Goal: Task Accomplishment & Management: Complete application form

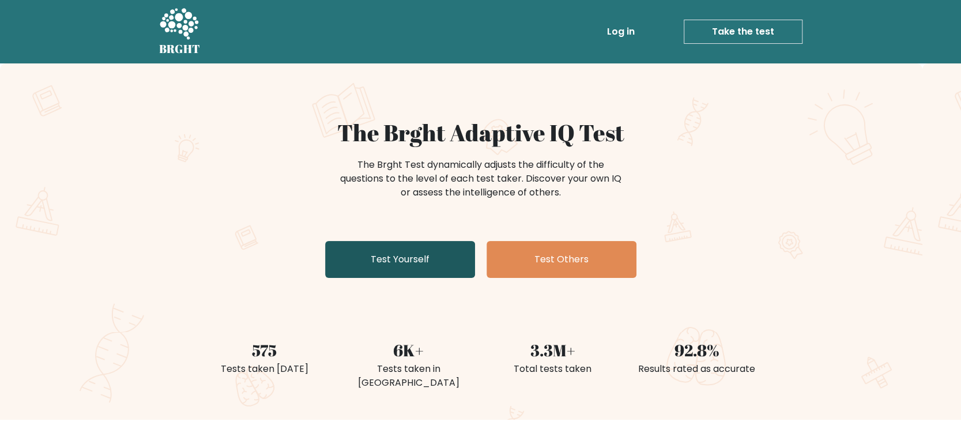
click at [427, 259] on link "Test Yourself" at bounding box center [400, 259] width 150 height 37
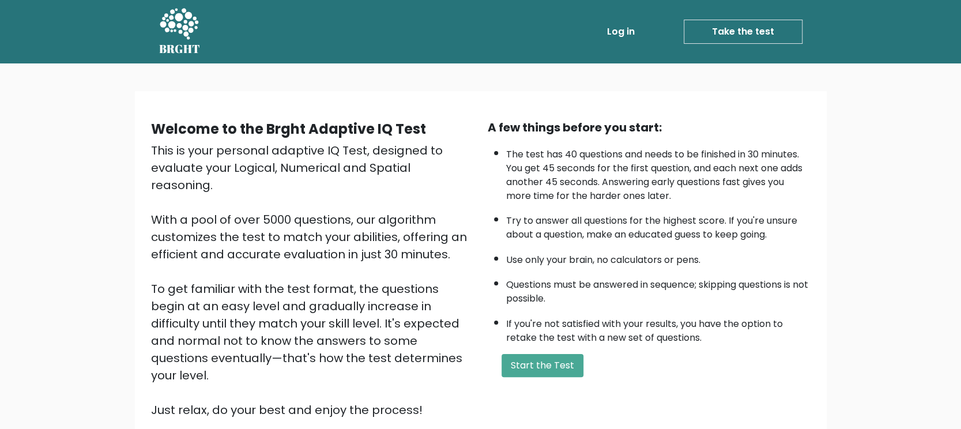
drag, startPoint x: 267, startPoint y: 378, endPoint x: 399, endPoint y: 352, distance: 134.5
click at [357, 378] on div "This is your personal adaptive IQ Test, designed to evaluate your Logical, Nume…" at bounding box center [312, 280] width 323 height 277
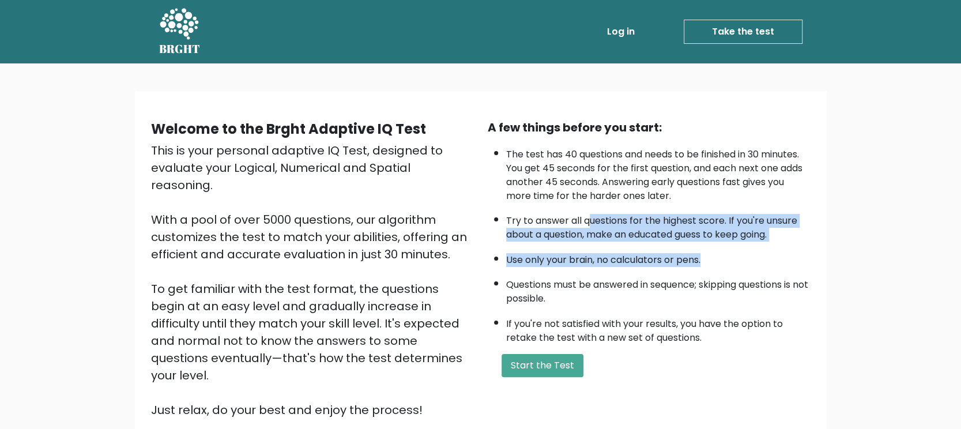
drag, startPoint x: 616, startPoint y: 215, endPoint x: 773, endPoint y: 240, distance: 159.2
click at [773, 240] on ul "The test has 40 questions and needs to be finished in 30 minutes. You get 45 se…" at bounding box center [648, 243] width 323 height 203
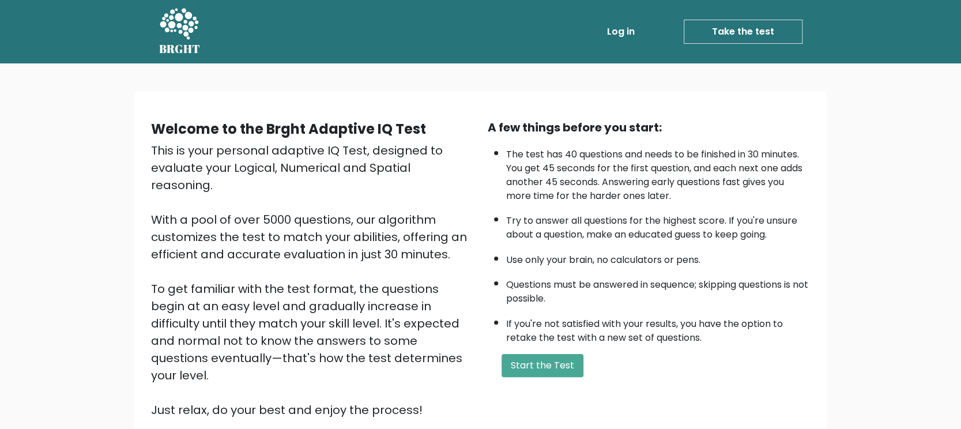
click at [610, 284] on li "Questions must be answered in sequence; skipping questions is not possible." at bounding box center [658, 288] width 304 height 33
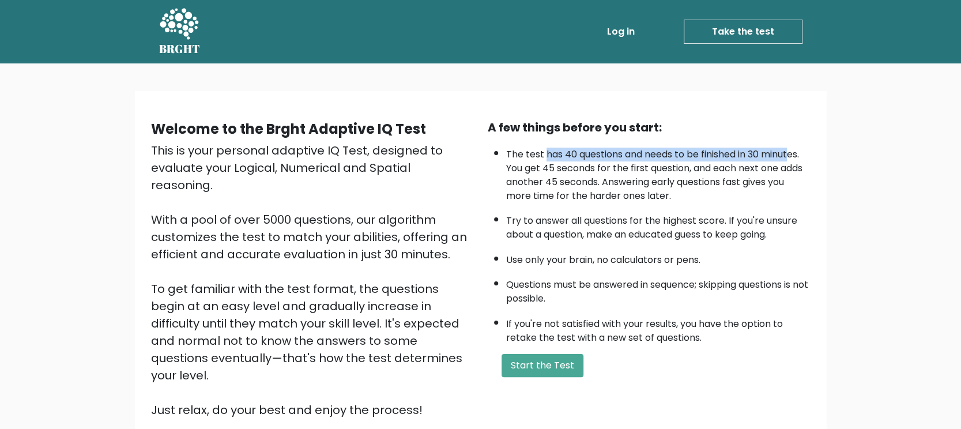
drag, startPoint x: 543, startPoint y: 149, endPoint x: 791, endPoint y: 158, distance: 247.9
click at [791, 158] on li "The test has 40 questions and needs to be finished in 30 minutes. You get 45 se…" at bounding box center [658, 172] width 304 height 61
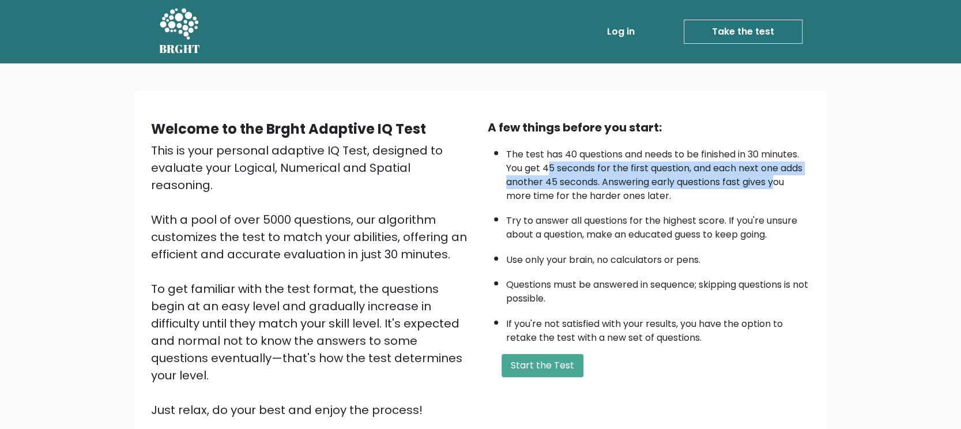
drag, startPoint x: 583, startPoint y: 169, endPoint x: 776, endPoint y: 181, distance: 193.4
click at [776, 181] on li "The test has 40 questions and needs to be finished in 30 minutes. You get 45 se…" at bounding box center [658, 172] width 304 height 61
click at [554, 364] on button "Start the Test" at bounding box center [542, 365] width 82 height 23
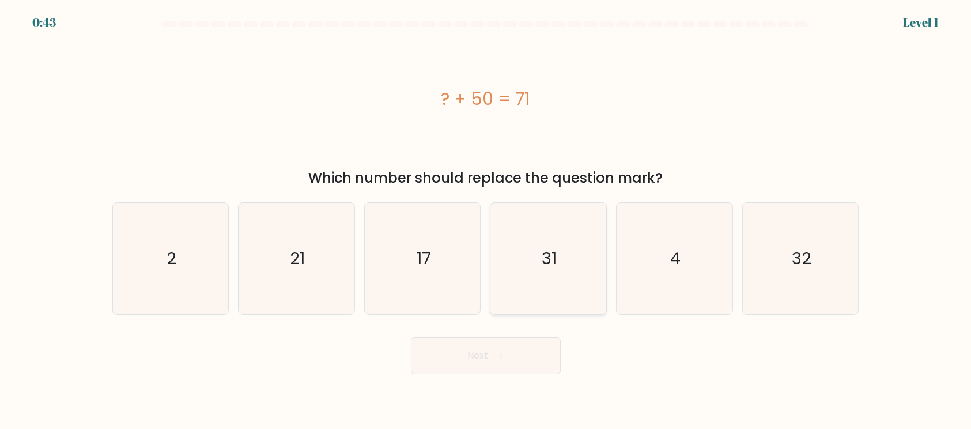
click at [560, 275] on icon "31" at bounding box center [548, 258] width 111 height 111
click at [486, 220] on input "d. 31" at bounding box center [486, 217] width 1 height 6
radio input "true"
click at [560, 275] on icon "31" at bounding box center [548, 258] width 110 height 110
click at [486, 220] on input "d. 31" at bounding box center [486, 217] width 1 height 6
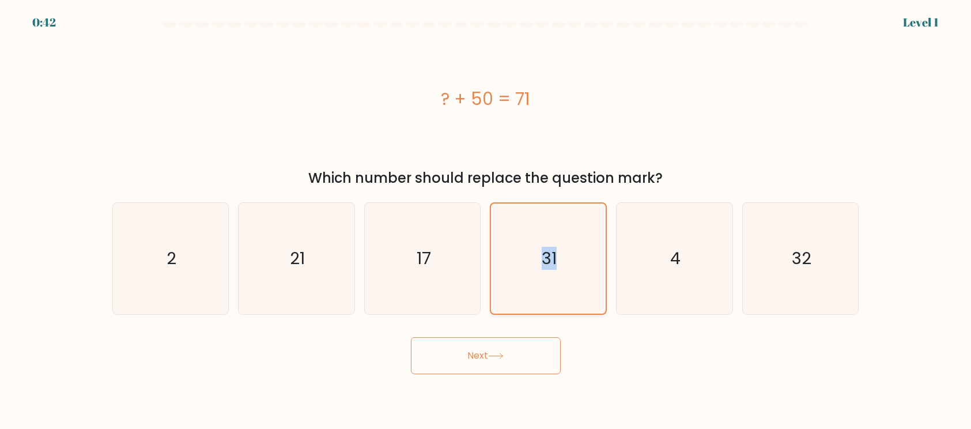
click at [561, 275] on icon "31" at bounding box center [548, 258] width 110 height 110
click at [486, 220] on input "d. 31" at bounding box center [486, 217] width 1 height 6
drag, startPoint x: 516, startPoint y: 338, endPoint x: 526, endPoint y: 327, distance: 14.3
click at [517, 339] on div "Next" at bounding box center [485, 351] width 761 height 46
click at [502, 357] on icon at bounding box center [496, 356] width 16 height 6
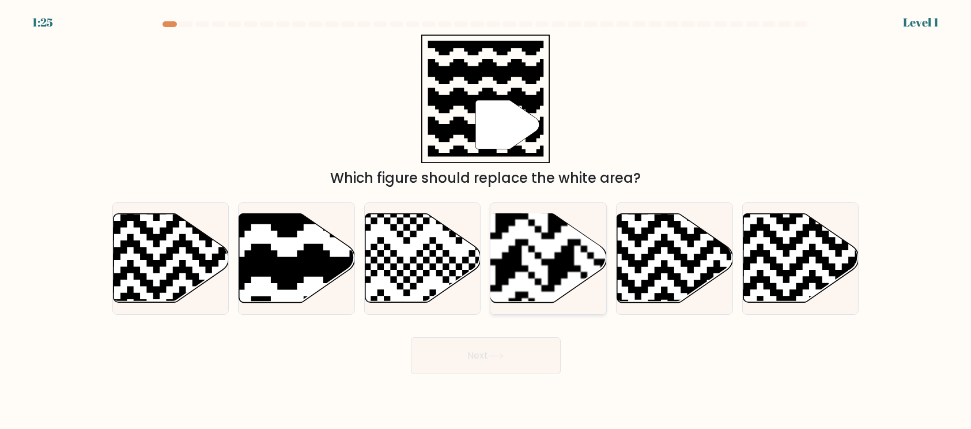
click at [555, 286] on rect at bounding box center [509, 213] width 210 height 210
click at [486, 220] on input "d." at bounding box center [486, 217] width 1 height 6
radio input "true"
drag, startPoint x: 515, startPoint y: 357, endPoint x: 531, endPoint y: 335, distance: 26.9
click at [515, 356] on button "Next" at bounding box center [486, 355] width 150 height 37
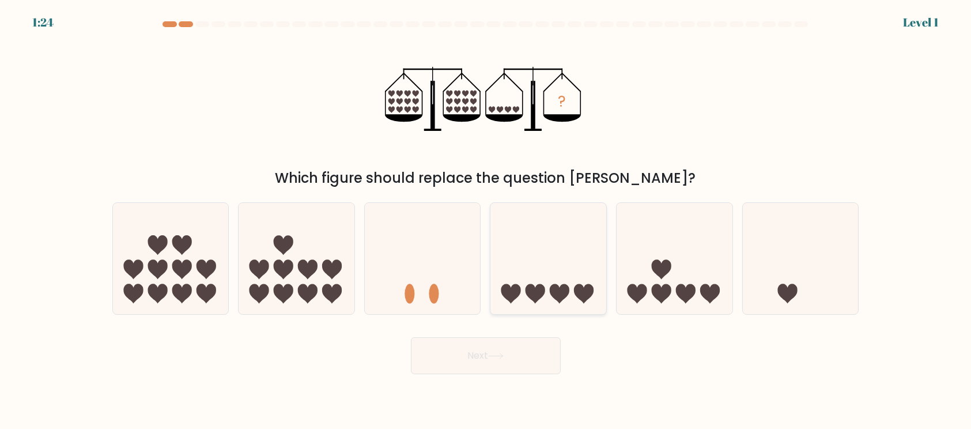
click at [541, 290] on icon at bounding box center [535, 293] width 20 height 20
click at [486, 220] on input "d." at bounding box center [486, 217] width 1 height 6
radio input "true"
drag, startPoint x: 519, startPoint y: 346, endPoint x: 538, endPoint y: 323, distance: 30.0
click at [519, 347] on button "Next" at bounding box center [486, 355] width 150 height 37
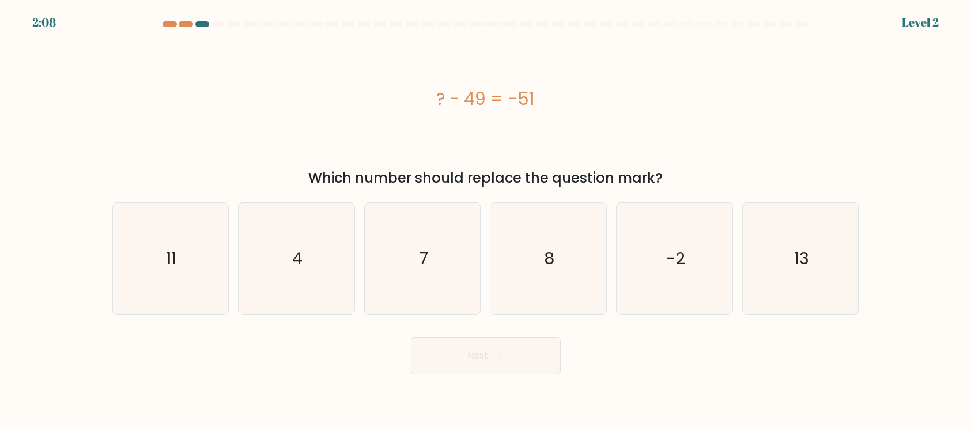
click at [514, 341] on button "Next" at bounding box center [486, 355] width 150 height 37
click at [545, 294] on icon "8" at bounding box center [548, 258] width 111 height 111
click at [486, 220] on input "d. 8" at bounding box center [486, 217] width 1 height 6
radio input "true"
click at [513, 347] on button "Next" at bounding box center [486, 355] width 150 height 37
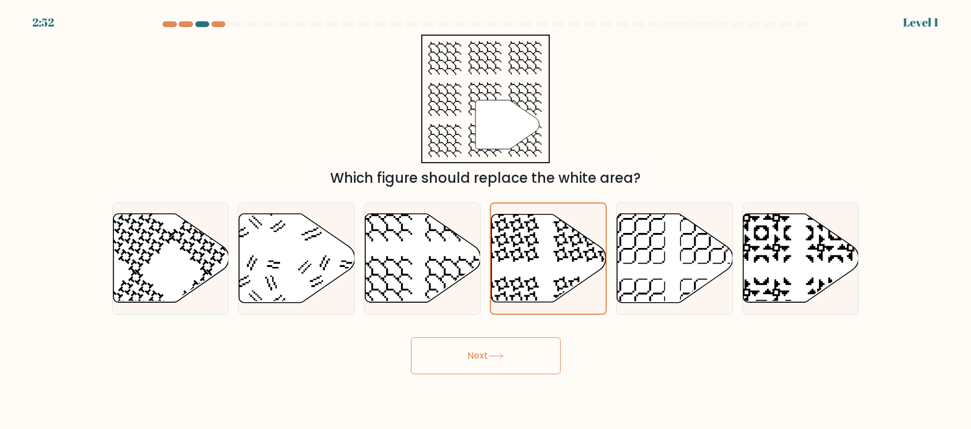
click at [524, 349] on button "Next" at bounding box center [486, 355] width 150 height 37
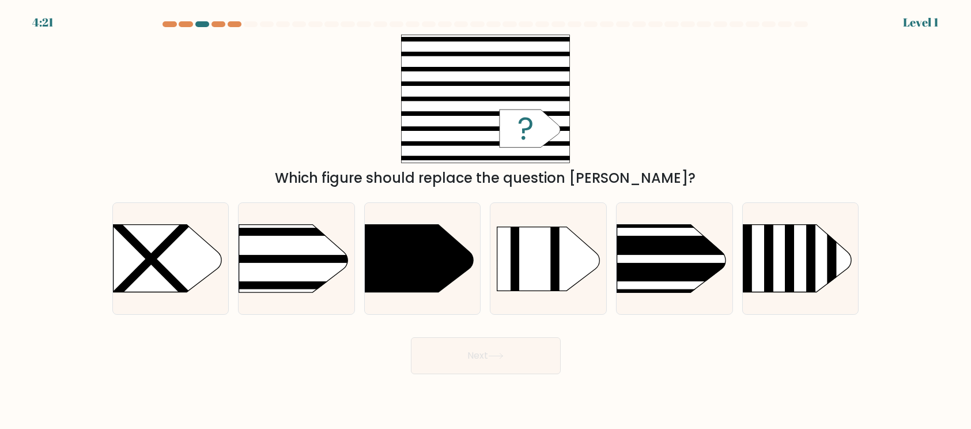
click at [543, 300] on div at bounding box center [548, 258] width 117 height 112
click at [486, 220] on input "d." at bounding box center [486, 217] width 1 height 6
radio input "true"
drag, startPoint x: 523, startPoint y: 344, endPoint x: 547, endPoint y: 304, distance: 46.8
click at [523, 342] on button "Next" at bounding box center [486, 355] width 150 height 37
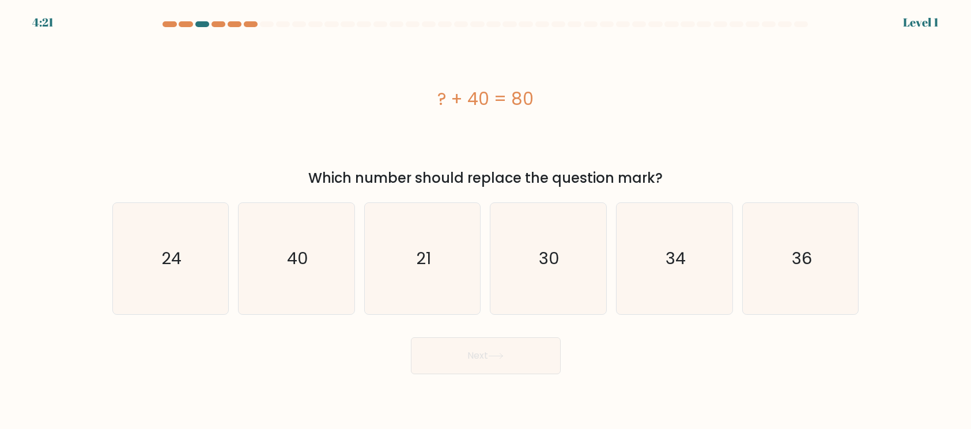
click at [547, 292] on icon "30" at bounding box center [548, 258] width 111 height 111
click at [486, 220] on input "d. 30" at bounding box center [486, 217] width 1 height 6
radio input "true"
click at [525, 342] on button "Next" at bounding box center [486, 355] width 150 height 37
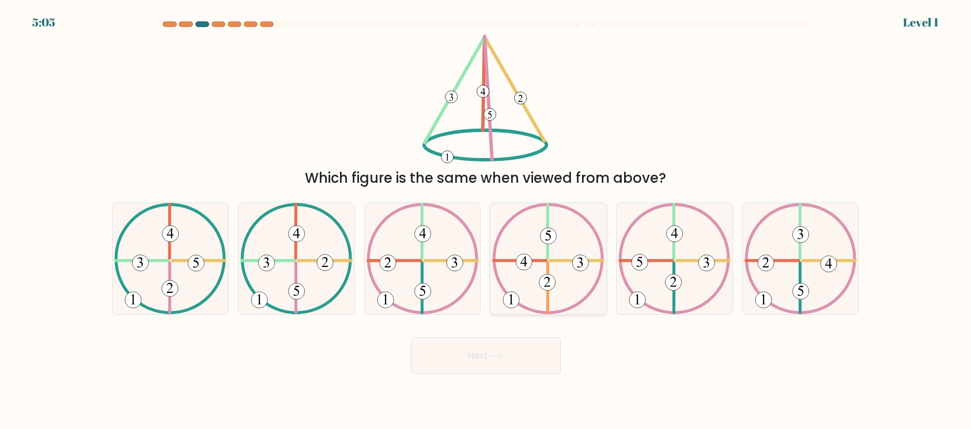
click at [551, 298] on icon at bounding box center [548, 258] width 112 height 111
click at [486, 220] on input "d." at bounding box center [486, 217] width 1 height 6
radio input "true"
click at [531, 345] on button "Next" at bounding box center [486, 355] width 150 height 37
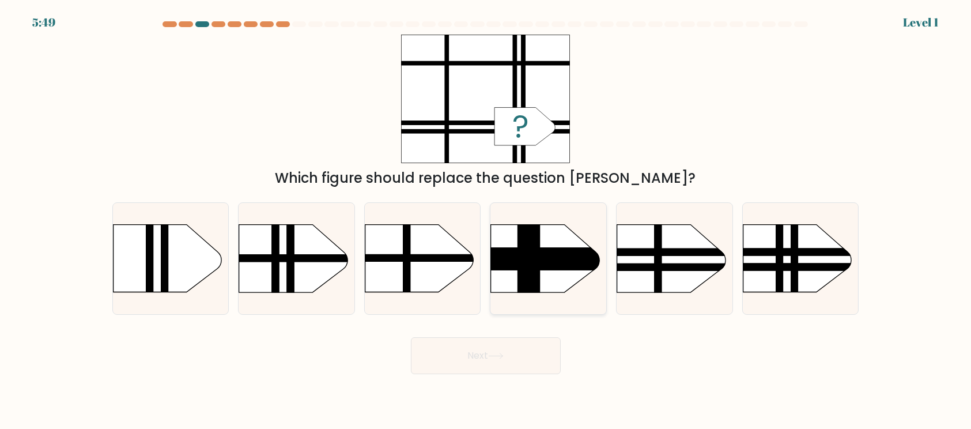
click at [564, 294] on div at bounding box center [548, 258] width 117 height 112
click at [486, 220] on input "d." at bounding box center [486, 217] width 1 height 6
radio input "true"
click at [539, 344] on button "Next" at bounding box center [486, 355] width 150 height 37
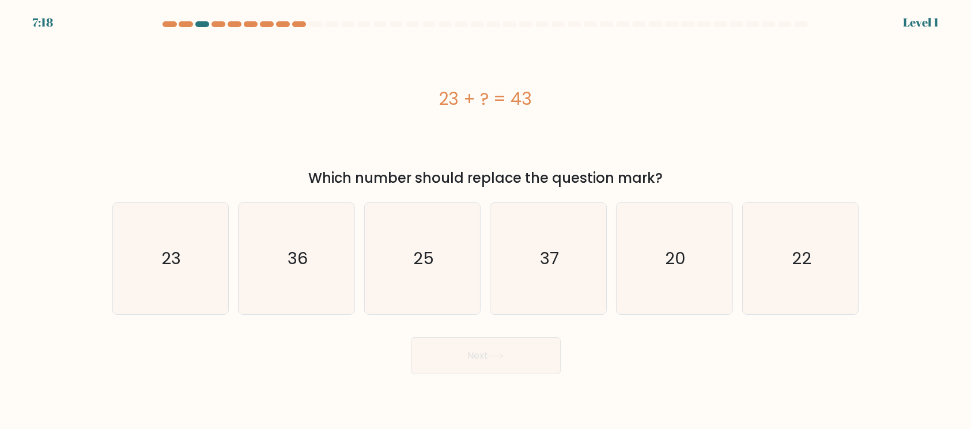
click at [561, 301] on icon "37" at bounding box center [548, 258] width 111 height 111
click at [486, 220] on input "d. 37" at bounding box center [486, 217] width 1 height 6
radio input "true"
click at [541, 348] on button "Next" at bounding box center [486, 355] width 150 height 37
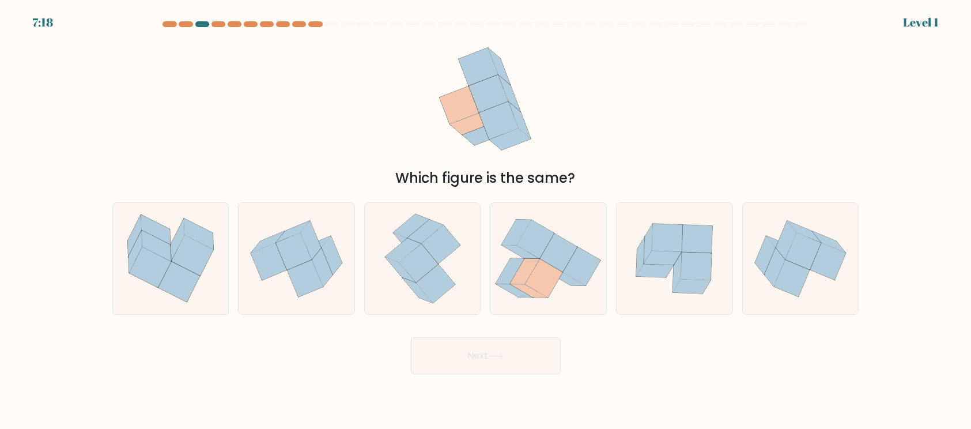
click at [564, 293] on icon at bounding box center [548, 258] width 116 height 102
click at [486, 220] on input "d." at bounding box center [486, 217] width 1 height 6
radio input "true"
click at [535, 347] on button "Next" at bounding box center [486, 355] width 150 height 37
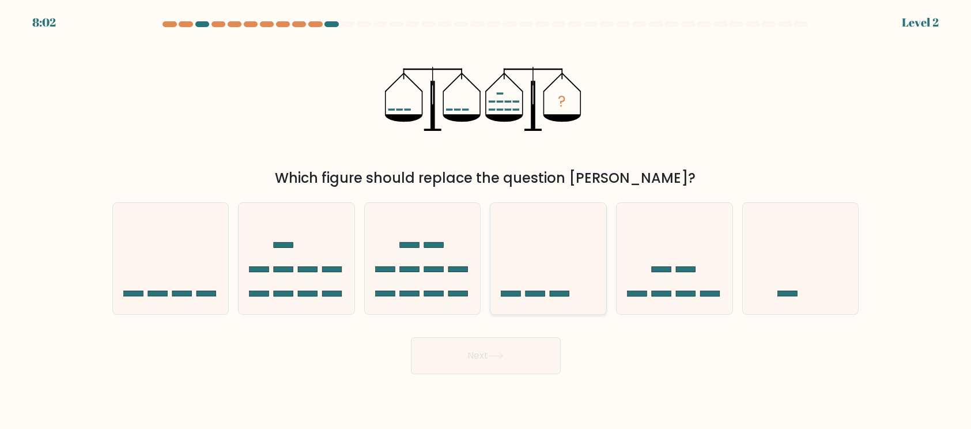
click at [563, 294] on rect at bounding box center [560, 293] width 20 height 6
click at [486, 220] on input "d." at bounding box center [486, 217] width 1 height 6
radio input "true"
click at [535, 347] on button "Next" at bounding box center [486, 355] width 150 height 37
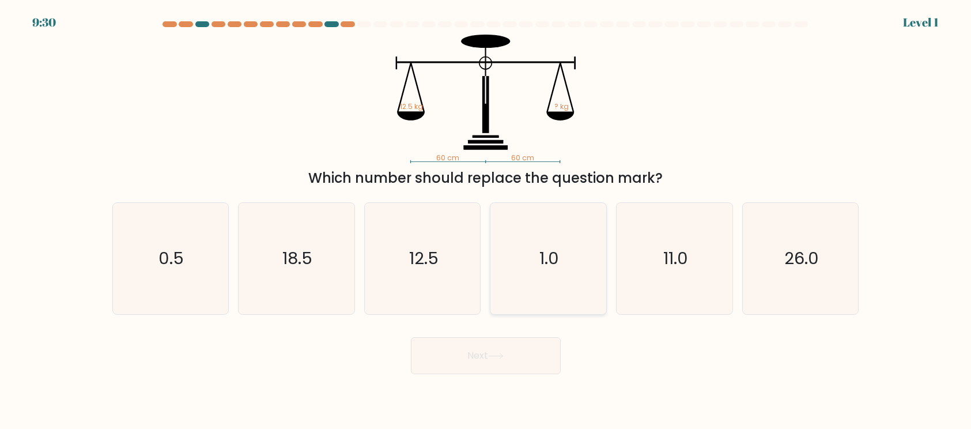
click at [562, 284] on icon "1.0" at bounding box center [548, 258] width 111 height 111
click at [486, 220] on input "d. 1.0" at bounding box center [486, 217] width 1 height 6
radio input "true"
click at [531, 346] on button "Next" at bounding box center [486, 355] width 150 height 37
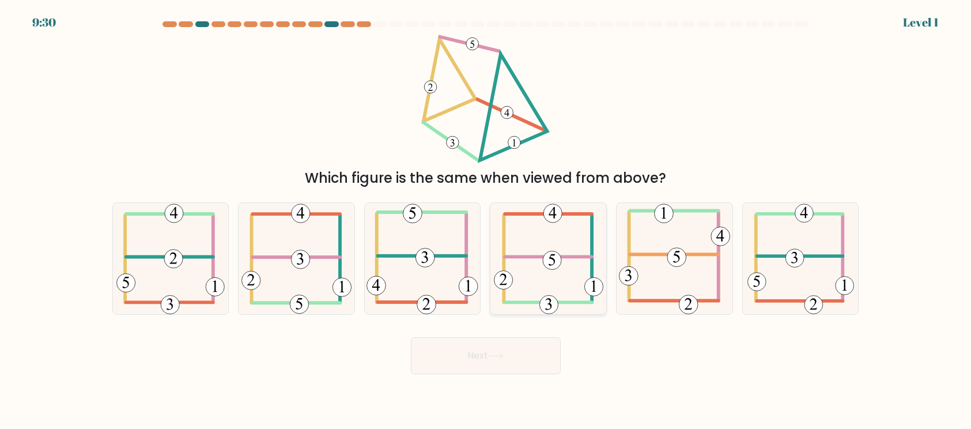
click at [557, 290] on icon at bounding box center [548, 258] width 109 height 111
click at [486, 220] on input "d." at bounding box center [486, 217] width 1 height 6
radio input "true"
click at [528, 343] on button "Next" at bounding box center [486, 355] width 150 height 37
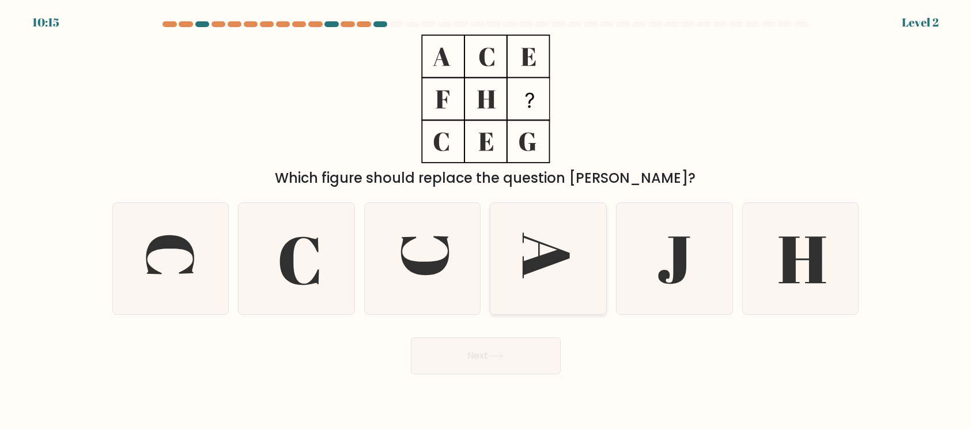
click at [551, 292] on icon at bounding box center [548, 258] width 111 height 111
click at [486, 220] on input "d." at bounding box center [486, 217] width 1 height 6
radio input "true"
click at [528, 347] on button "Next" at bounding box center [486, 355] width 150 height 37
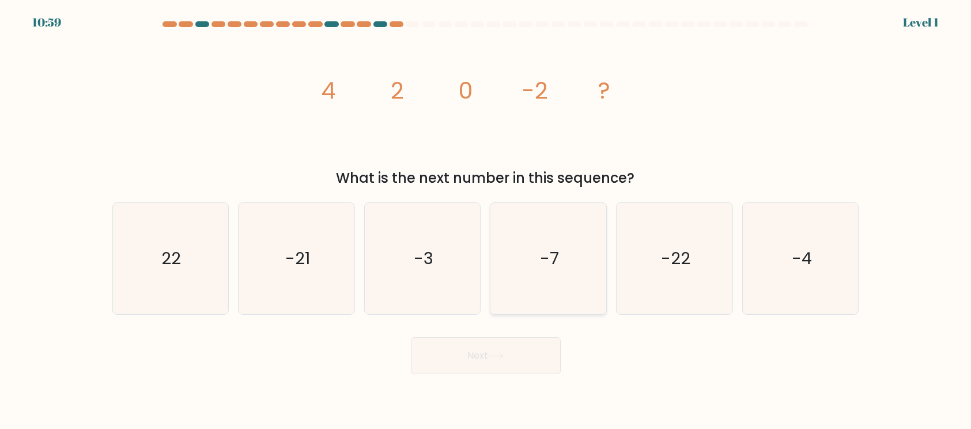
click at [558, 290] on icon "-7" at bounding box center [548, 258] width 111 height 111
click at [486, 220] on input "d. -7" at bounding box center [486, 217] width 1 height 6
radio input "true"
click at [523, 345] on button "Next" at bounding box center [486, 355] width 150 height 37
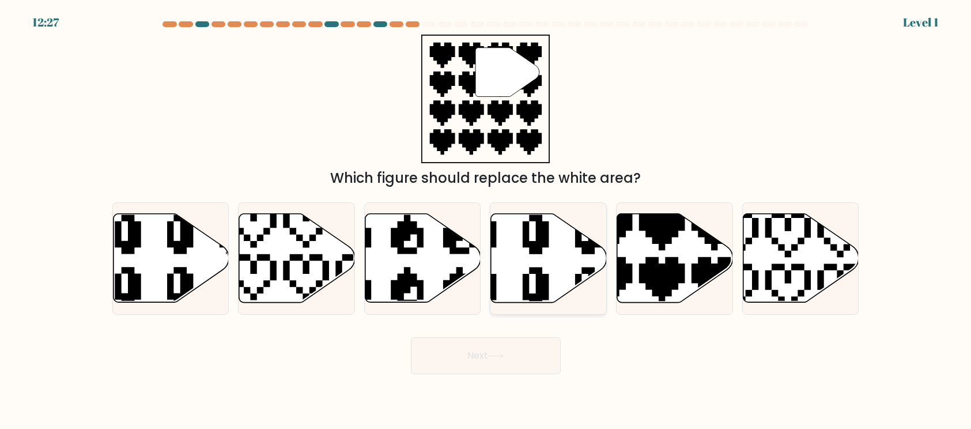
click at [542, 296] on icon at bounding box center [510, 208] width 184 height 196
click at [486, 220] on input "d." at bounding box center [486, 217] width 1 height 6
radio input "true"
click at [520, 352] on button "Next" at bounding box center [486, 355] width 150 height 37
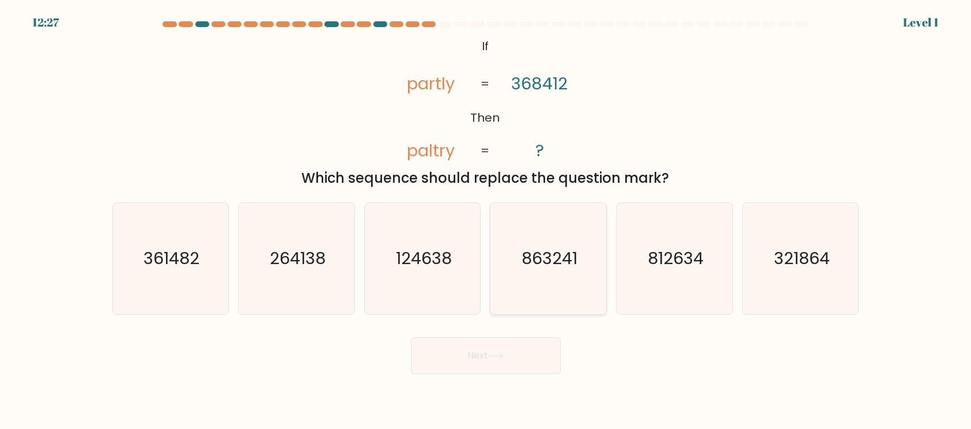
click at [543, 292] on icon "863241" at bounding box center [548, 258] width 111 height 111
click at [486, 220] on input "d. 863241" at bounding box center [486, 217] width 1 height 6
radio input "true"
drag, startPoint x: 523, startPoint y: 349, endPoint x: 535, endPoint y: 332, distance: 20.6
click at [523, 348] on button "Next" at bounding box center [486, 355] width 150 height 37
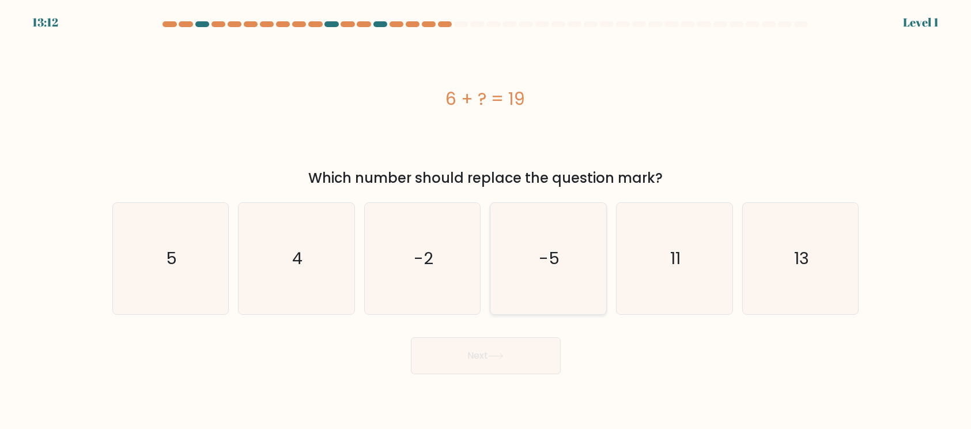
click at [550, 291] on icon "-5" at bounding box center [548, 258] width 111 height 111
click at [486, 220] on input "d. -5" at bounding box center [486, 217] width 1 height 6
radio input "true"
click at [525, 352] on button "Next" at bounding box center [486, 355] width 150 height 37
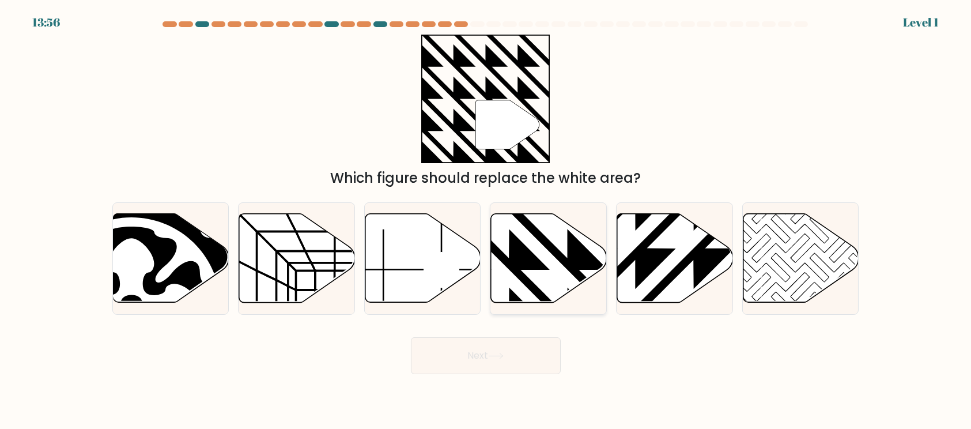
click at [566, 285] on icon at bounding box center [549, 258] width 116 height 89
click at [486, 220] on input "d." at bounding box center [486, 217] width 1 height 6
radio input "true"
click at [521, 346] on button "Next" at bounding box center [486, 355] width 150 height 37
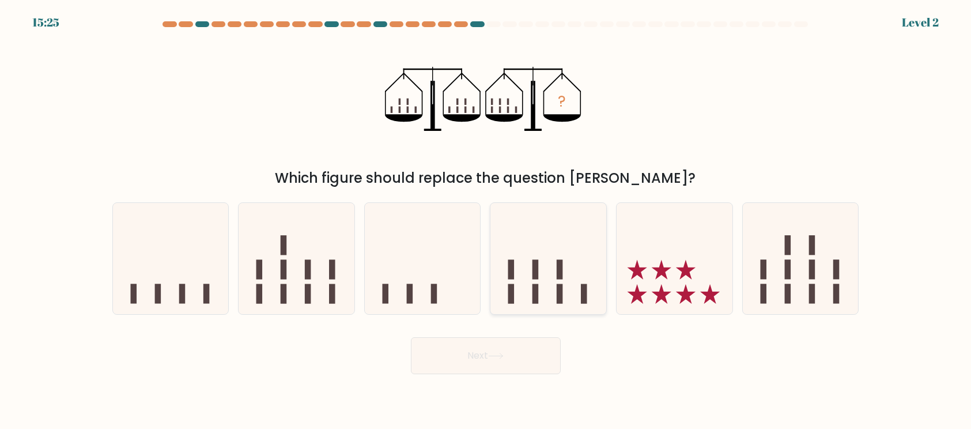
click at [551, 279] on icon at bounding box center [548, 259] width 116 height 96
click at [486, 220] on input "d." at bounding box center [486, 217] width 1 height 6
radio input "true"
click at [524, 342] on button "Next" at bounding box center [486, 355] width 150 height 37
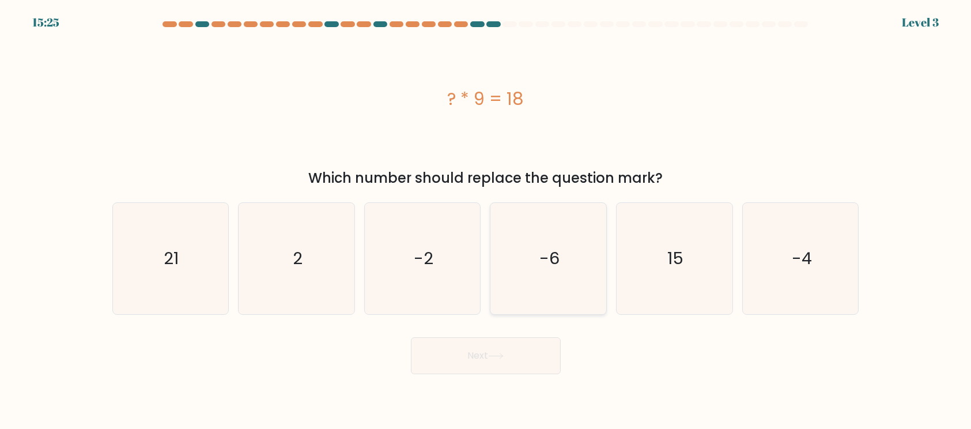
click at [549, 294] on icon "-6" at bounding box center [548, 258] width 111 height 111
click at [486, 220] on input "d. -6" at bounding box center [486, 217] width 1 height 6
radio input "true"
click at [518, 358] on button "Next" at bounding box center [486, 355] width 150 height 37
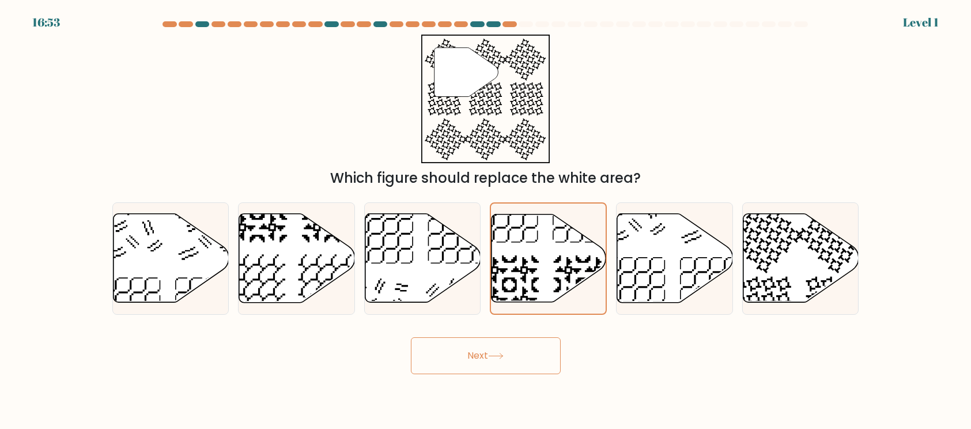
drag, startPoint x: 519, startPoint y: 359, endPoint x: 521, endPoint y: 352, distance: 7.5
click at [519, 357] on button "Next" at bounding box center [486, 355] width 150 height 37
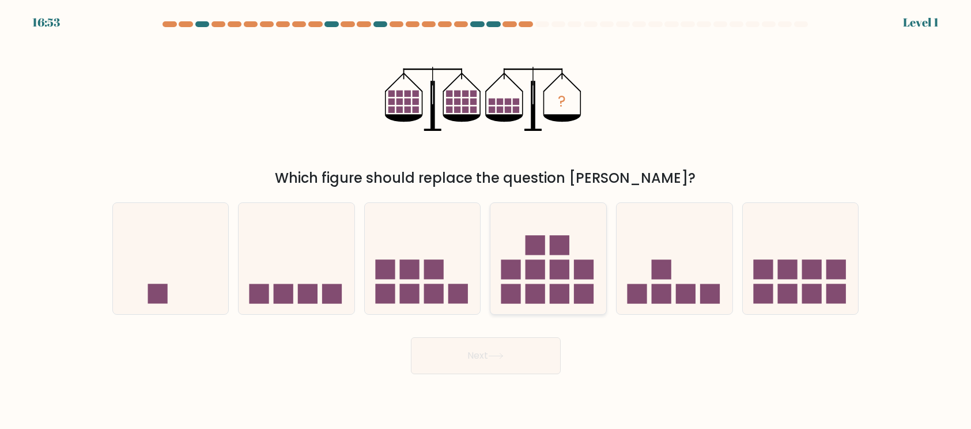
click at [541, 288] on rect at bounding box center [535, 293] width 20 height 20
click at [486, 220] on input "d." at bounding box center [486, 217] width 1 height 6
radio input "true"
click at [513, 350] on button "Next" at bounding box center [486, 355] width 150 height 37
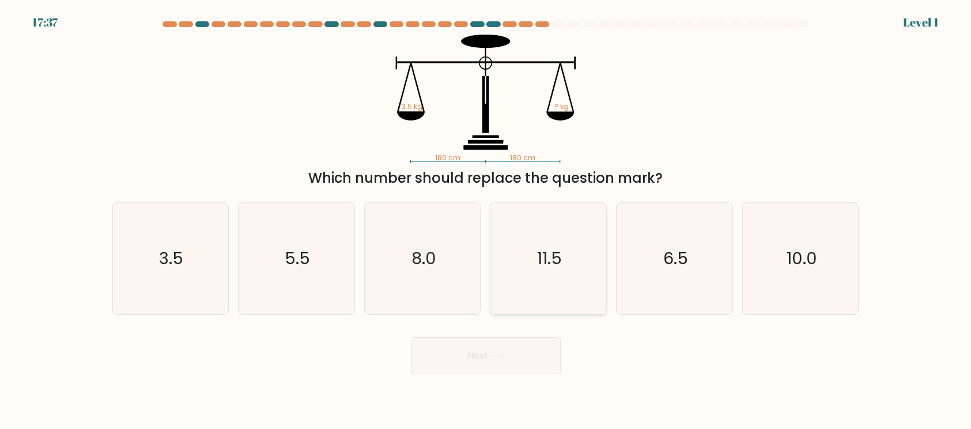
click at [541, 288] on icon "11.5" at bounding box center [548, 258] width 111 height 111
click at [486, 220] on input "d. 11.5" at bounding box center [486, 217] width 1 height 6
radio input "true"
click at [516, 352] on button "Next" at bounding box center [486, 355] width 150 height 37
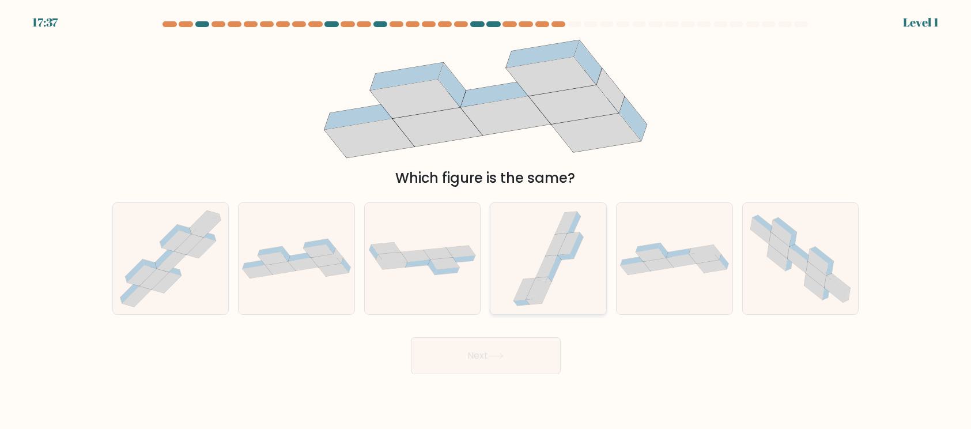
click at [544, 301] on icon at bounding box center [548, 258] width 83 height 111
click at [486, 220] on input "d." at bounding box center [486, 217] width 1 height 6
radio input "true"
click at [521, 353] on button "Next" at bounding box center [486, 355] width 150 height 37
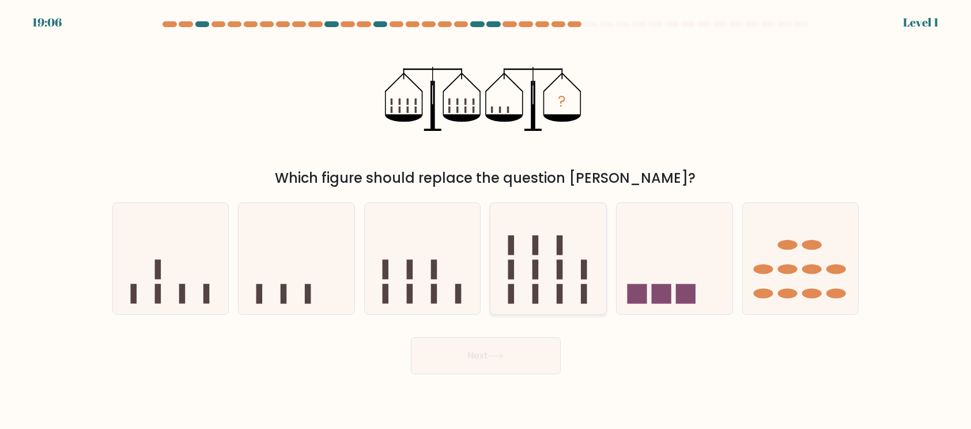
click at [554, 294] on icon at bounding box center [548, 259] width 116 height 96
click at [486, 220] on input "d." at bounding box center [486, 217] width 1 height 6
radio input "true"
click at [523, 353] on button "Next" at bounding box center [486, 355] width 150 height 37
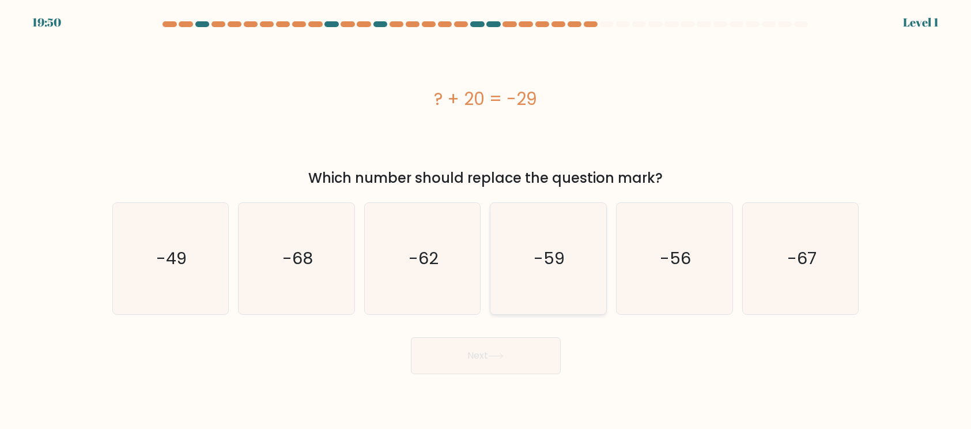
click at [548, 299] on icon "-59" at bounding box center [548, 258] width 111 height 111
click at [486, 220] on input "d. -59" at bounding box center [486, 217] width 1 height 6
radio input "true"
click at [522, 353] on button "Next" at bounding box center [486, 355] width 150 height 37
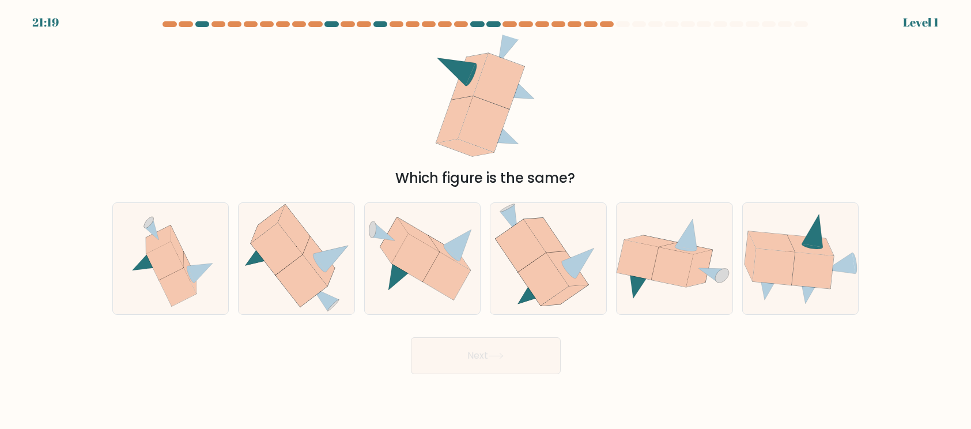
click at [552, 305] on icon at bounding box center [548, 258] width 107 height 111
click at [486, 220] on input "d." at bounding box center [486, 217] width 1 height 6
radio input "true"
click at [530, 344] on button "Next" at bounding box center [486, 355] width 150 height 37
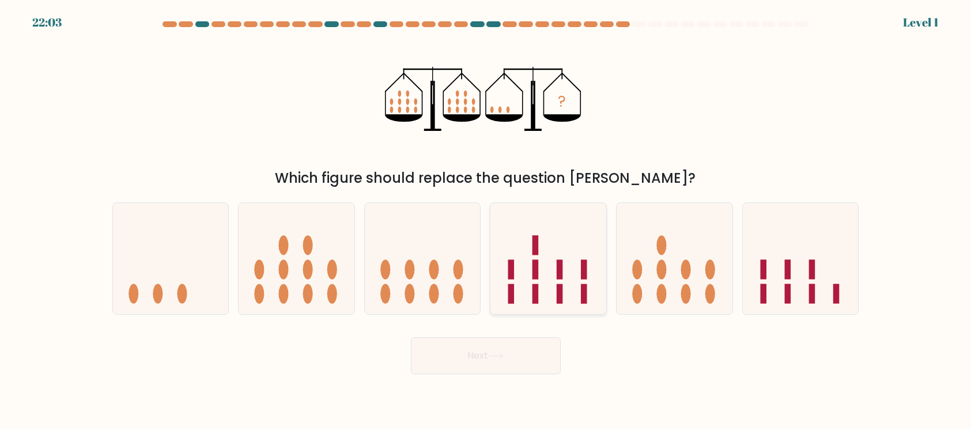
click at [568, 283] on icon at bounding box center [548, 259] width 116 height 96
click at [486, 220] on input "d." at bounding box center [486, 217] width 1 height 6
radio input "true"
click at [535, 354] on button "Next" at bounding box center [486, 355] width 150 height 37
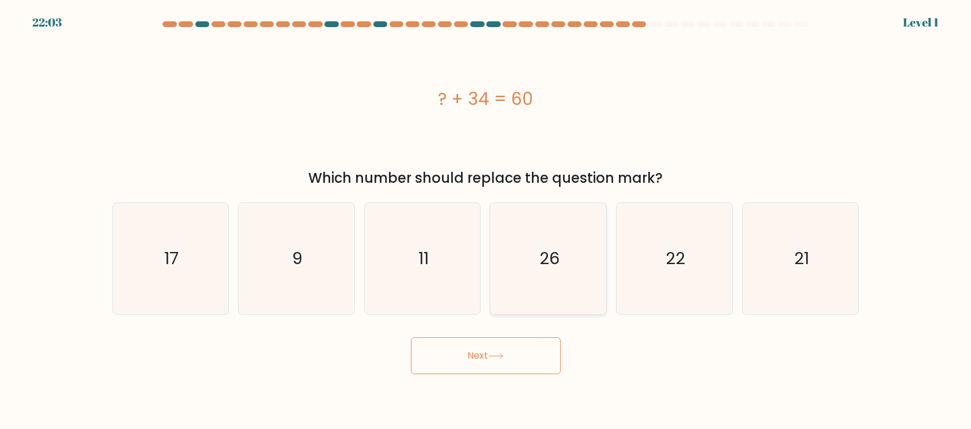
click at [566, 281] on icon "26" at bounding box center [548, 258] width 111 height 111
click at [486, 220] on input "d. 26" at bounding box center [486, 217] width 1 height 6
radio input "true"
click at [535, 349] on button "Next" at bounding box center [486, 355] width 150 height 37
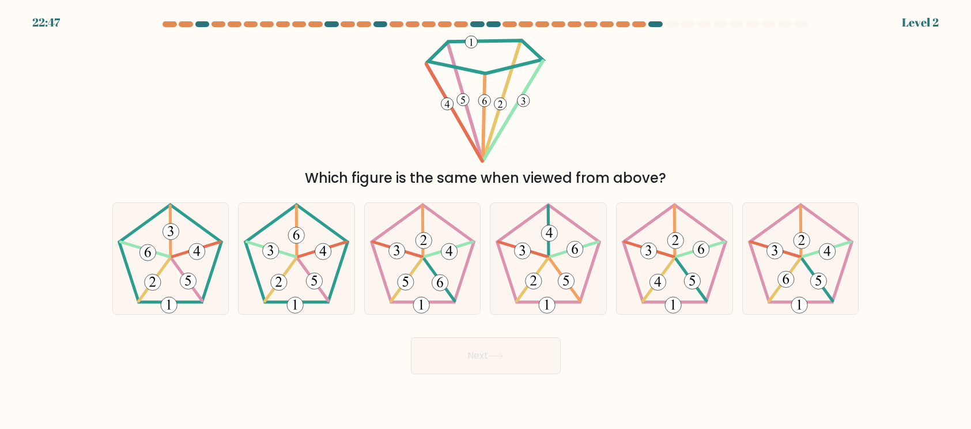
click at [563, 294] on icon at bounding box center [548, 258] width 111 height 111
click at [486, 220] on input "d." at bounding box center [486, 217] width 1 height 6
radio input "true"
click at [543, 342] on button "Next" at bounding box center [486, 355] width 150 height 37
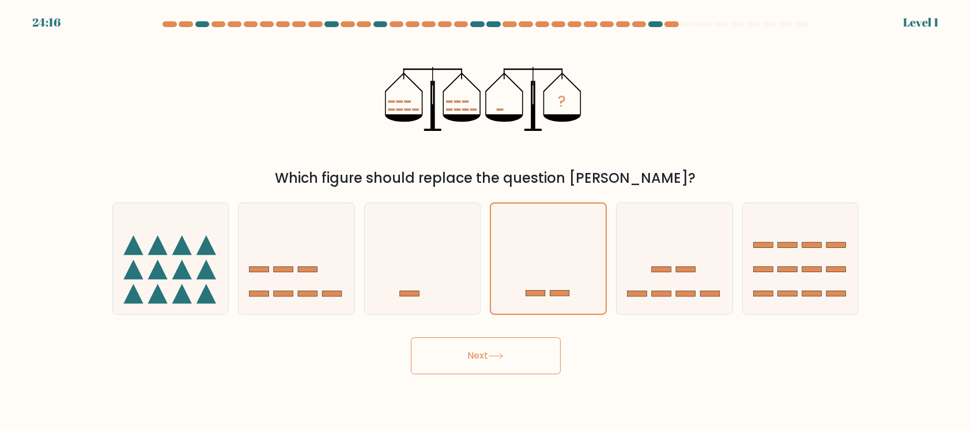
click at [543, 348] on button "Next" at bounding box center [486, 355] width 150 height 37
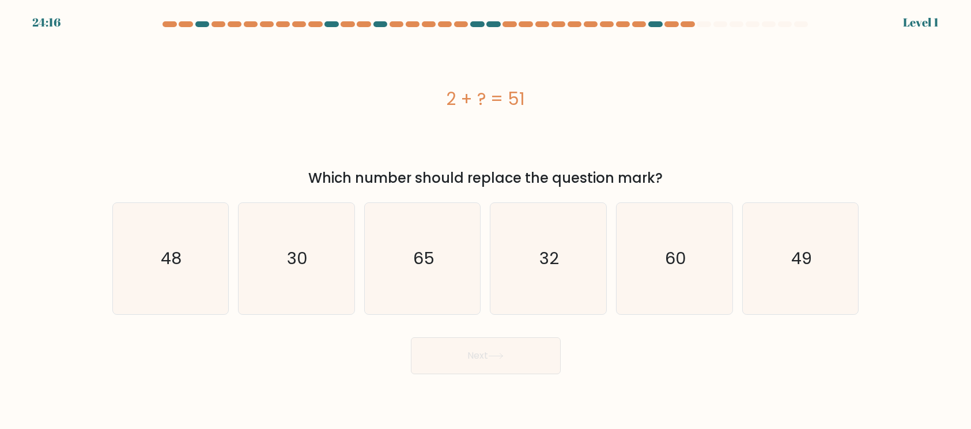
click at [572, 296] on icon "32" at bounding box center [548, 258] width 111 height 111
click at [486, 220] on input "d. 32" at bounding box center [486, 217] width 1 height 6
radio input "true"
click at [549, 350] on button "Next" at bounding box center [486, 355] width 150 height 37
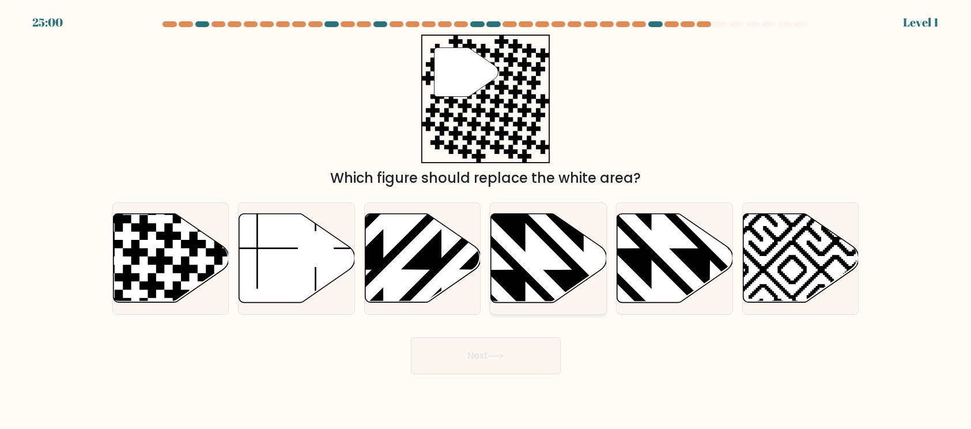
click at [580, 272] on icon at bounding box center [583, 211] width 233 height 233
click at [486, 220] on input "d." at bounding box center [486, 217] width 1 height 6
radio input "true"
drag, startPoint x: 540, startPoint y: 343, endPoint x: 559, endPoint y: 293, distance: 53.6
click at [541, 341] on button "Next" at bounding box center [486, 355] width 150 height 37
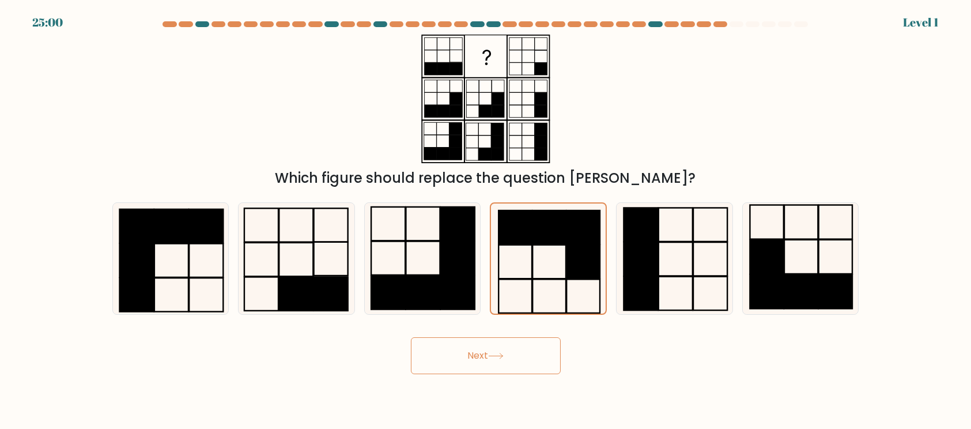
drag, startPoint x: 531, startPoint y: 355, endPoint x: 538, endPoint y: 335, distance: 20.8
click at [531, 351] on button "Next" at bounding box center [486, 355] width 150 height 37
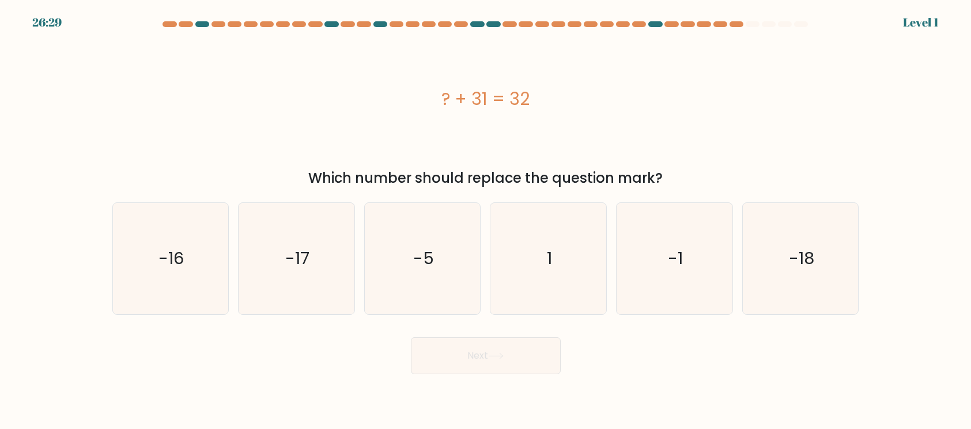
click at [561, 295] on icon "1" at bounding box center [548, 258] width 111 height 111
click at [486, 220] on input "d. 1" at bounding box center [486, 217] width 1 height 6
radio input "true"
click at [535, 354] on button "Next" at bounding box center [486, 355] width 150 height 37
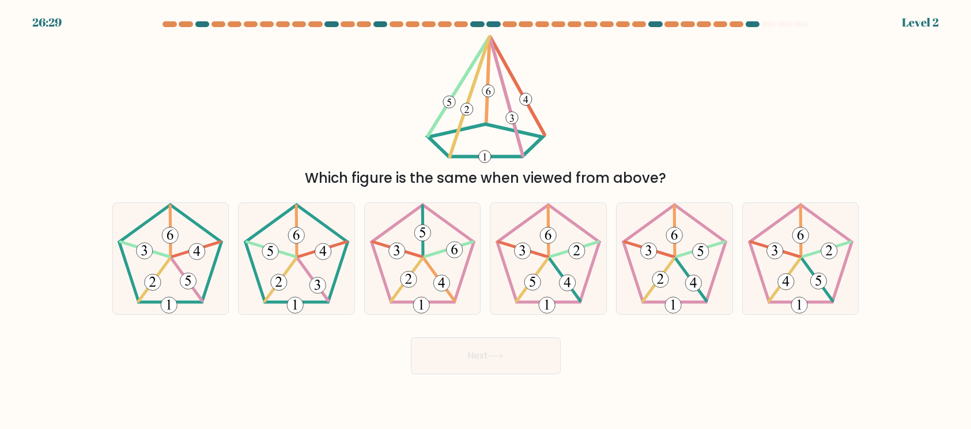
click at [563, 293] on icon at bounding box center [548, 258] width 111 height 111
click at [486, 220] on input "d." at bounding box center [486, 217] width 1 height 6
radio input "true"
drag, startPoint x: 528, startPoint y: 347, endPoint x: 562, endPoint y: 290, distance: 66.1
click at [529, 345] on button "Next" at bounding box center [486, 355] width 150 height 37
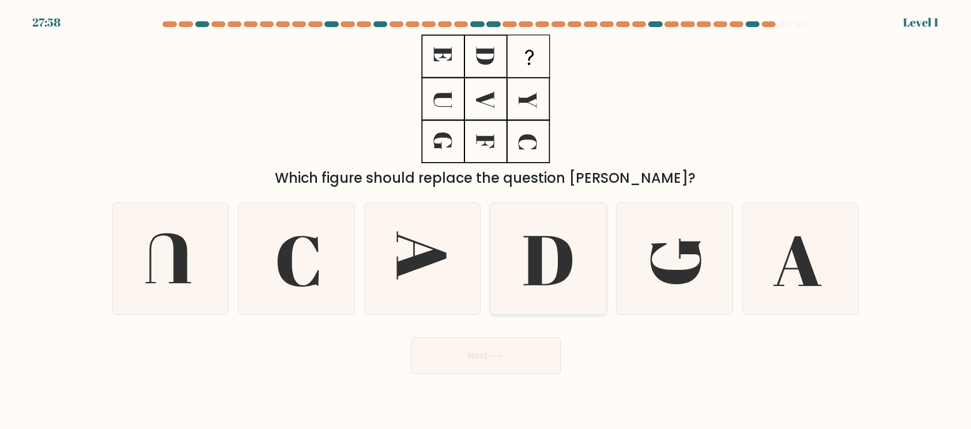
drag, startPoint x: 562, startPoint y: 290, endPoint x: 560, endPoint y: 313, distance: 23.7
click at [566, 286] on icon at bounding box center [548, 258] width 111 height 111
click at [486, 220] on input "d." at bounding box center [486, 217] width 1 height 6
radio input "true"
drag, startPoint x: 553, startPoint y: 332, endPoint x: 572, endPoint y: 284, distance: 52.0
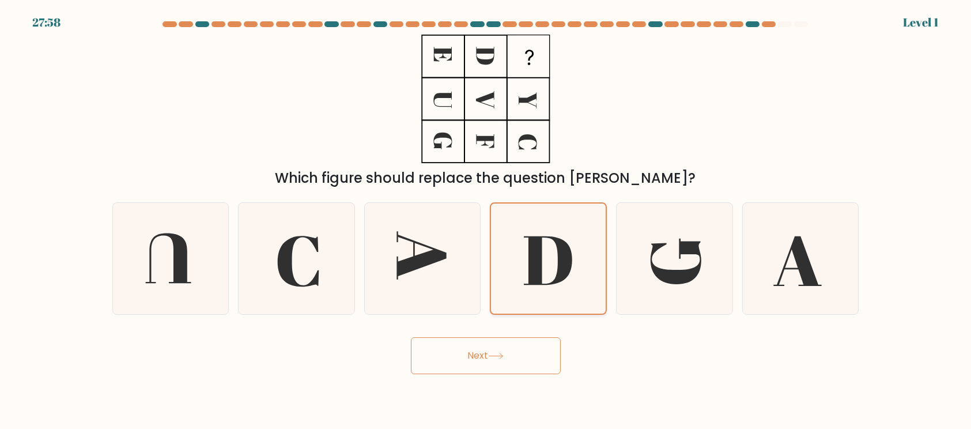
click at [553, 331] on div "Next" at bounding box center [485, 351] width 761 height 46
drag, startPoint x: 572, startPoint y: 284, endPoint x: 544, endPoint y: 339, distance: 61.8
click at [570, 286] on icon at bounding box center [548, 258] width 110 height 110
click at [486, 220] on input "d." at bounding box center [486, 217] width 1 height 6
click at [535, 353] on button "Next" at bounding box center [486, 355] width 150 height 37
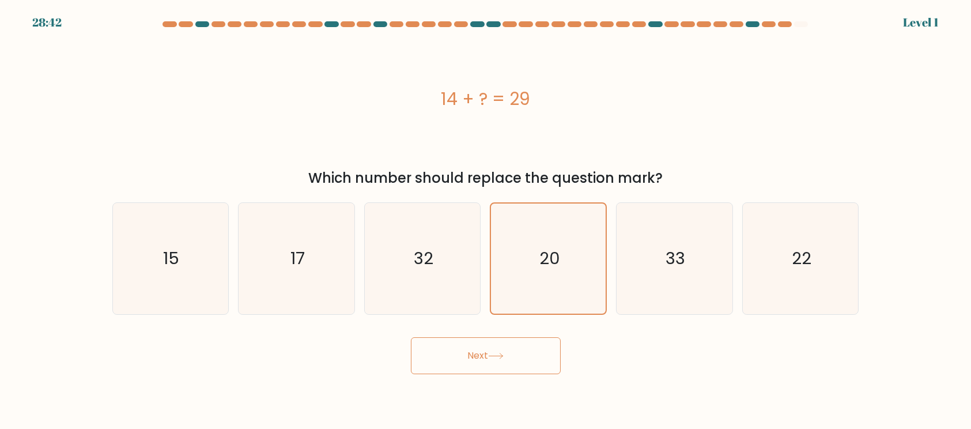
drag, startPoint x: 536, startPoint y: 344, endPoint x: 539, endPoint y: 338, distance: 6.2
click at [536, 342] on button "Next" at bounding box center [486, 355] width 150 height 37
click at [583, 278] on icon "20" at bounding box center [548, 258] width 110 height 110
click at [486, 220] on input "d. 20" at bounding box center [486, 217] width 1 height 6
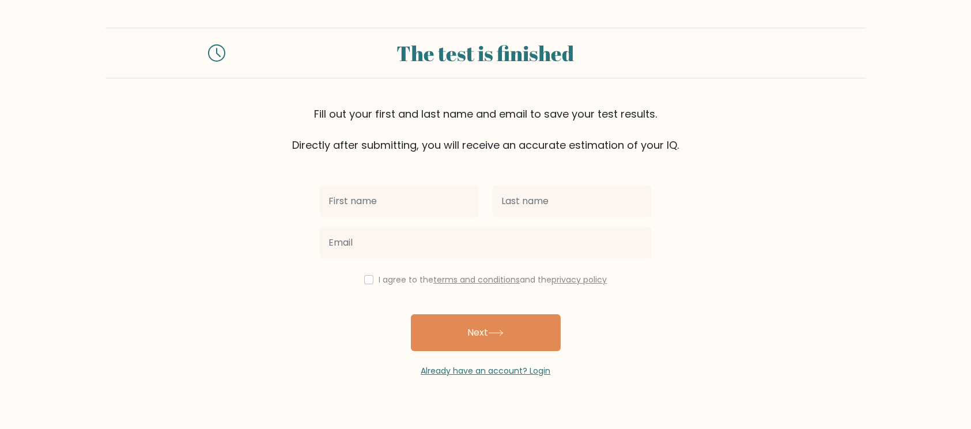
click at [412, 217] on div at bounding box center [399, 200] width 173 height 41
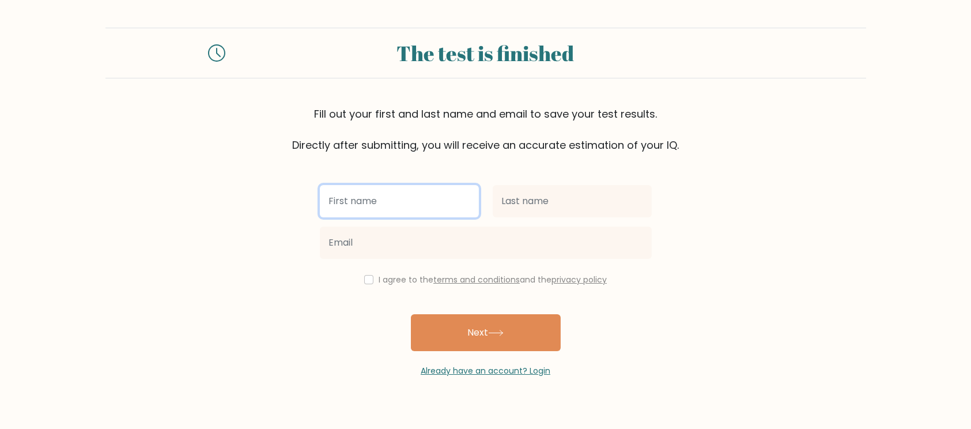
click at [422, 205] on input "text" at bounding box center [399, 201] width 159 height 32
type input "fyu"
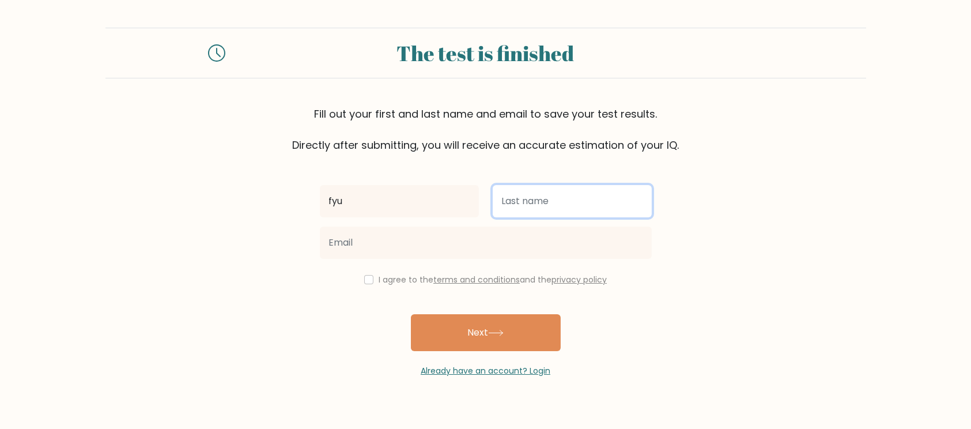
click at [555, 203] on input "text" at bounding box center [572, 201] width 159 height 32
type input "yuji"
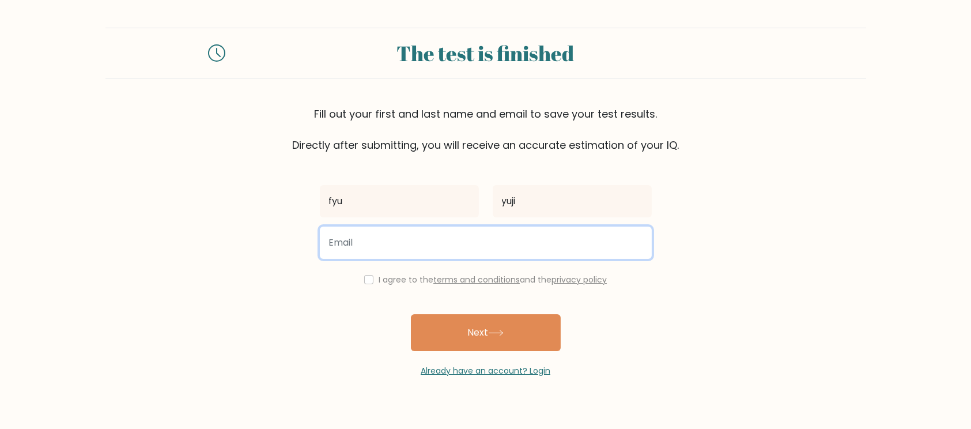
click at [542, 235] on input "email" at bounding box center [486, 242] width 332 height 32
type input "yfgyjfyj"
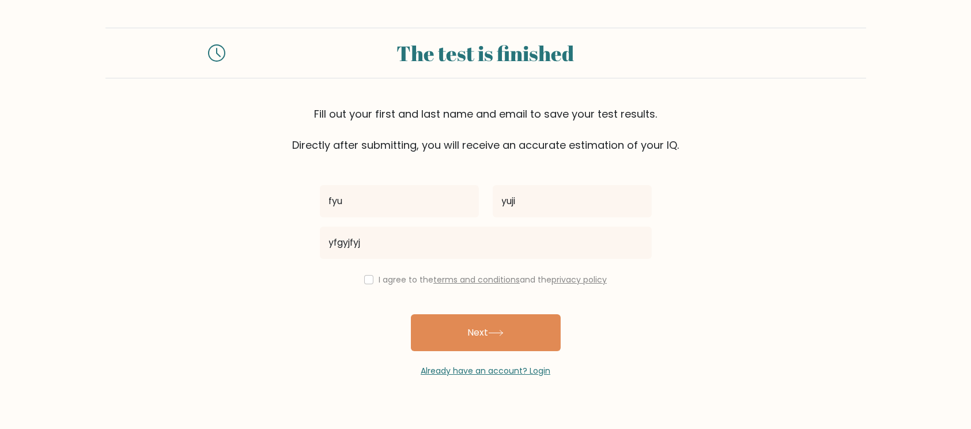
click at [371, 277] on div "I agree to the terms and conditions and the privacy policy" at bounding box center [486, 280] width 346 height 14
click at [369, 283] on div "I agree to the terms and conditions and the privacy policy" at bounding box center [486, 280] width 346 height 14
click at [370, 279] on input "checkbox" at bounding box center [368, 279] width 9 height 9
checkbox input "true"
click at [478, 360] on div "Already have an account? Login" at bounding box center [486, 364] width 332 height 26
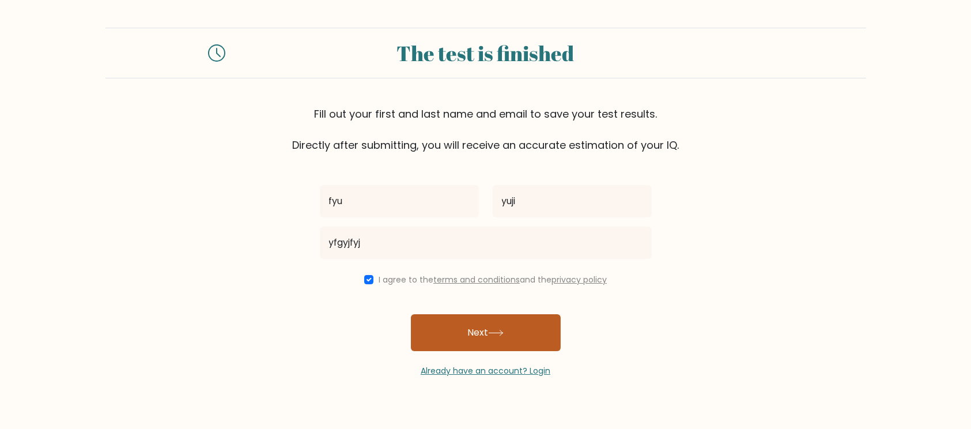
click at [481, 347] on button "Next" at bounding box center [486, 332] width 150 height 37
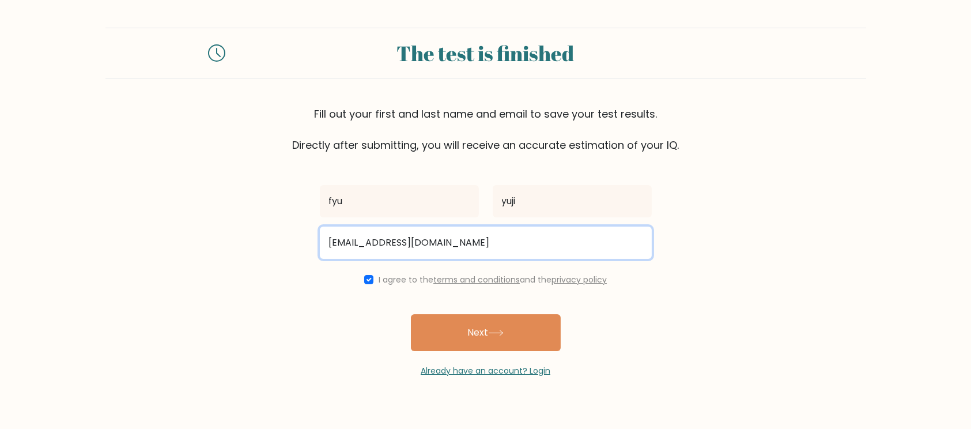
type input "yfgyjfyj@gmail.com"
click at [411, 314] on button "Next" at bounding box center [486, 332] width 150 height 37
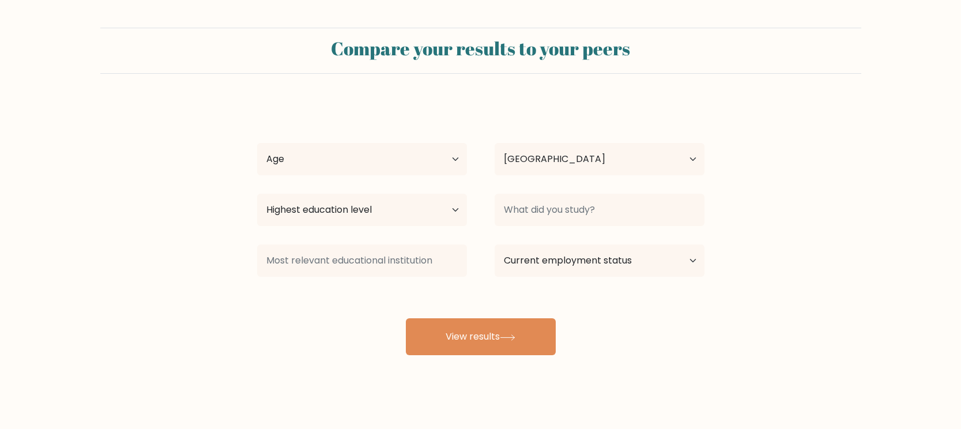
select select "SE"
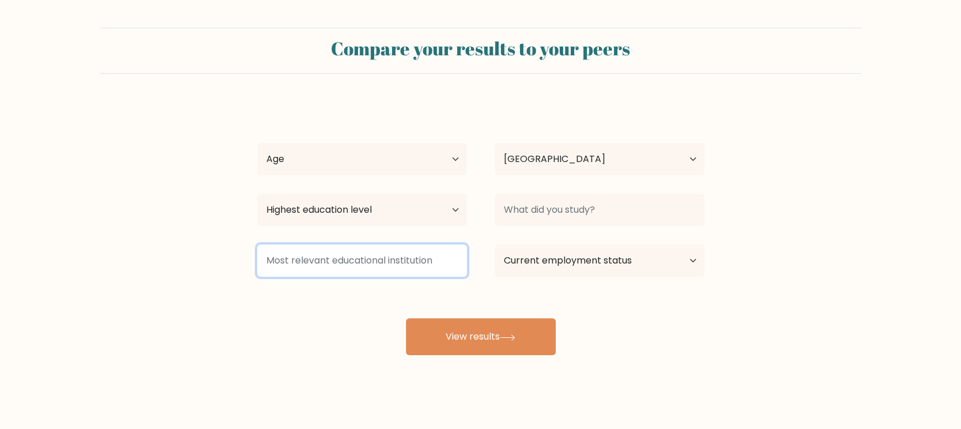
drag, startPoint x: 0, startPoint y: 0, endPoint x: 423, endPoint y: 239, distance: 485.8
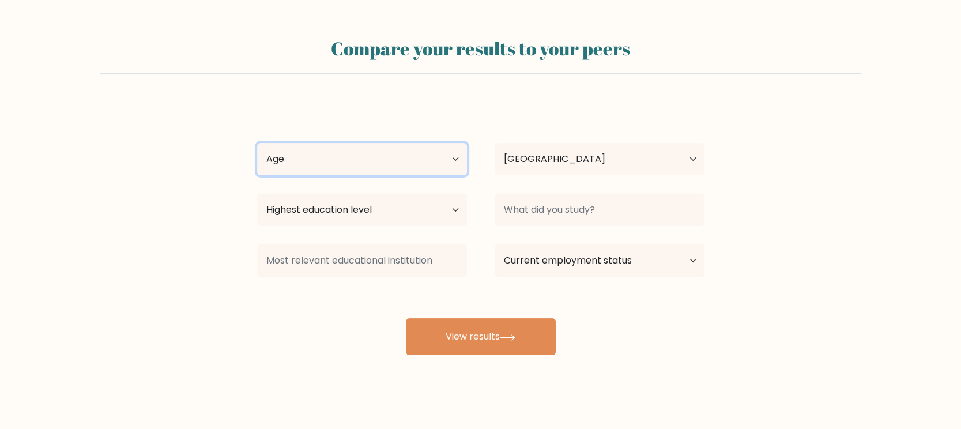
drag, startPoint x: 423, startPoint y: 239, endPoint x: 365, endPoint y: 153, distance: 103.4
click at [365, 153] on select "Age Under [DEMOGRAPHIC_DATA] [DEMOGRAPHIC_DATA] [DEMOGRAPHIC_DATA] [DEMOGRAPHIC…" at bounding box center [362, 159] width 210 height 32
select select "25_34"
click at [257, 143] on select "Age Under [DEMOGRAPHIC_DATA] [DEMOGRAPHIC_DATA] [DEMOGRAPHIC_DATA] [DEMOGRAPHIC…" at bounding box center [362, 159] width 210 height 32
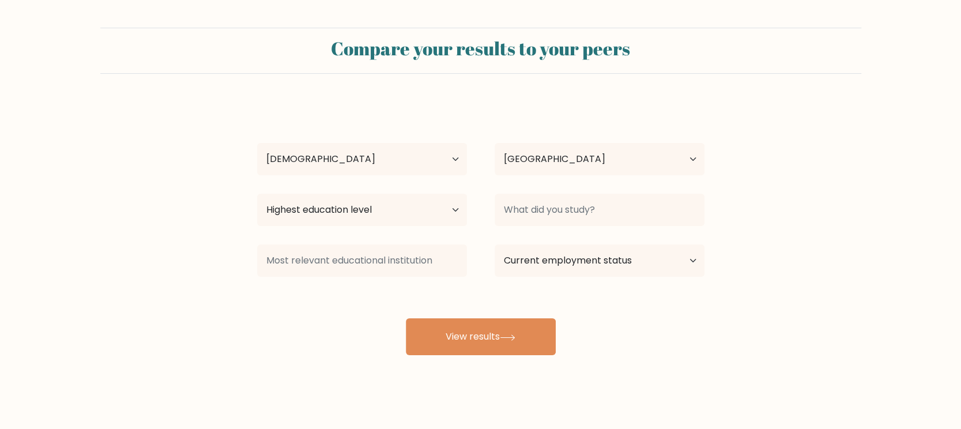
click at [375, 226] on div "Highest education level No schooling Primary Lower Secondary Upper Secondary Oc…" at bounding box center [361, 209] width 237 height 41
click at [384, 218] on select "Highest education level No schooling Primary Lower Secondary Upper Secondary Oc…" at bounding box center [362, 210] width 210 height 32
select select "primary"
click at [257, 194] on select "Highest education level No schooling Primary Lower Secondary Upper Secondary Oc…" at bounding box center [362, 210] width 210 height 32
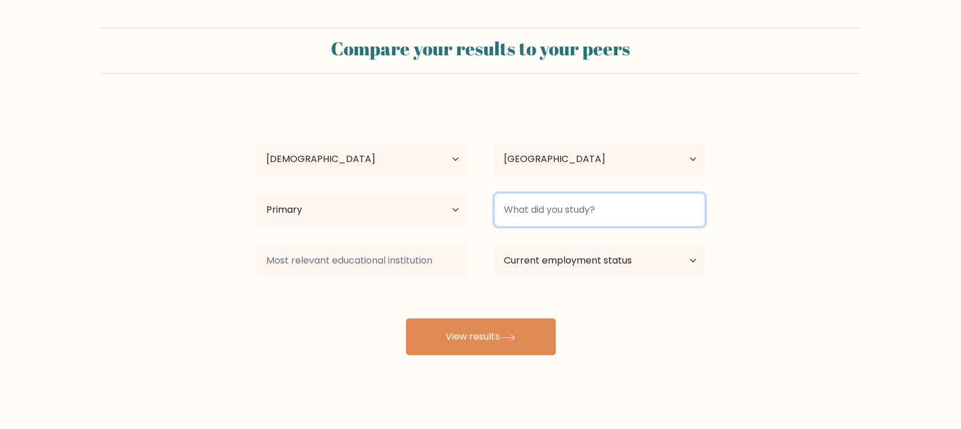
click at [558, 216] on input at bounding box center [599, 210] width 210 height 32
drag, startPoint x: 557, startPoint y: 211, endPoint x: 584, endPoint y: 222, distance: 29.0
click at [558, 212] on input at bounding box center [599, 210] width 210 height 32
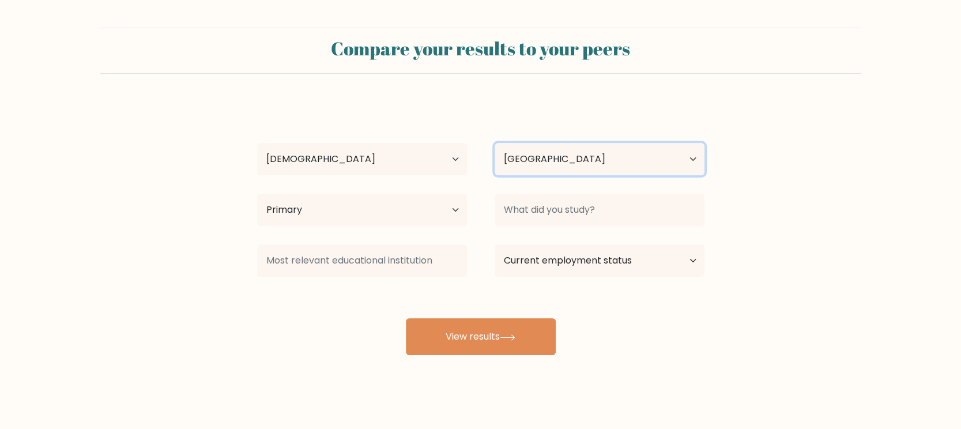
click at [555, 160] on select "Country [GEOGRAPHIC_DATA] [GEOGRAPHIC_DATA] [GEOGRAPHIC_DATA] [US_STATE] [GEOGR…" at bounding box center [599, 159] width 210 height 32
click at [543, 151] on select "Country [GEOGRAPHIC_DATA] [GEOGRAPHIC_DATA] [GEOGRAPHIC_DATA] [US_STATE] [GEOGR…" at bounding box center [599, 159] width 210 height 32
drag, startPoint x: 582, startPoint y: 241, endPoint x: 580, endPoint y: 247, distance: 6.0
click at [581, 241] on div "Current employment status Employed Student Retired Other / prefer not to answer" at bounding box center [599, 260] width 237 height 41
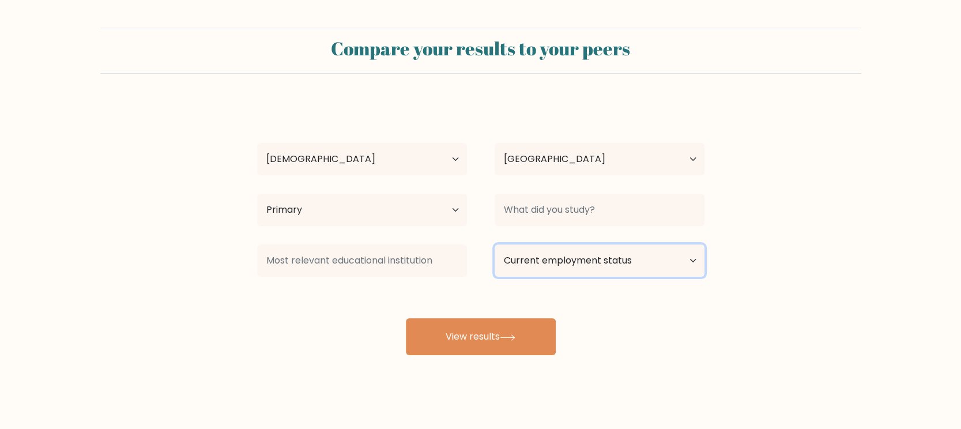
click at [580, 256] on select "Current employment status Employed Student Retired Other / prefer not to answer" at bounding box center [599, 260] width 210 height 32
click at [494, 244] on select "Current employment status Employed Student Retired Other / prefer not to answer" at bounding box center [599, 260] width 210 height 32
click at [570, 296] on div "[PERSON_NAME] Age Under [DEMOGRAPHIC_DATA] [DEMOGRAPHIC_DATA] [DEMOGRAPHIC_DATA…" at bounding box center [480, 228] width 461 height 254
drag, startPoint x: 565, startPoint y: 262, endPoint x: 549, endPoint y: 274, distance: 20.6
click at [564, 262] on select "Current employment status Employed Student Retired Other / prefer not to answer" at bounding box center [599, 260] width 210 height 32
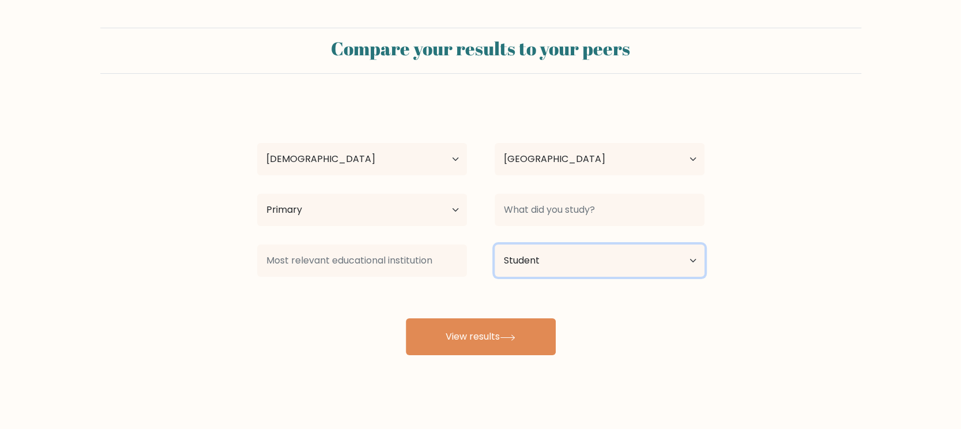
select select "employed"
click at [494, 244] on select "Current employment status Employed Student Retired Other / prefer not to answer" at bounding box center [599, 260] width 210 height 32
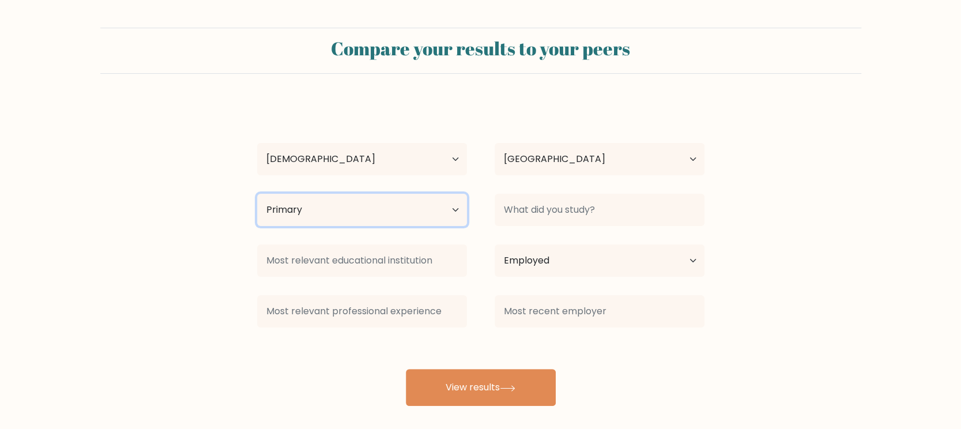
click at [380, 224] on select "Highest education level No schooling Primary Lower Secondary Upper Secondary Oc…" at bounding box center [362, 210] width 210 height 32
click at [131, 233] on form "Compare your results to your peers fyu yuji Age Under 18 years old 18-24 years …" at bounding box center [480, 217] width 961 height 378
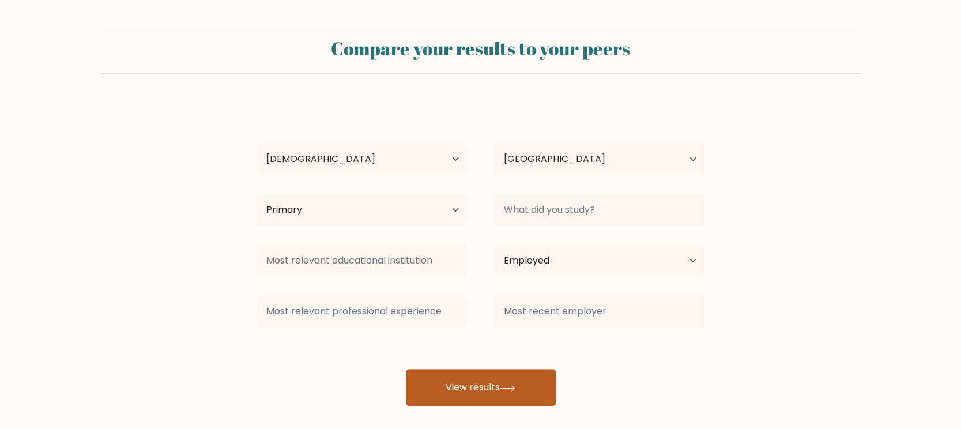
click at [477, 393] on button "View results" at bounding box center [481, 387] width 150 height 37
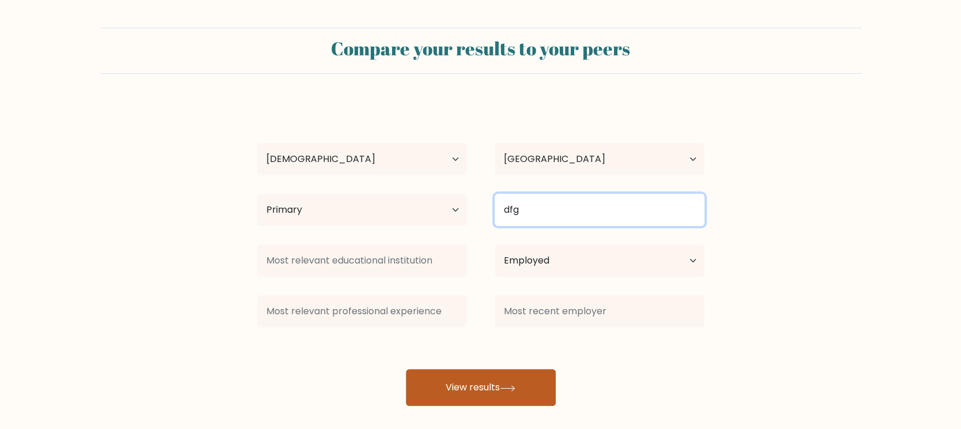
type input "dfg"
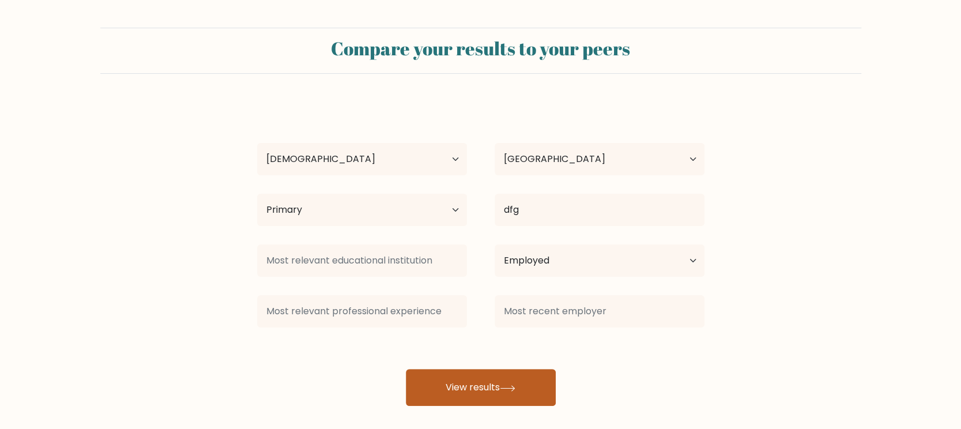
click at [448, 385] on button "View results" at bounding box center [481, 387] width 150 height 37
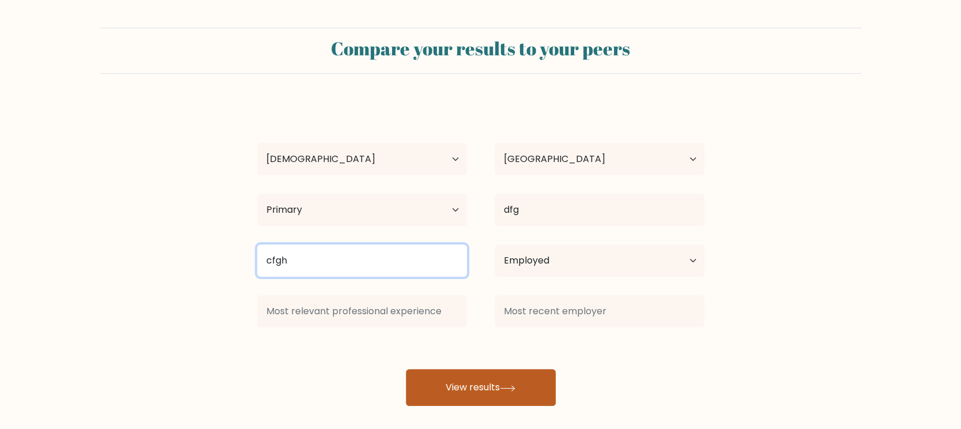
type input "cfgh"
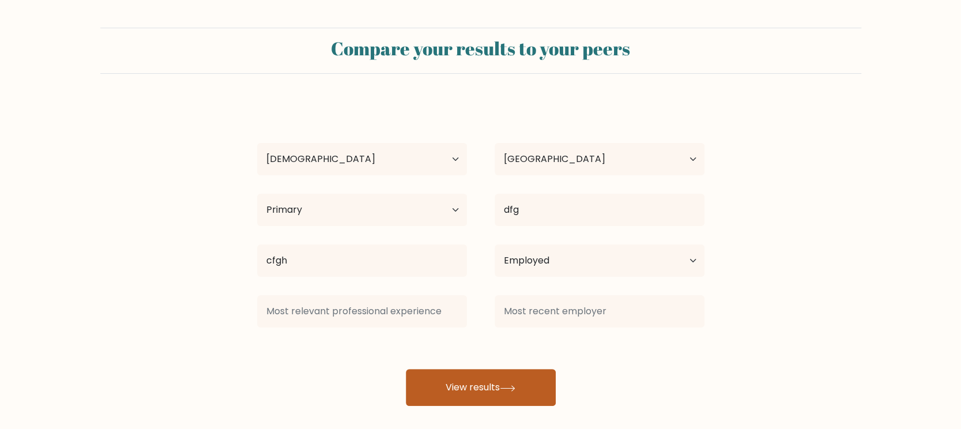
click at [441, 386] on button "View results" at bounding box center [481, 387] width 150 height 37
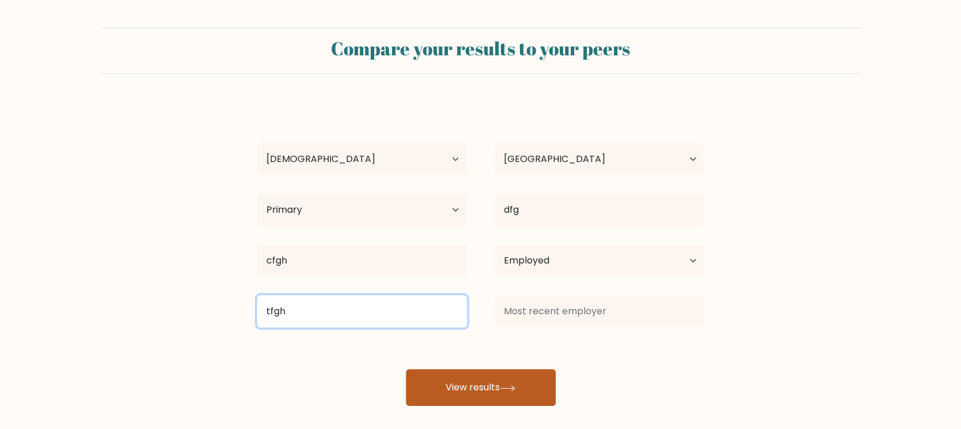
type input "tfgh"
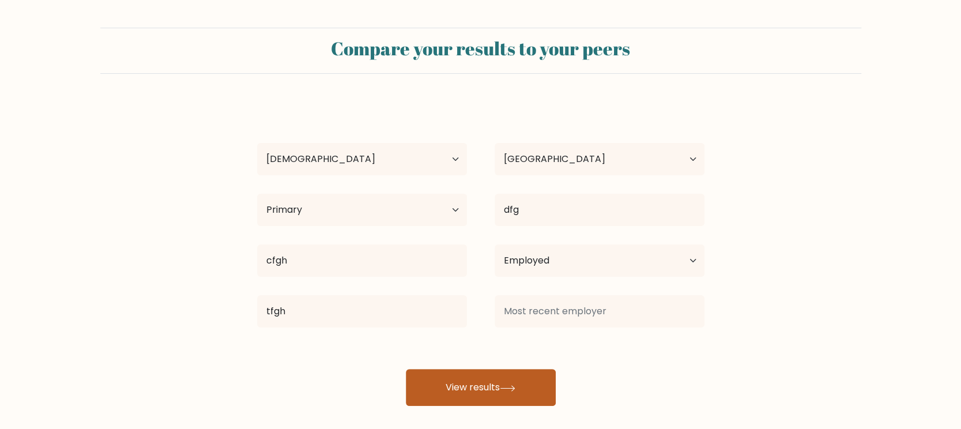
click at [442, 386] on button "View results" at bounding box center [481, 387] width 150 height 37
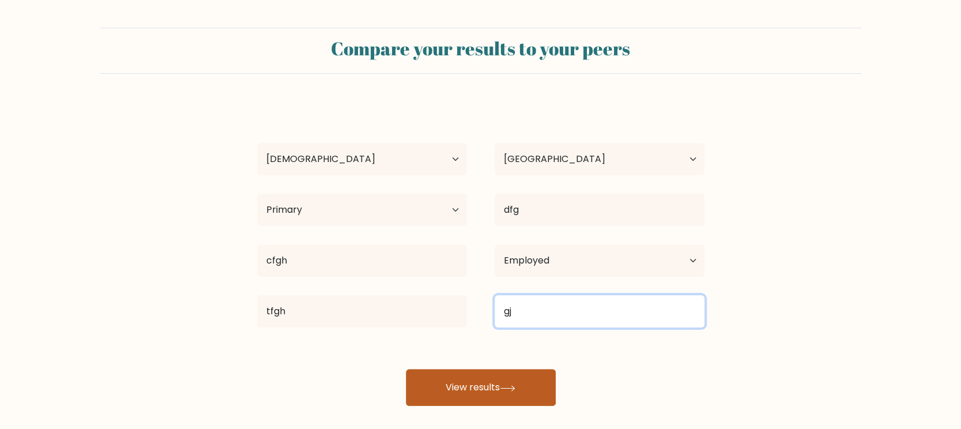
type input "gj"
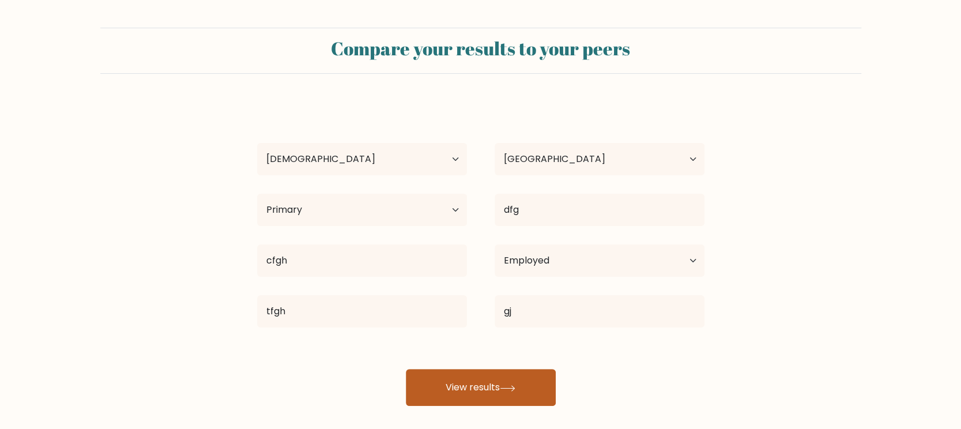
click at [443, 388] on button "View results" at bounding box center [481, 387] width 150 height 37
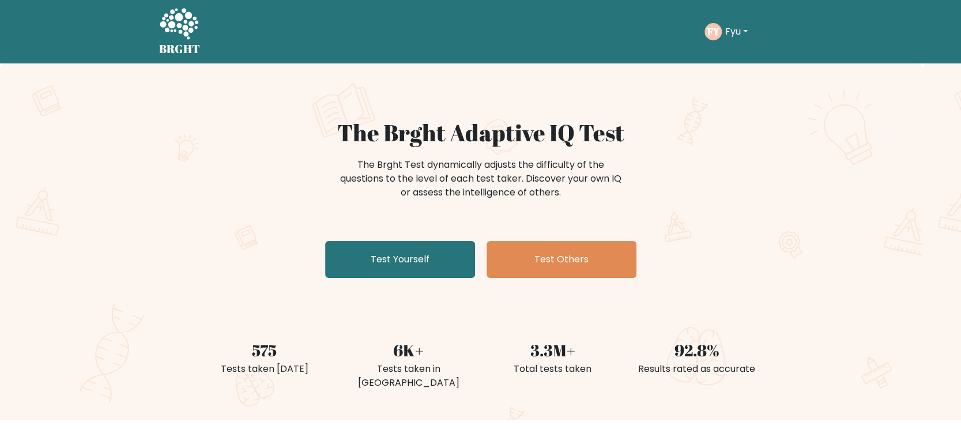
click at [746, 29] on button "Fyu" at bounding box center [735, 31] width 29 height 15
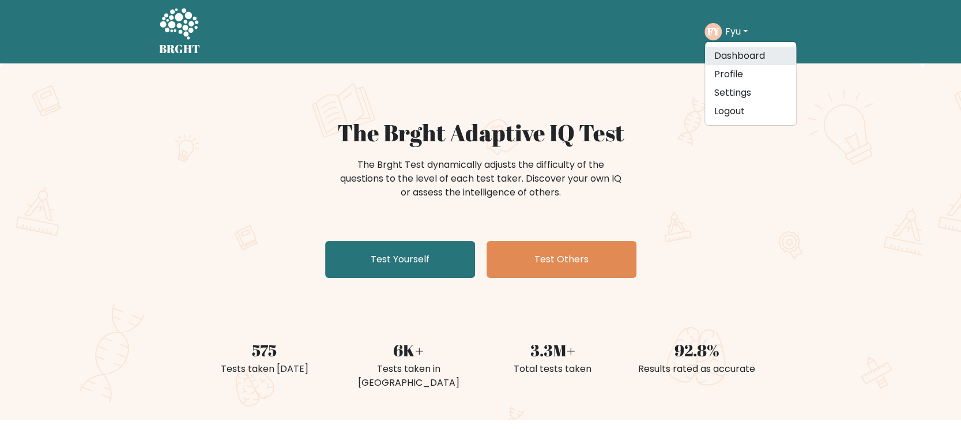
click at [747, 51] on link "Dashboard" at bounding box center [750, 56] width 91 height 18
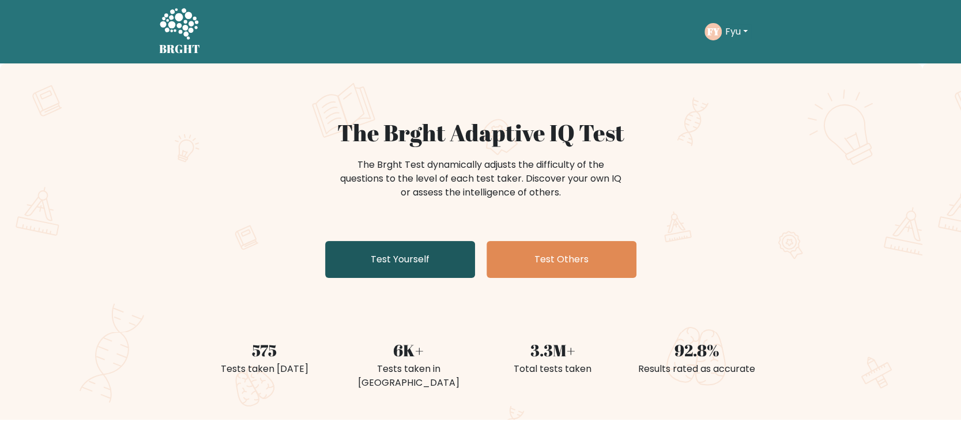
click at [355, 273] on link "Test Yourself" at bounding box center [400, 259] width 150 height 37
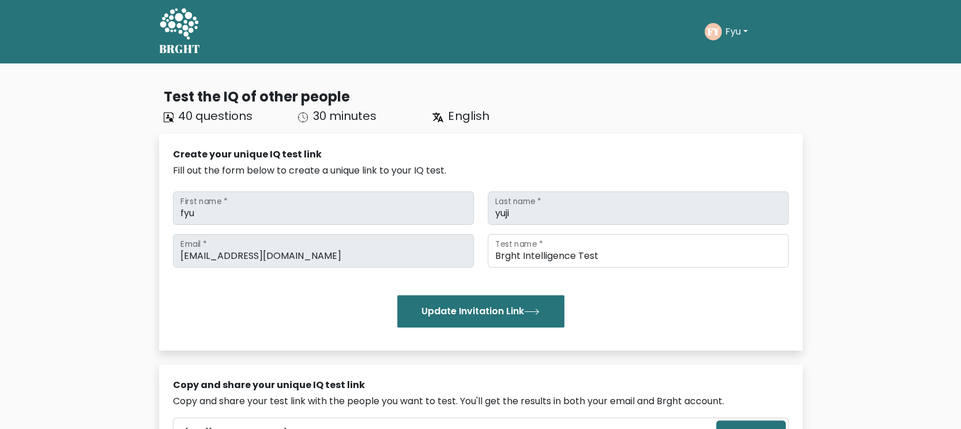
scroll to position [216, 0]
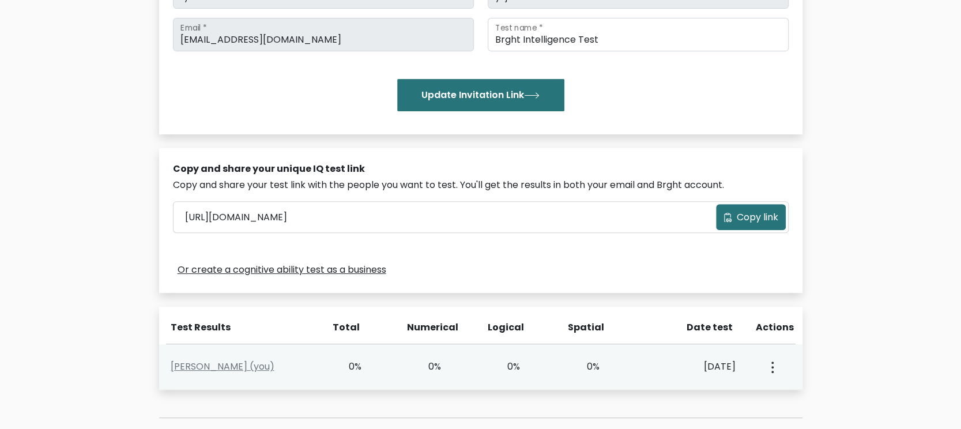
click at [773, 364] on button "button" at bounding box center [770, 367] width 9 height 36
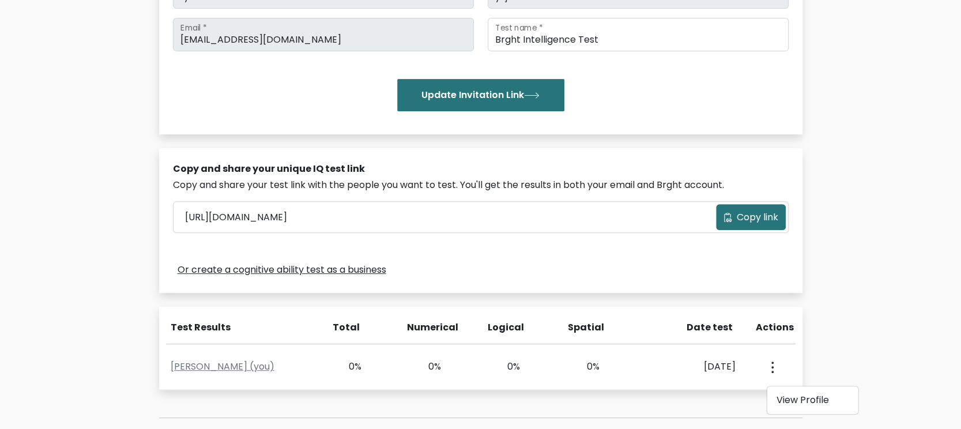
click at [663, 330] on div "Date test" at bounding box center [694, 327] width 93 height 14
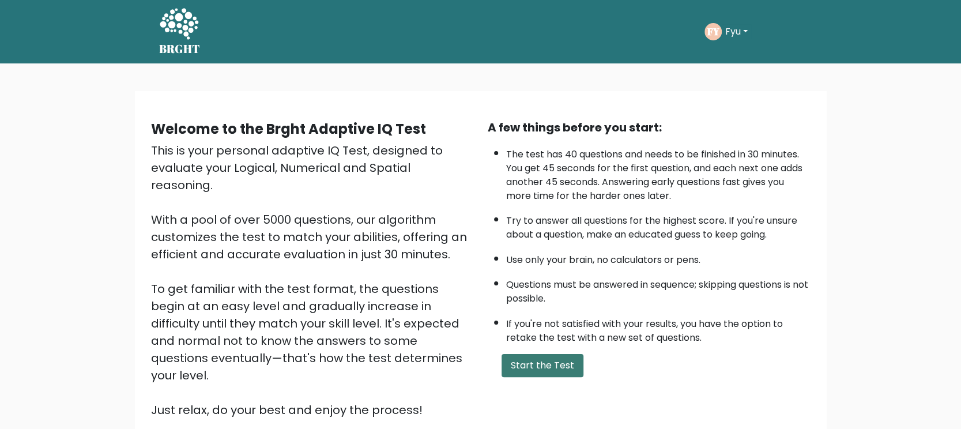
click at [548, 356] on button "Start the Test" at bounding box center [542, 365] width 82 height 23
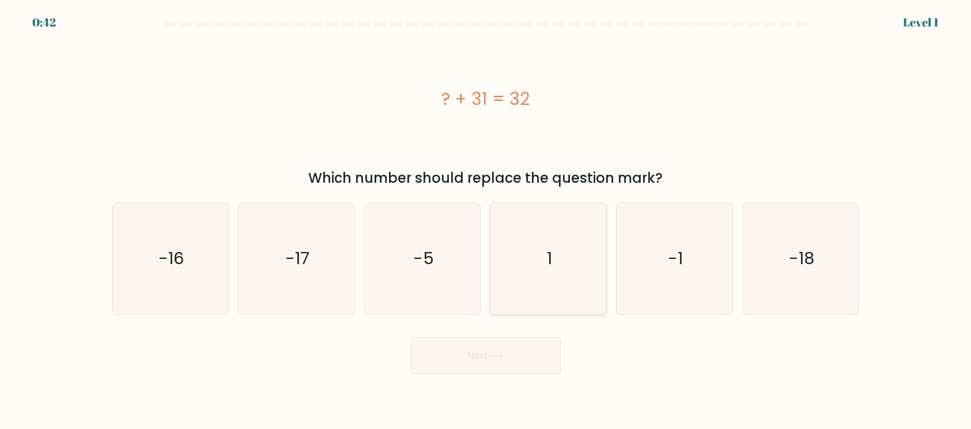
click at [555, 285] on icon "1" at bounding box center [548, 258] width 111 height 111
click at [486, 220] on input "d. 1" at bounding box center [486, 217] width 1 height 6
radio input "true"
click at [530, 351] on button "Next" at bounding box center [486, 355] width 150 height 37
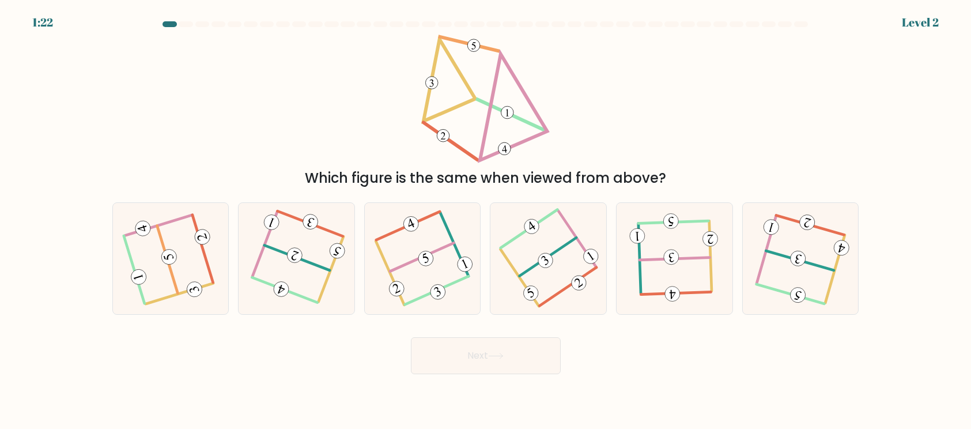
drag, startPoint x: 519, startPoint y: 179, endPoint x: 626, endPoint y: 187, distance: 107.5
click at [629, 184] on div "Which figure is the same when viewed from above?" at bounding box center [485, 178] width 733 height 21
click at [185, 264] on icon at bounding box center [170, 258] width 89 height 89
click at [486, 220] on input "a." at bounding box center [486, 217] width 1 height 6
radio input "true"
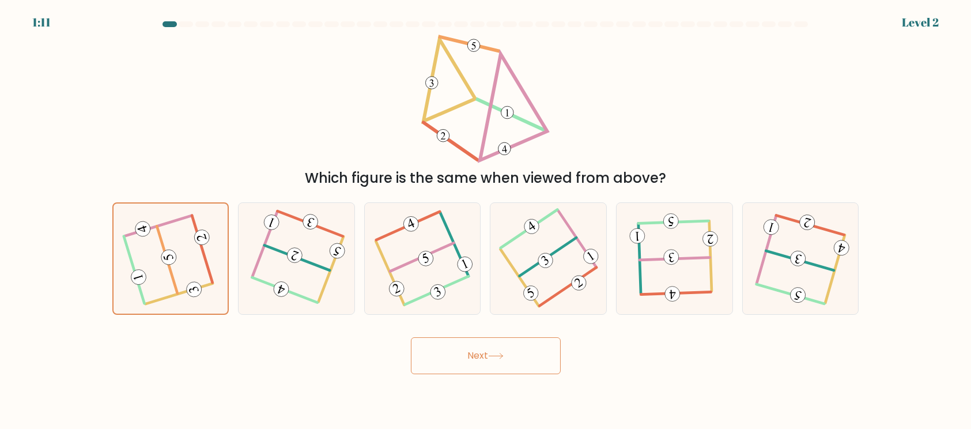
click at [510, 363] on button "Next" at bounding box center [486, 355] width 150 height 37
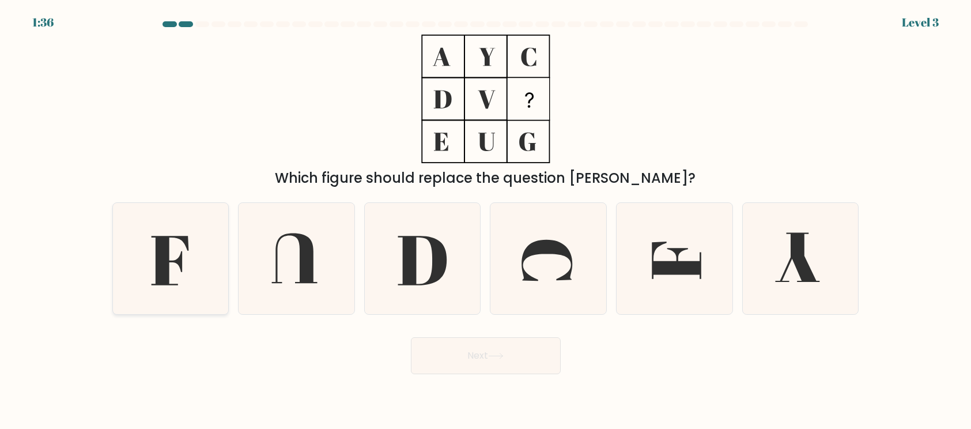
click at [195, 264] on icon at bounding box center [170, 258] width 111 height 111
click at [486, 220] on input "a." at bounding box center [486, 217] width 1 height 6
radio input "true"
click at [440, 358] on button "Next" at bounding box center [486, 355] width 150 height 37
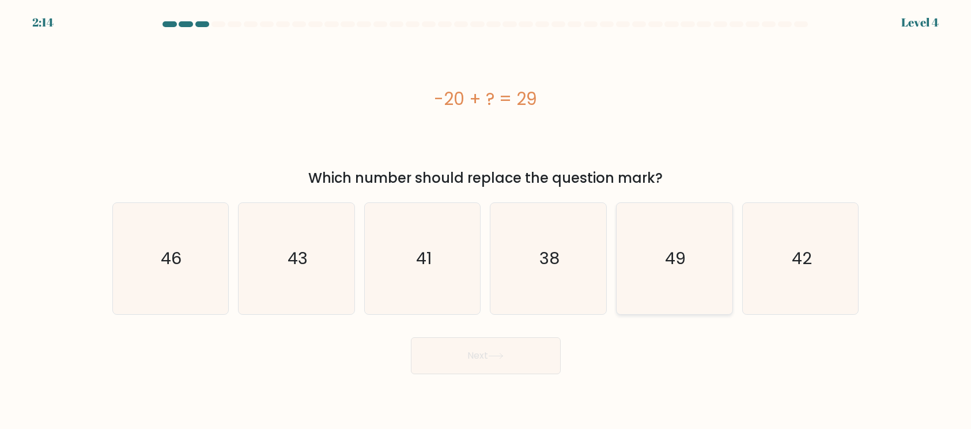
click at [710, 290] on icon "49" at bounding box center [674, 258] width 111 height 111
click at [486, 220] on input "e. 49" at bounding box center [486, 217] width 1 height 6
radio input "true"
click at [532, 364] on button "Next" at bounding box center [486, 355] width 150 height 37
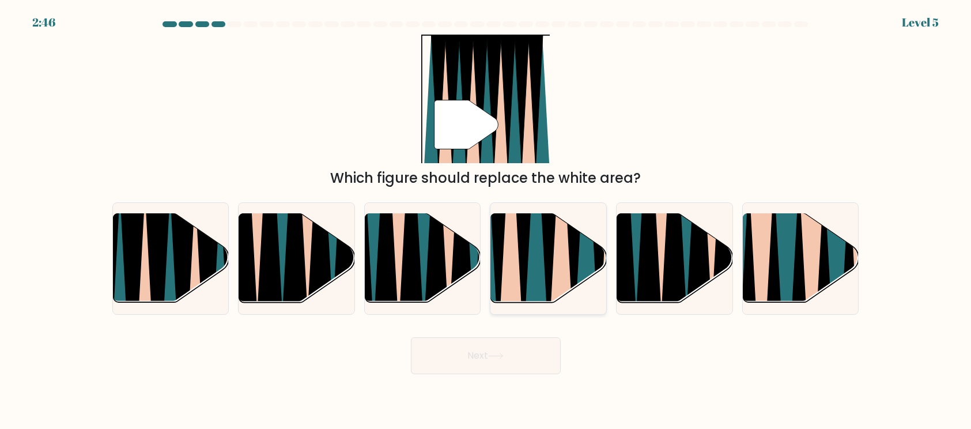
click at [551, 274] on icon at bounding box center [549, 212] width 26 height 232
click at [486, 220] on input "d." at bounding box center [486, 217] width 1 height 6
radio input "true"
click at [502, 352] on button "Next" at bounding box center [486, 355] width 150 height 37
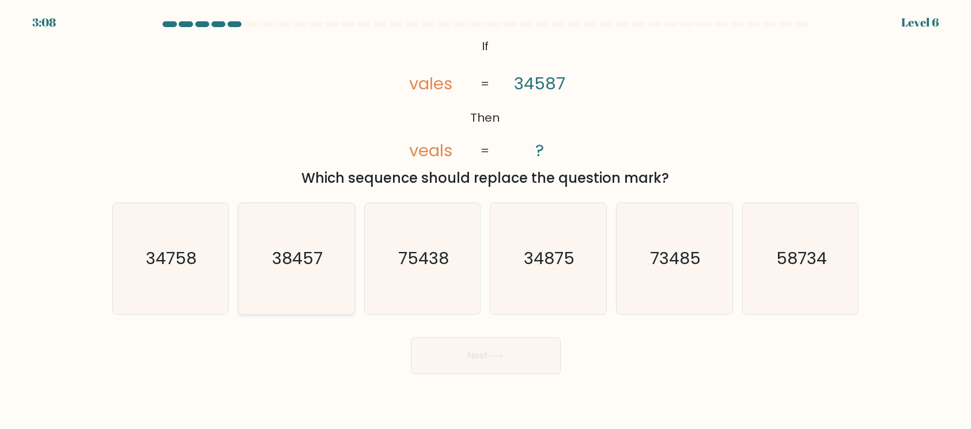
click at [292, 262] on text "38457" at bounding box center [297, 258] width 51 height 23
click at [486, 220] on input "b. 38457" at bounding box center [486, 217] width 1 height 6
radio input "true"
click at [452, 350] on button "Next" at bounding box center [486, 355] width 150 height 37
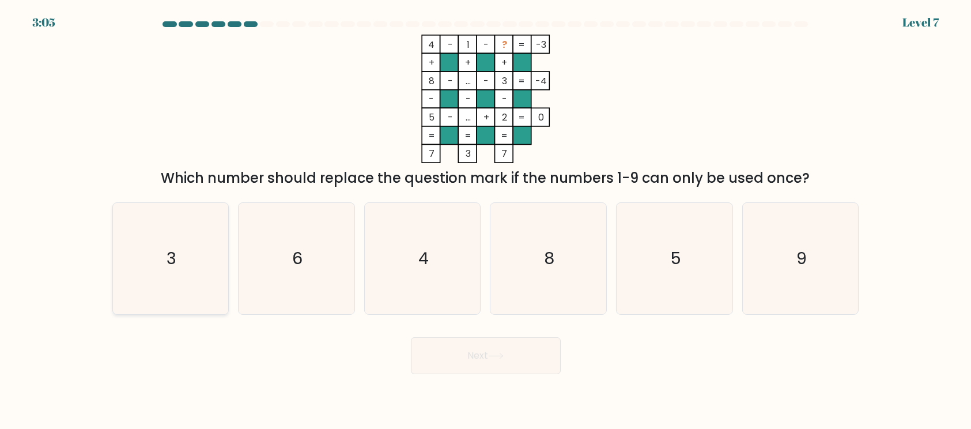
click at [179, 245] on icon "3" at bounding box center [170, 258] width 111 height 111
click at [486, 220] on input "a. 3" at bounding box center [486, 217] width 1 height 6
radio input "true"
click at [466, 360] on button "Next" at bounding box center [486, 355] width 150 height 37
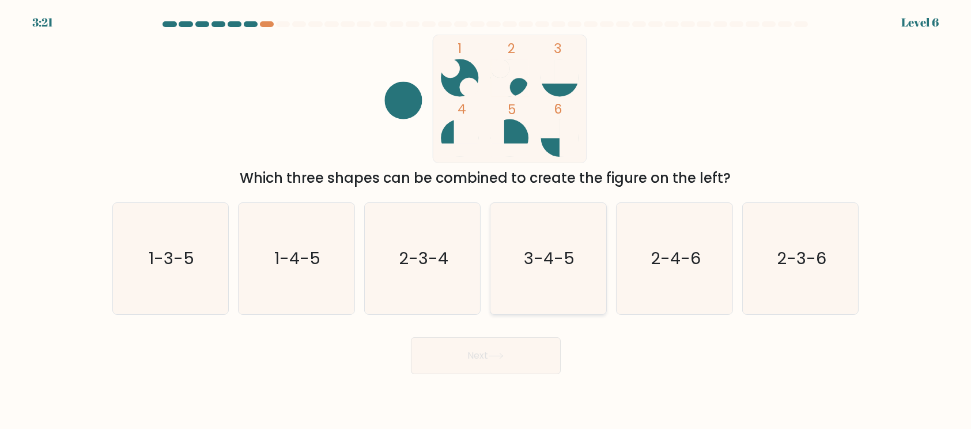
click at [572, 268] on text "3-4-5" at bounding box center [549, 258] width 51 height 23
click at [486, 220] on input "d. 3-4-5" at bounding box center [486, 217] width 1 height 6
radio input "true"
click at [483, 362] on button "Next" at bounding box center [486, 355] width 150 height 37
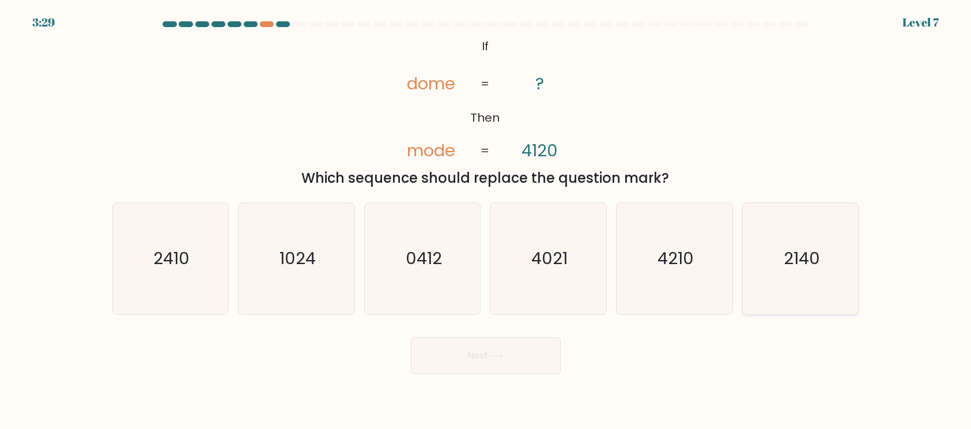
click at [788, 281] on icon "2140" at bounding box center [800, 258] width 111 height 111
click at [486, 220] on input "f. 2140" at bounding box center [486, 217] width 1 height 6
radio input "true"
click at [523, 361] on button "Next" at bounding box center [486, 355] width 150 height 37
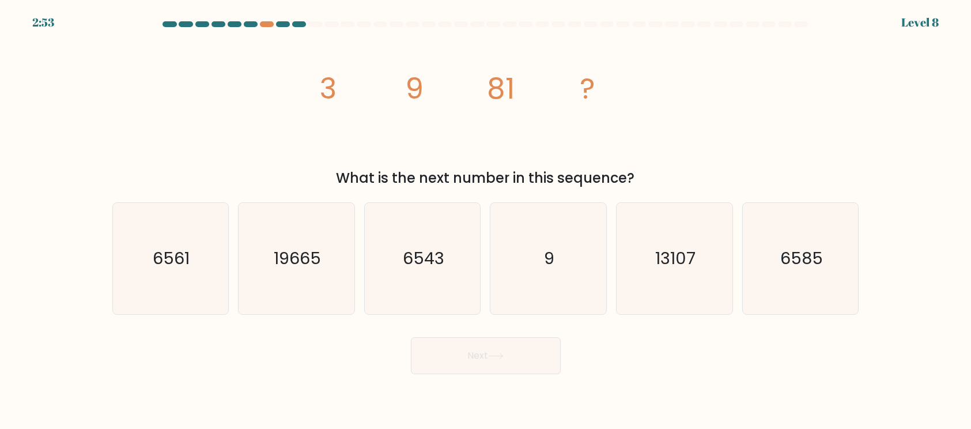
click at [659, 369] on div "Next" at bounding box center [485, 351] width 761 height 46
click at [163, 266] on text "6561" at bounding box center [171, 258] width 37 height 23
click at [486, 220] on input "a. 6561" at bounding box center [486, 217] width 1 height 6
radio input "true"
click at [459, 353] on button "Next" at bounding box center [486, 355] width 150 height 37
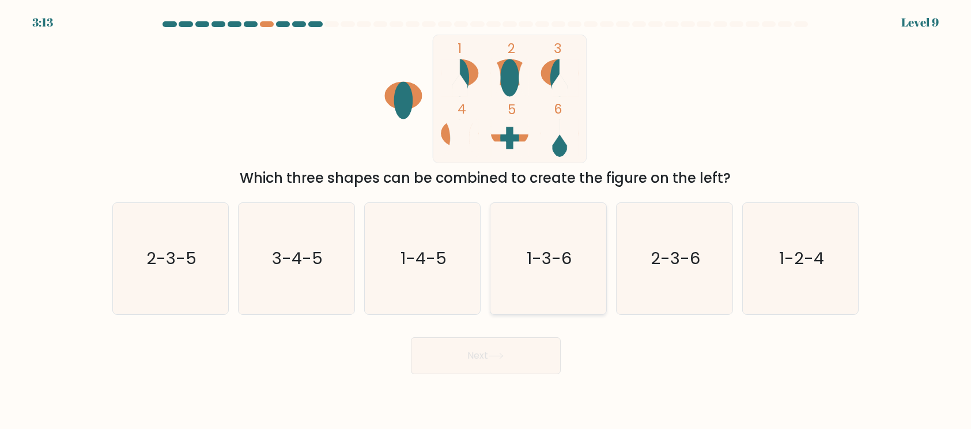
click at [558, 266] on text "1-3-6" at bounding box center [549, 258] width 45 height 23
click at [486, 220] on input "d. 1-3-6" at bounding box center [486, 217] width 1 height 6
radio input "true"
click at [515, 352] on button "Next" at bounding box center [486, 355] width 150 height 37
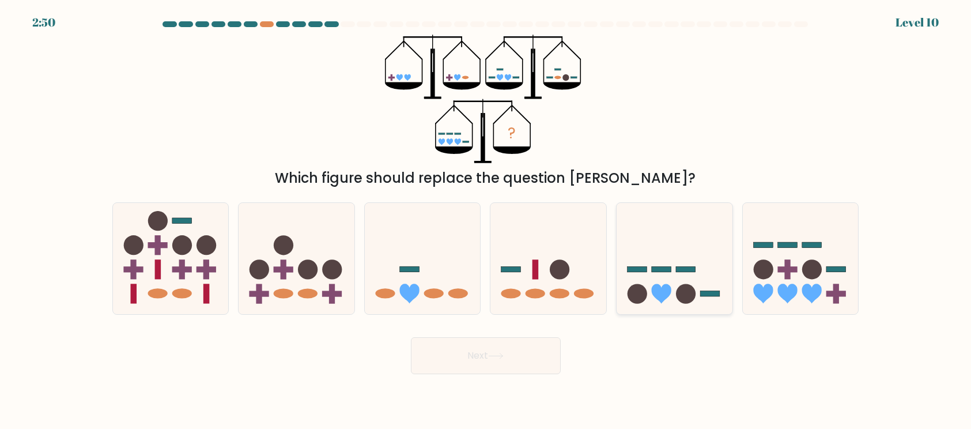
click at [689, 290] on circle at bounding box center [686, 293] width 20 height 20
click at [486, 220] on input "e." at bounding box center [486, 217] width 1 height 6
radio input "true"
click at [539, 358] on button "Next" at bounding box center [486, 355] width 150 height 37
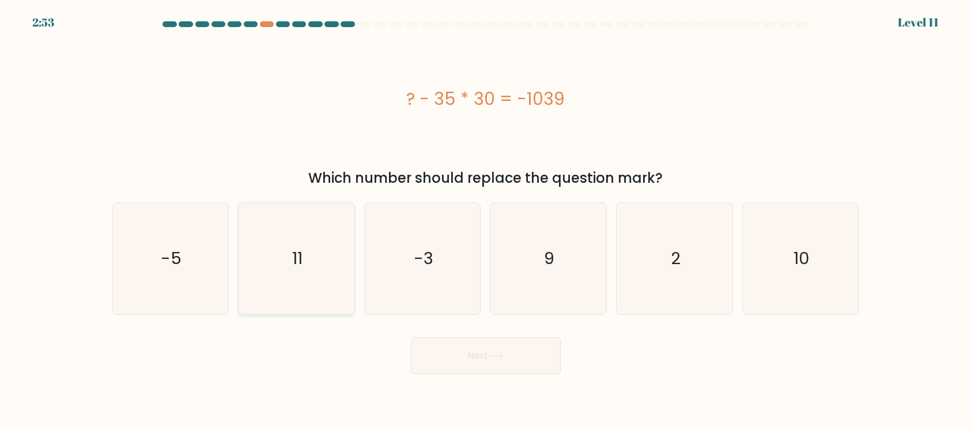
click at [286, 262] on icon "11" at bounding box center [296, 258] width 111 height 111
click at [486, 220] on input "b. 11" at bounding box center [486, 217] width 1 height 6
radio input "true"
click at [497, 358] on icon at bounding box center [496, 356] width 16 height 6
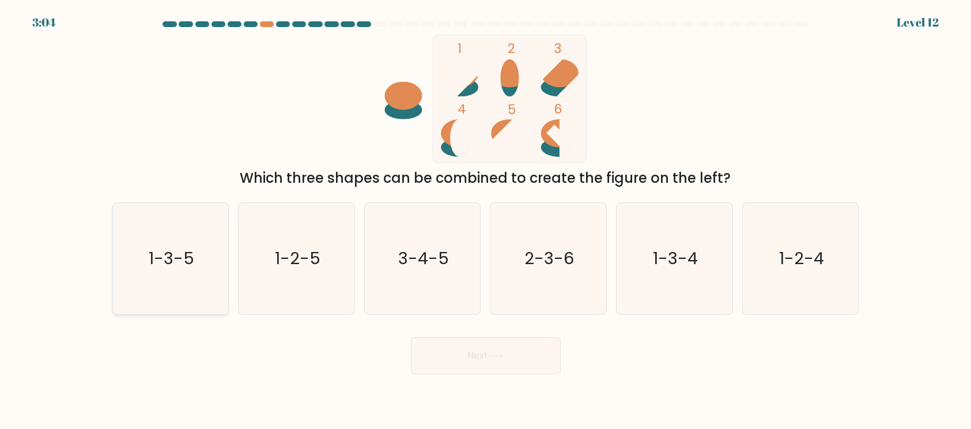
click at [179, 268] on text "1-3-5" at bounding box center [172, 258] width 46 height 23
click at [486, 220] on input "a. 1-3-5" at bounding box center [486, 217] width 1 height 6
radio input "true"
click at [500, 357] on icon at bounding box center [496, 356] width 16 height 6
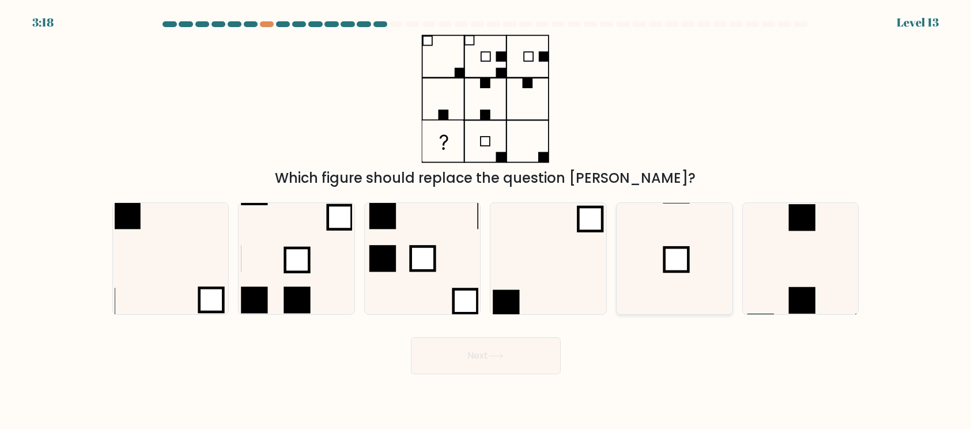
click at [637, 270] on icon at bounding box center [674, 258] width 111 height 111
click at [486, 220] on input "e." at bounding box center [486, 217] width 1 height 6
radio input "true"
click at [519, 362] on button "Next" at bounding box center [486, 355] width 150 height 37
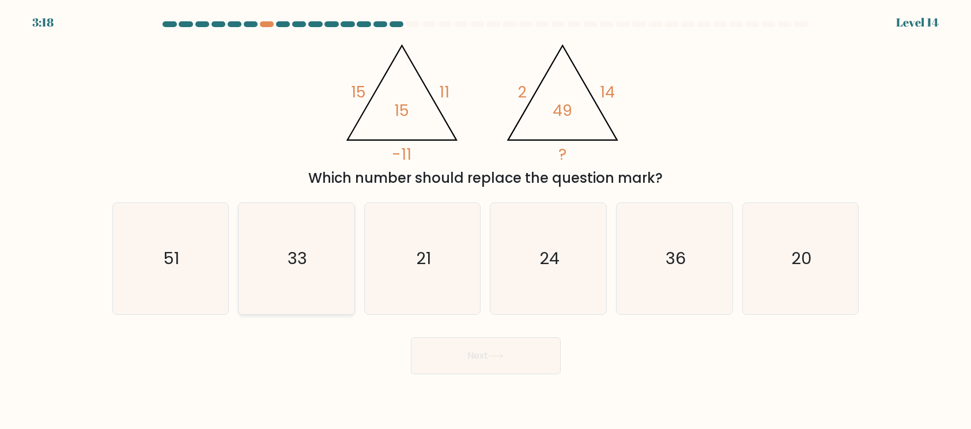
click at [300, 294] on icon "33" at bounding box center [296, 258] width 111 height 111
click at [486, 220] on input "b. 33" at bounding box center [486, 217] width 1 height 6
radio input "true"
click at [469, 353] on button "Next" at bounding box center [486, 355] width 150 height 37
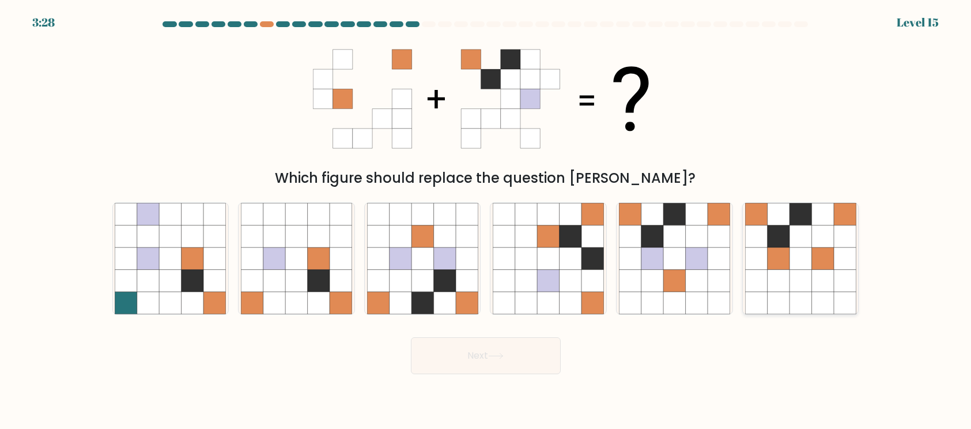
click at [767, 239] on icon at bounding box center [778, 236] width 22 height 22
click at [486, 220] on input "f." at bounding box center [486, 217] width 1 height 6
radio input "true"
click at [693, 263] on icon at bounding box center [697, 258] width 22 height 22
click at [486, 220] on input "e." at bounding box center [486, 217] width 1 height 6
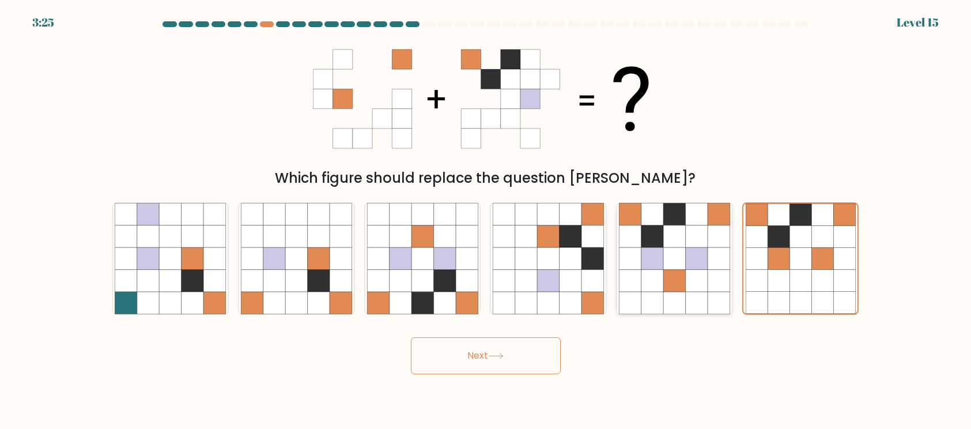
radio input "true"
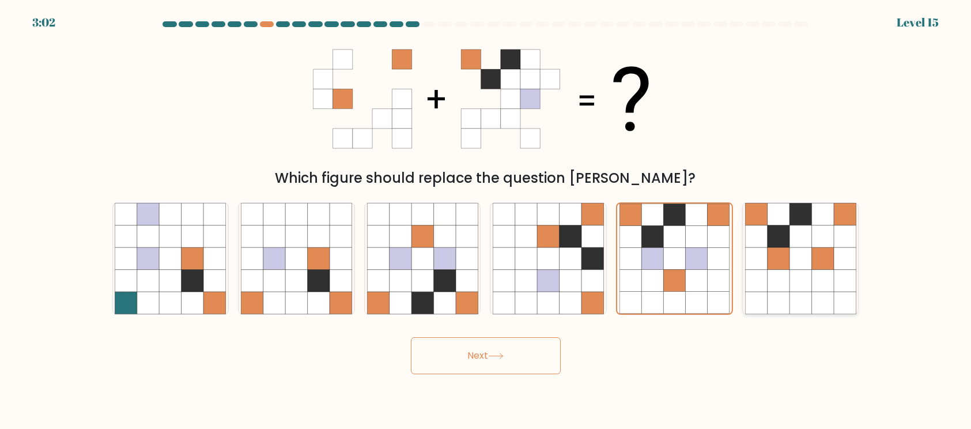
click at [786, 261] on icon at bounding box center [778, 258] width 22 height 22
click at [486, 220] on input "f." at bounding box center [486, 217] width 1 height 6
radio input "true"
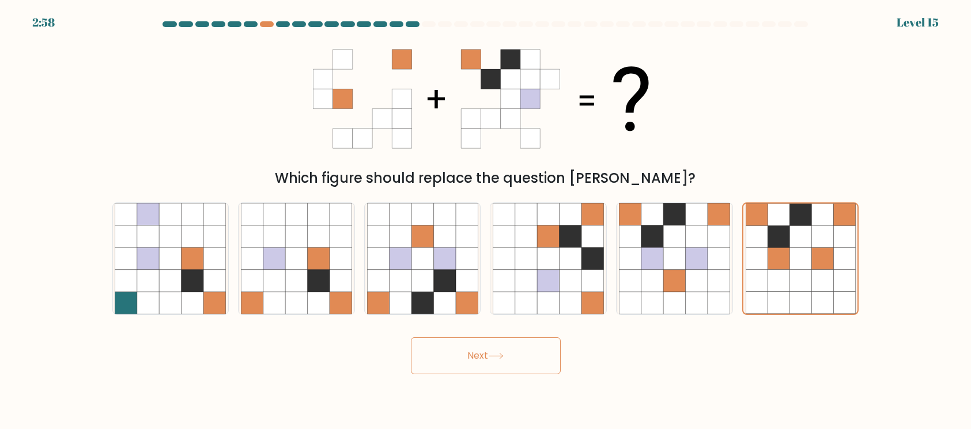
click at [506, 364] on button "Next" at bounding box center [486, 355] width 150 height 37
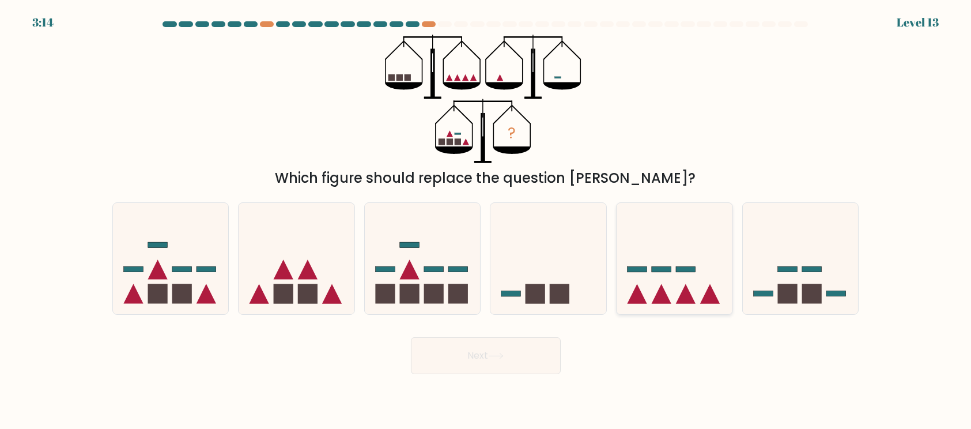
click at [688, 294] on icon at bounding box center [686, 293] width 20 height 20
click at [486, 220] on input "e." at bounding box center [486, 217] width 1 height 6
radio input "true"
click at [510, 361] on button "Next" at bounding box center [486, 355] width 150 height 37
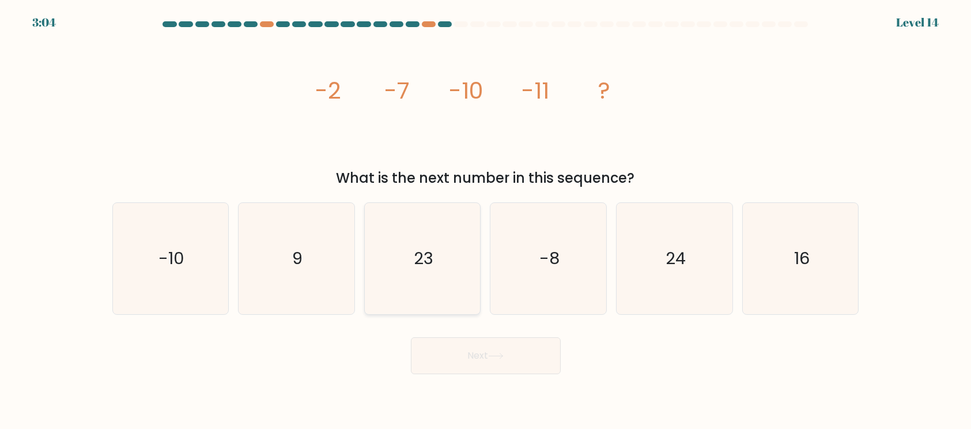
click at [415, 298] on icon "23" at bounding box center [422, 258] width 111 height 111
click at [486, 220] on input "c. 23" at bounding box center [486, 217] width 1 height 6
radio input "true"
click at [462, 358] on button "Next" at bounding box center [486, 355] width 150 height 37
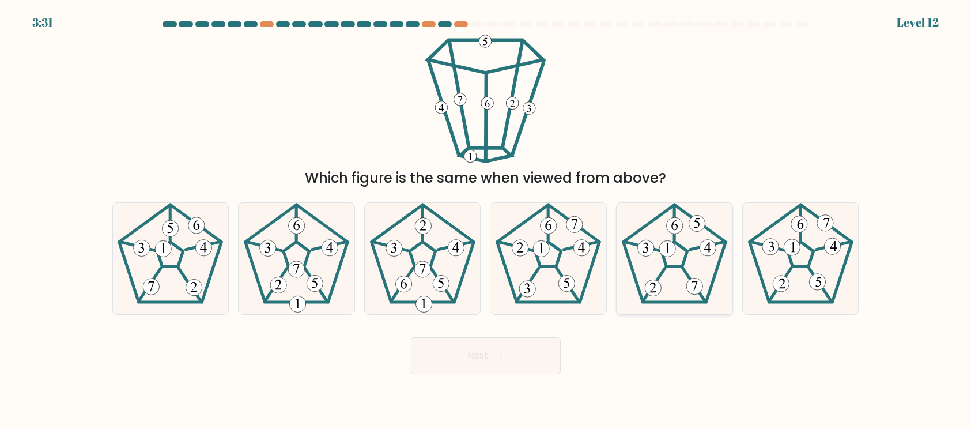
click at [695, 235] on icon at bounding box center [674, 258] width 111 height 111
click at [486, 220] on input "e." at bounding box center [486, 217] width 1 height 6
radio input "true"
click at [536, 362] on button "Next" at bounding box center [486, 355] width 150 height 37
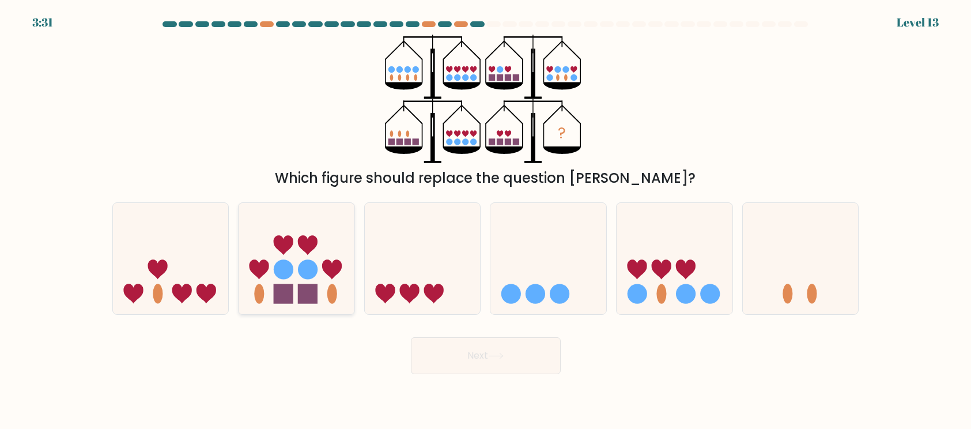
click at [312, 274] on circle at bounding box center [308, 269] width 20 height 20
click at [486, 220] on input "b." at bounding box center [486, 217] width 1 height 6
radio input "true"
click at [524, 354] on button "Next" at bounding box center [486, 355] width 150 height 37
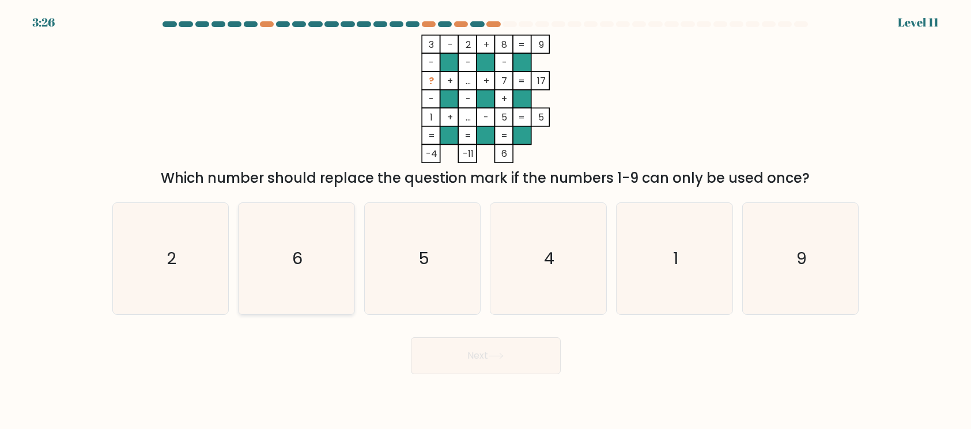
click at [323, 267] on icon "6" at bounding box center [296, 258] width 111 height 111
click at [486, 220] on input "b. 6" at bounding box center [486, 217] width 1 height 6
radio input "true"
click at [489, 357] on button "Next" at bounding box center [486, 355] width 150 height 37
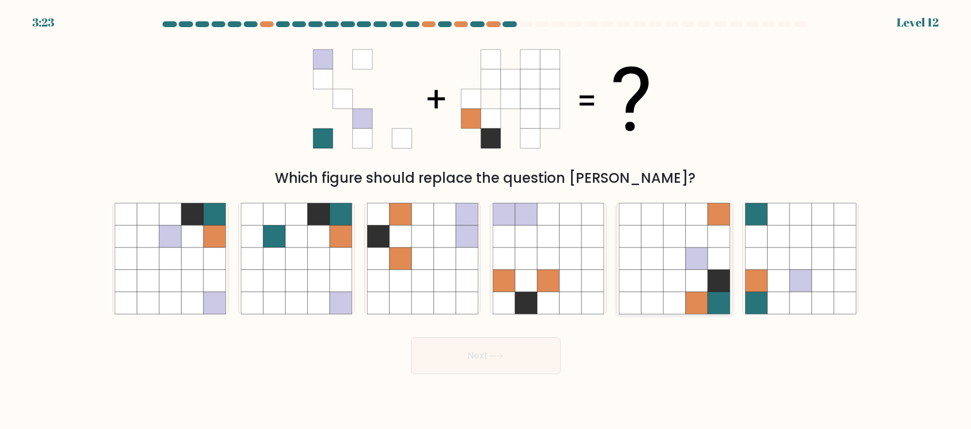
click at [715, 293] on icon at bounding box center [719, 303] width 22 height 22
click at [486, 220] on input "e." at bounding box center [486, 217] width 1 height 6
radio input "true"
click at [497, 358] on icon at bounding box center [496, 356] width 16 height 6
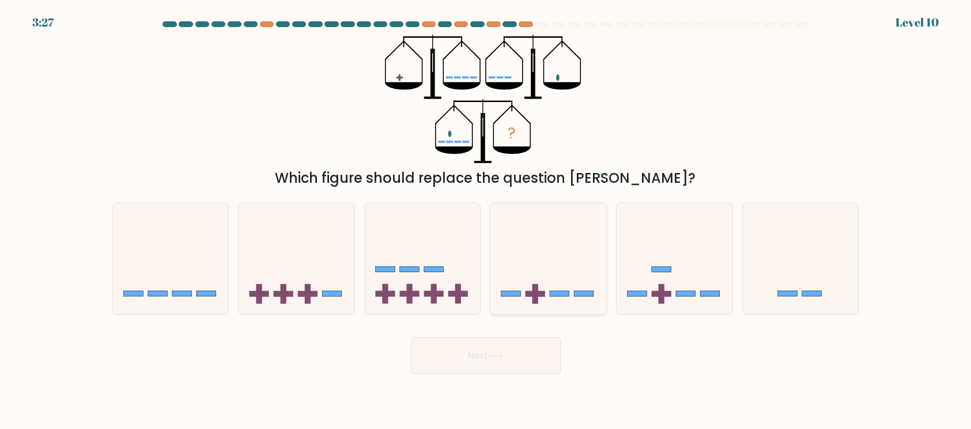
click at [564, 297] on icon at bounding box center [548, 259] width 116 height 96
click at [486, 220] on input "d." at bounding box center [486, 217] width 1 height 6
radio input "true"
click at [527, 354] on button "Next" at bounding box center [486, 355] width 150 height 37
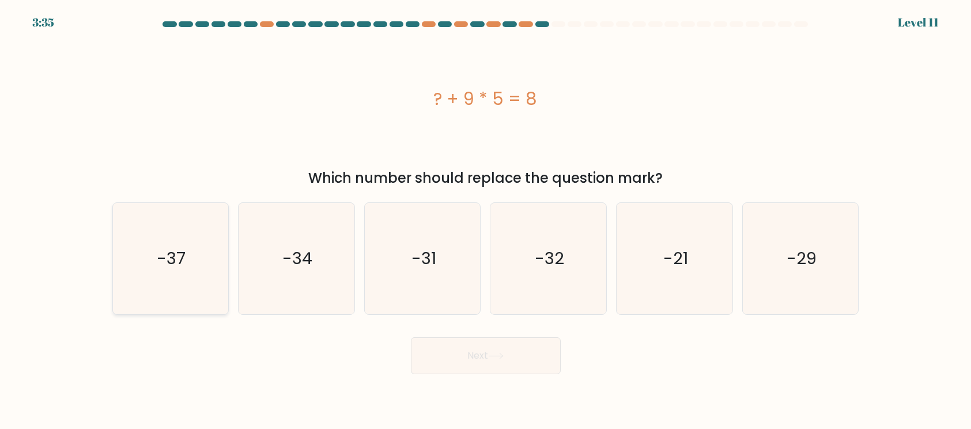
click at [202, 224] on icon "-37" at bounding box center [170, 258] width 111 height 111
click at [486, 220] on input "a. -37" at bounding box center [486, 217] width 1 height 6
radio input "true"
click at [450, 360] on button "Next" at bounding box center [486, 355] width 150 height 37
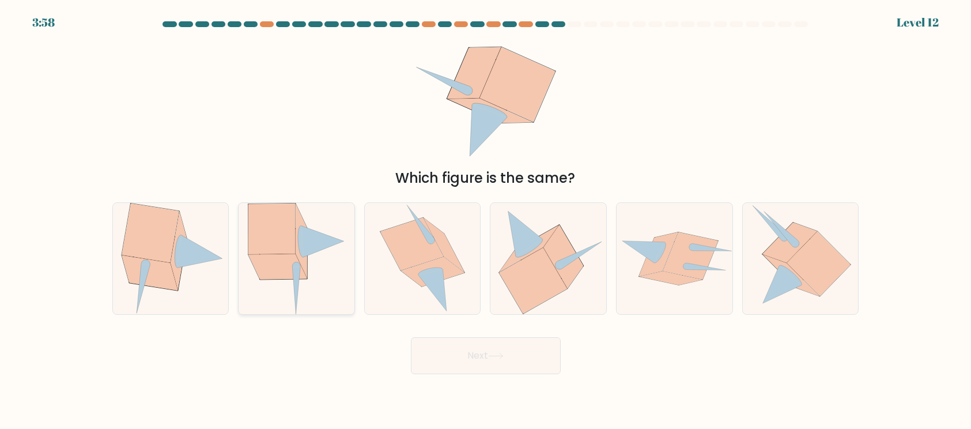
click at [293, 272] on icon at bounding box center [297, 290] width 8 height 47
click at [486, 220] on input "b." at bounding box center [486, 217] width 1 height 6
radio input "true"
click at [460, 360] on button "Next" at bounding box center [486, 355] width 150 height 37
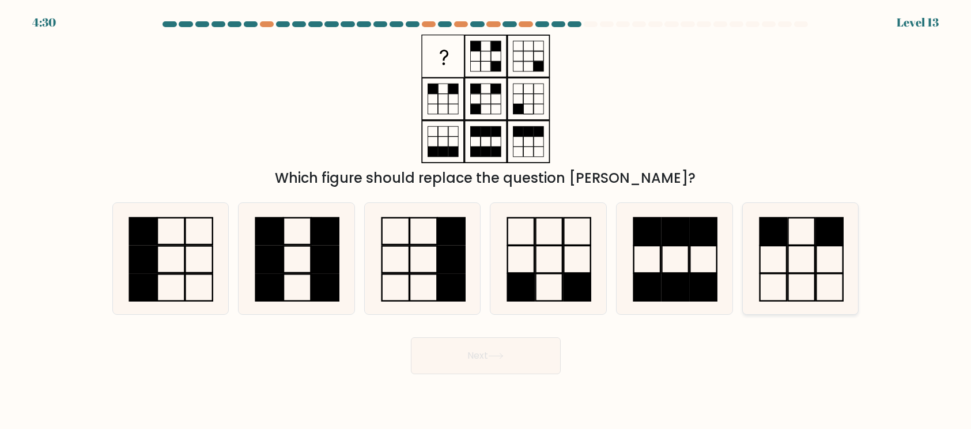
click at [795, 285] on icon at bounding box center [800, 258] width 111 height 111
click at [486, 220] on input "f." at bounding box center [486, 217] width 1 height 6
radio input "true"
click at [497, 356] on icon at bounding box center [496, 355] width 14 height 5
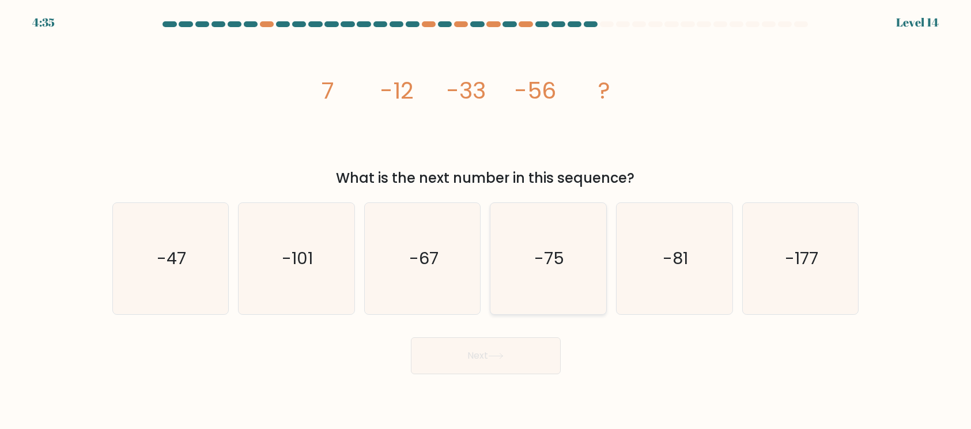
click at [562, 288] on icon "-75" at bounding box center [548, 258] width 111 height 111
click at [486, 220] on input "d. -75" at bounding box center [486, 217] width 1 height 6
radio input "true"
click at [510, 348] on button "Next" at bounding box center [486, 355] width 150 height 37
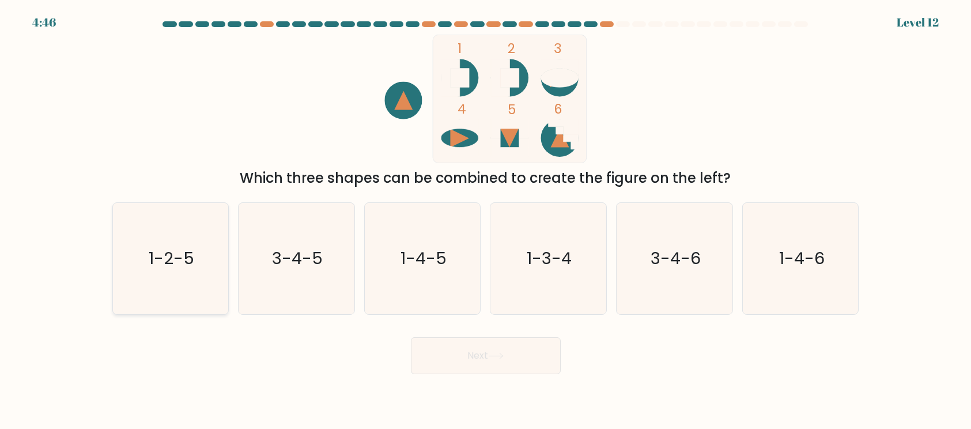
click at [186, 264] on text "1-2-5" at bounding box center [172, 258] width 46 height 23
click at [486, 220] on input "a. 1-2-5" at bounding box center [486, 217] width 1 height 6
radio input "true"
click at [519, 365] on button "Next" at bounding box center [486, 355] width 150 height 37
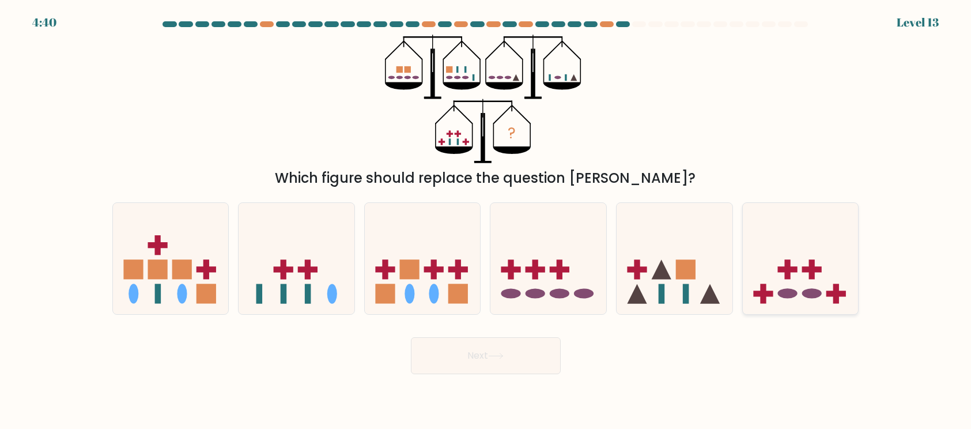
click at [825, 249] on icon at bounding box center [801, 259] width 116 height 96
click at [486, 220] on input "f." at bounding box center [486, 217] width 1 height 6
radio input "true"
click at [498, 361] on button "Next" at bounding box center [486, 355] width 150 height 37
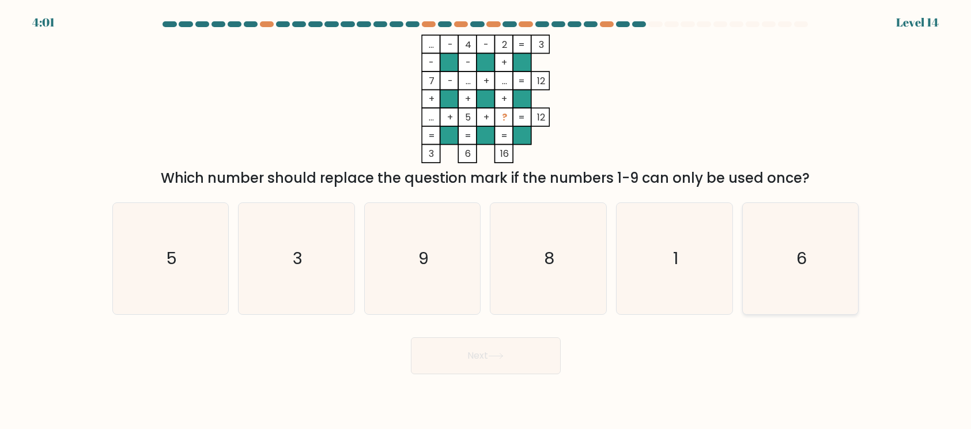
click at [820, 262] on icon "6" at bounding box center [800, 258] width 111 height 111
click at [486, 220] on input "f. 6" at bounding box center [486, 217] width 1 height 6
radio input "true"
click at [508, 368] on button "Next" at bounding box center [486, 355] width 150 height 37
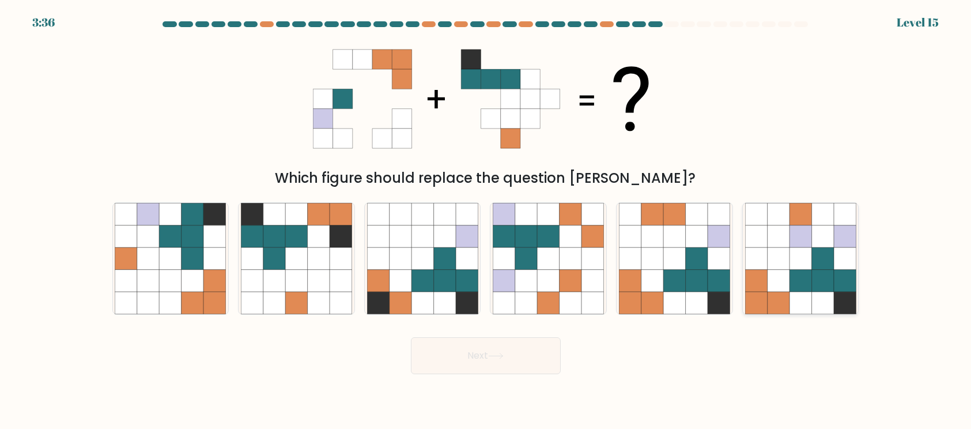
click at [803, 269] on icon at bounding box center [800, 258] width 22 height 22
click at [486, 220] on input "f." at bounding box center [486, 217] width 1 height 6
radio input "true"
click at [531, 352] on button "Next" at bounding box center [486, 355] width 150 height 37
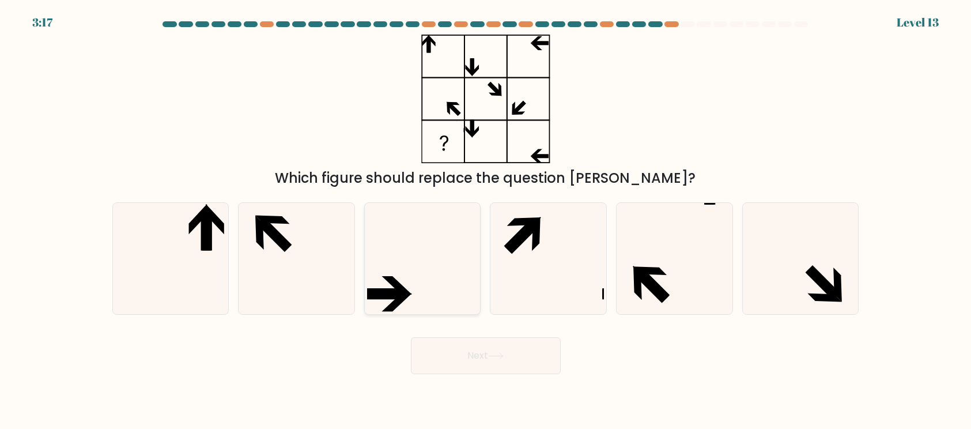
click at [417, 296] on icon at bounding box center [422, 258] width 111 height 111
click at [486, 220] on input "c." at bounding box center [486, 217] width 1 height 6
radio input "true"
click at [464, 350] on button "Next" at bounding box center [486, 355] width 150 height 37
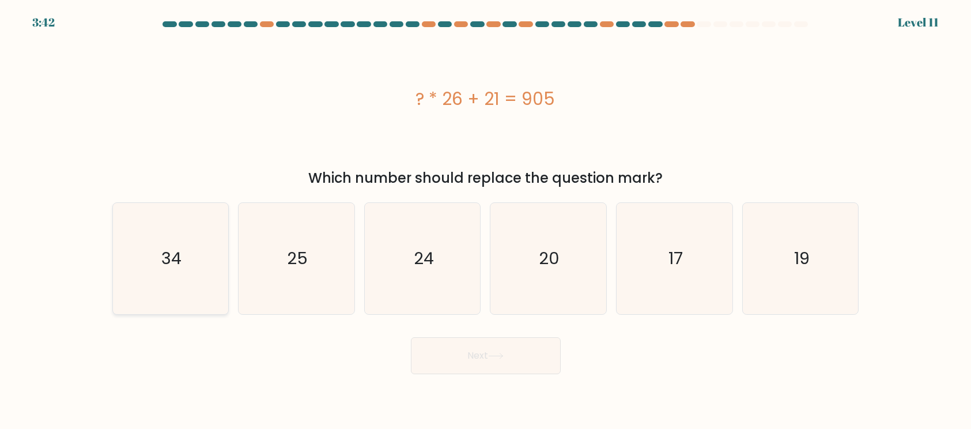
click at [192, 264] on icon "34" at bounding box center [170, 258] width 111 height 111
click at [486, 220] on input "a. 34" at bounding box center [486, 217] width 1 height 6
radio input "true"
click at [431, 356] on button "Next" at bounding box center [486, 355] width 150 height 37
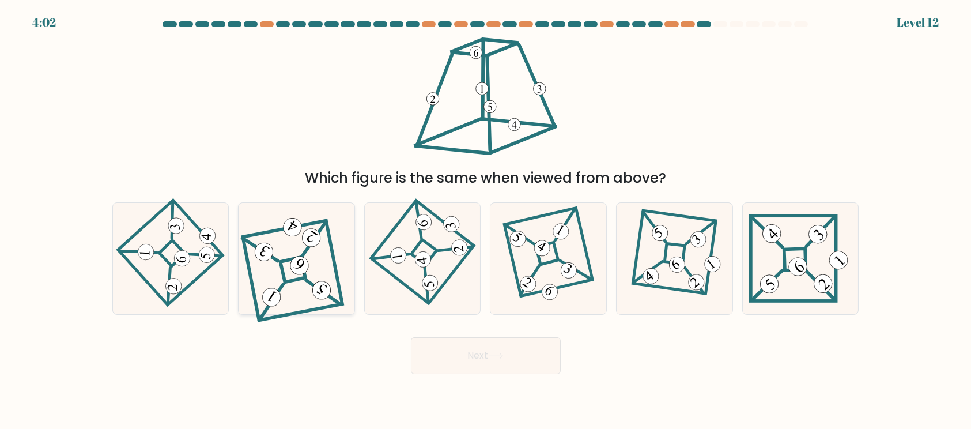
click at [304, 285] on icon at bounding box center [297, 258] width 100 height 89
click at [486, 220] on input "b." at bounding box center [486, 217] width 1 height 6
radio input "true"
click at [479, 340] on button "Next" at bounding box center [486, 355] width 150 height 37
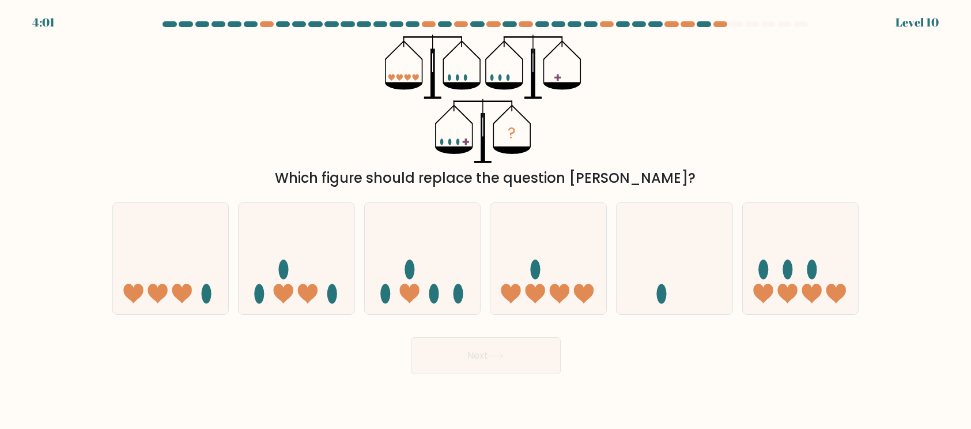
click at [482, 348] on button "Next" at bounding box center [486, 355] width 150 height 37
click at [797, 289] on icon at bounding box center [801, 259] width 116 height 96
click at [486, 220] on input "f." at bounding box center [486, 217] width 1 height 6
radio input "true"
click at [502, 360] on button "Next" at bounding box center [486, 355] width 150 height 37
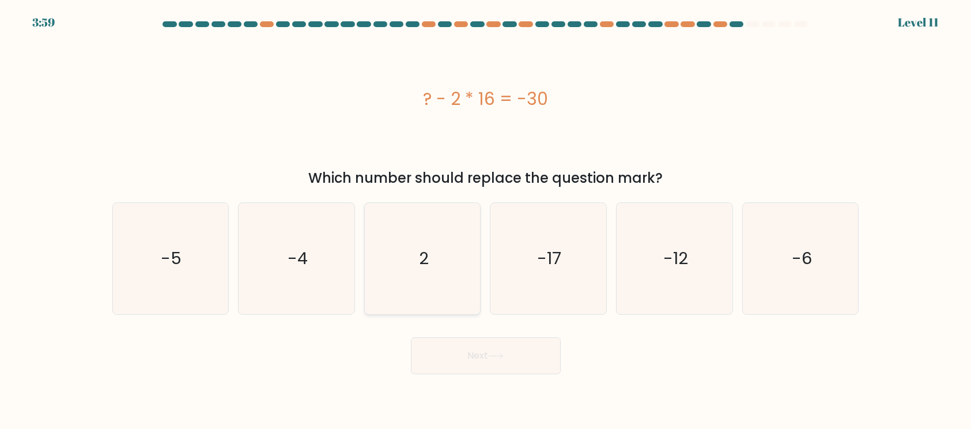
click at [432, 290] on icon "2" at bounding box center [422, 258] width 111 height 111
click at [486, 220] on input "c. 2" at bounding box center [486, 217] width 1 height 6
radio input "true"
click at [443, 342] on button "Next" at bounding box center [486, 355] width 150 height 37
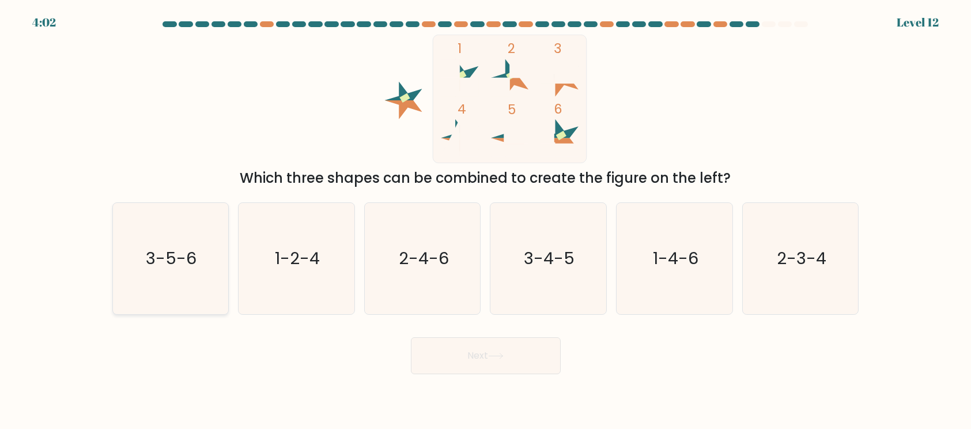
click at [202, 271] on icon "3-5-6" at bounding box center [170, 258] width 111 height 111
click at [486, 220] on input "a. 3-5-6" at bounding box center [486, 217] width 1 height 6
radio input "true"
click at [481, 368] on button "Next" at bounding box center [486, 355] width 150 height 37
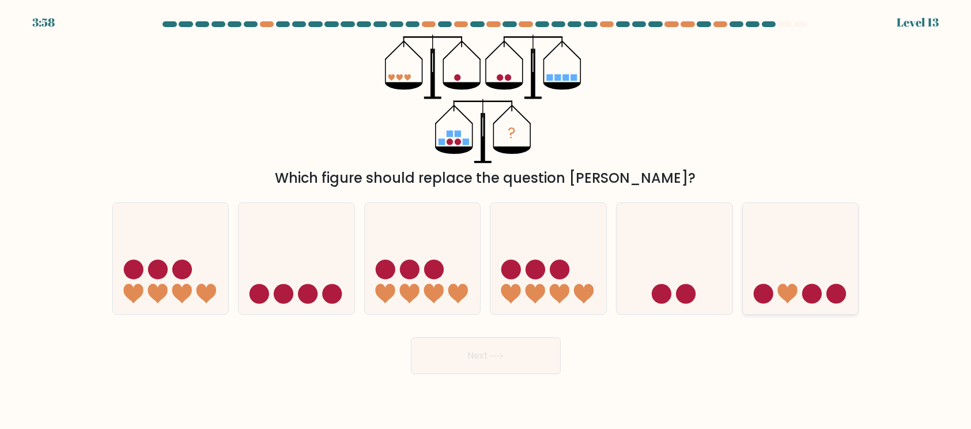
click at [804, 265] on icon at bounding box center [801, 259] width 116 height 96
click at [486, 220] on input "f." at bounding box center [486, 217] width 1 height 6
radio input "true"
click at [500, 353] on icon at bounding box center [496, 356] width 16 height 6
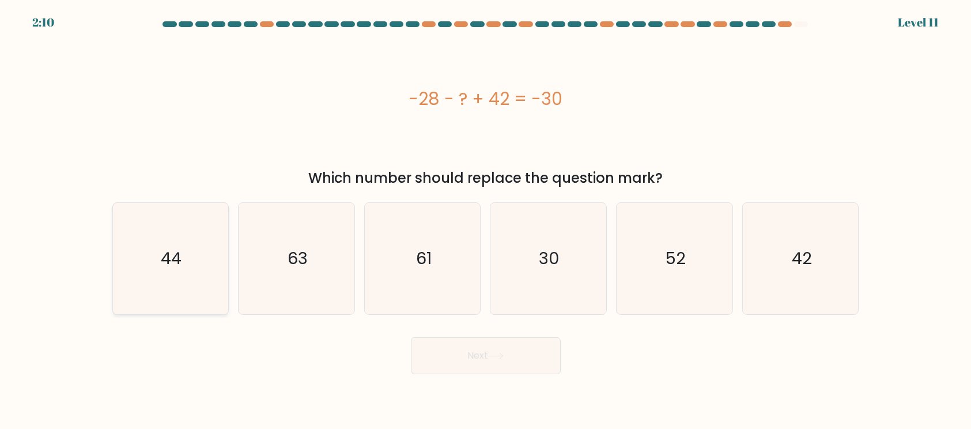
click at [217, 271] on icon "44" at bounding box center [170, 258] width 111 height 111
click at [486, 220] on input "a. 44" at bounding box center [486, 217] width 1 height 6
radio input "true"
click at [458, 350] on button "Next" at bounding box center [486, 355] width 150 height 37
click at [520, 369] on button "Next" at bounding box center [486, 355] width 150 height 37
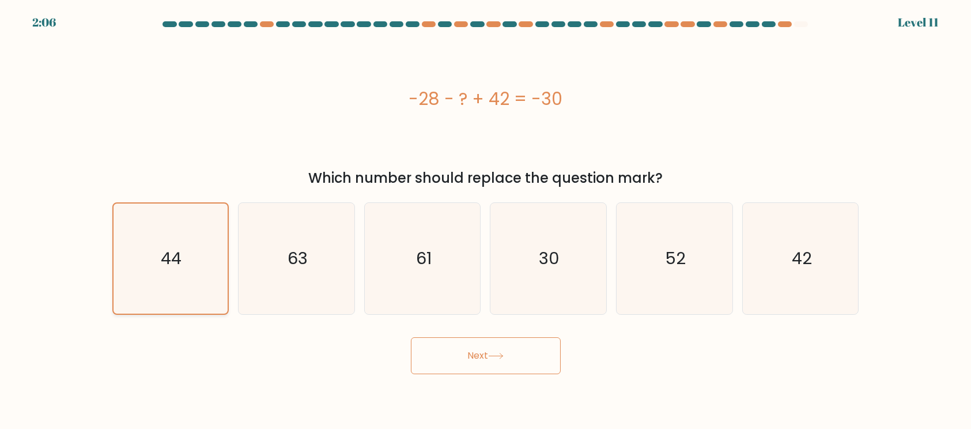
click at [153, 243] on icon "44" at bounding box center [170, 258] width 110 height 110
click at [486, 220] on input "a. 44" at bounding box center [486, 217] width 1 height 6
click at [455, 360] on button "Next" at bounding box center [486, 355] width 150 height 37
click at [317, 275] on icon "63" at bounding box center [296, 258] width 111 height 111
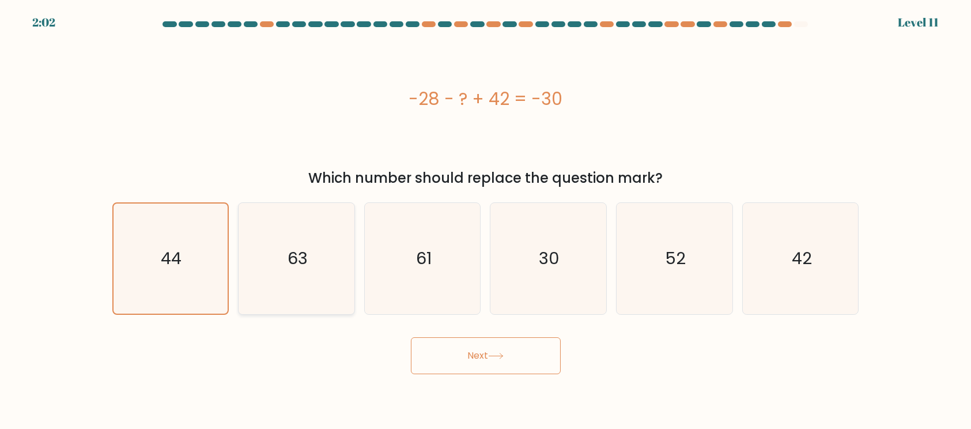
click at [486, 220] on input "b. 63" at bounding box center [486, 217] width 1 height 6
radio input "true"
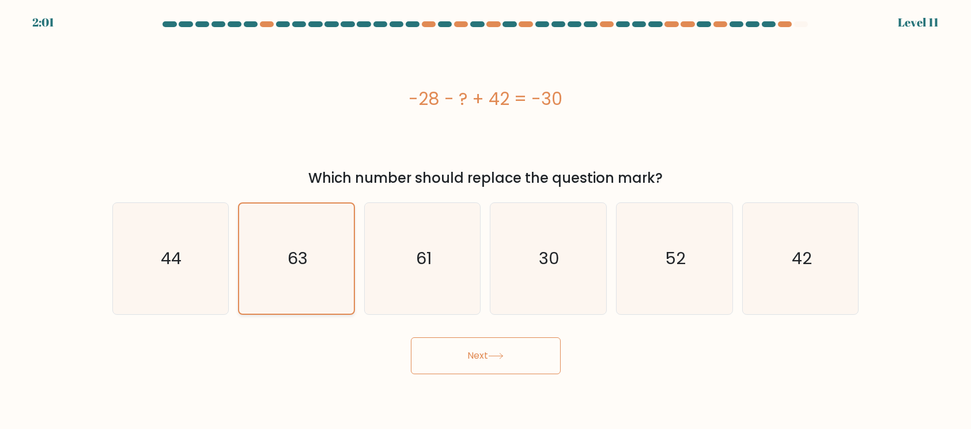
drag, startPoint x: 180, startPoint y: 260, endPoint x: 267, endPoint y: 275, distance: 88.9
click at [180, 259] on text "44" at bounding box center [171, 258] width 21 height 23
click at [486, 220] on input "a. 44" at bounding box center [486, 217] width 1 height 6
radio input "true"
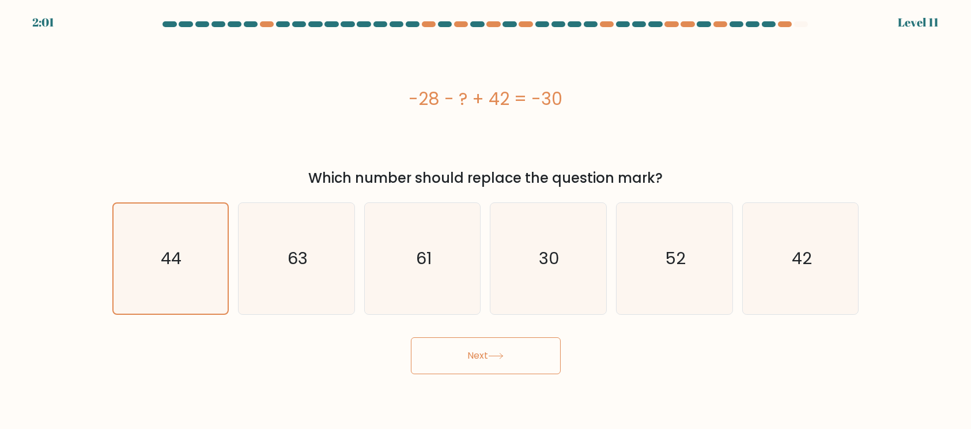
click at [440, 349] on button "Next" at bounding box center [486, 355] width 150 height 37
click at [452, 353] on button "Next" at bounding box center [486, 355] width 150 height 37
click at [450, 355] on button "Next" at bounding box center [486, 355] width 150 height 37
click at [450, 353] on button "Next" at bounding box center [486, 355] width 150 height 37
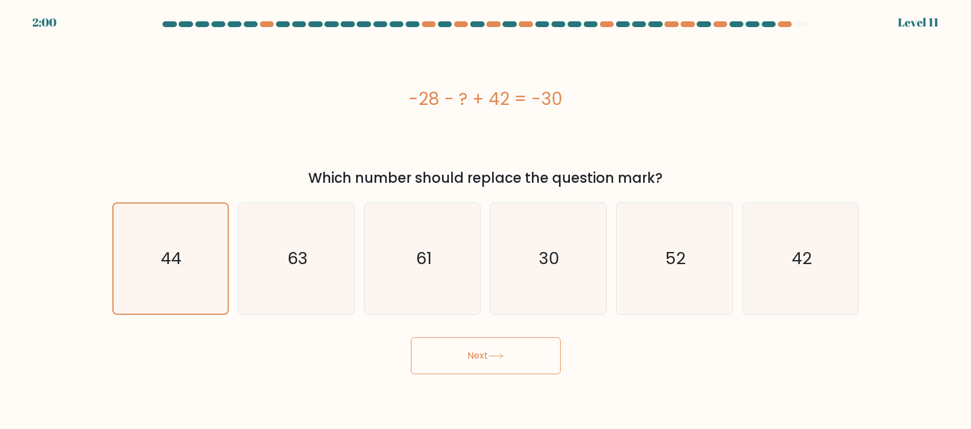
click at [452, 353] on button "Next" at bounding box center [486, 355] width 150 height 37
click at [455, 80] on div "-28 - ? + 42 = -30" at bounding box center [485, 99] width 747 height 128
drag, startPoint x: 455, startPoint y: 80, endPoint x: 463, endPoint y: 84, distance: 8.5
click at [456, 81] on div "-28 - ? + 42 = -30" at bounding box center [485, 99] width 747 height 128
click at [472, 86] on div "-28 - ? + 42 = -30" at bounding box center [485, 99] width 747 height 26
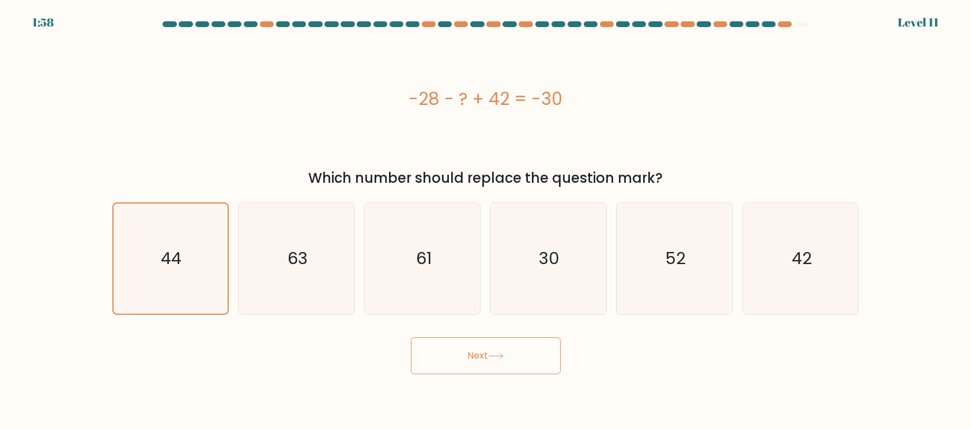
drag, startPoint x: 498, startPoint y: 68, endPoint x: 504, endPoint y: 59, distance: 10.9
click at [502, 62] on div "-28 - ? + 42 = -30" at bounding box center [485, 99] width 747 height 128
click at [521, 45] on div "-28 - ? + 42 = -30" at bounding box center [485, 99] width 747 height 128
click at [502, 356] on icon at bounding box center [496, 355] width 14 height 5
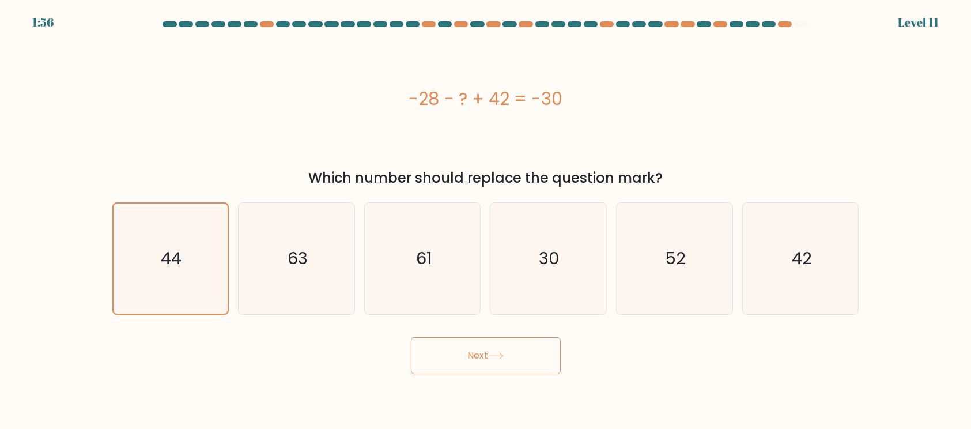
click at [502, 356] on icon at bounding box center [496, 355] width 14 height 5
click at [337, 298] on icon "63" at bounding box center [296, 258] width 111 height 111
click at [486, 220] on input "b. 63" at bounding box center [486, 217] width 1 height 6
radio input "true"
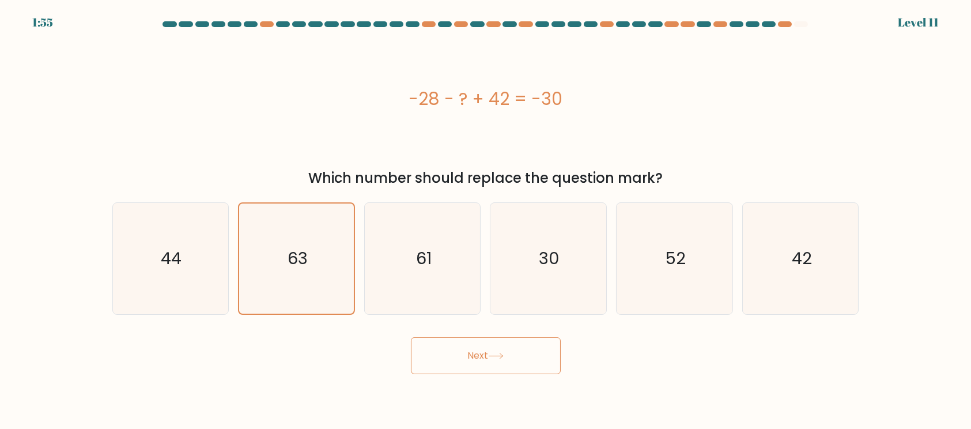
click at [469, 355] on button "Next" at bounding box center [486, 355] width 150 height 37
click at [191, 258] on icon "44" at bounding box center [170, 258] width 111 height 111
click at [486, 220] on input "a. 44" at bounding box center [486, 217] width 1 height 6
radio input "true"
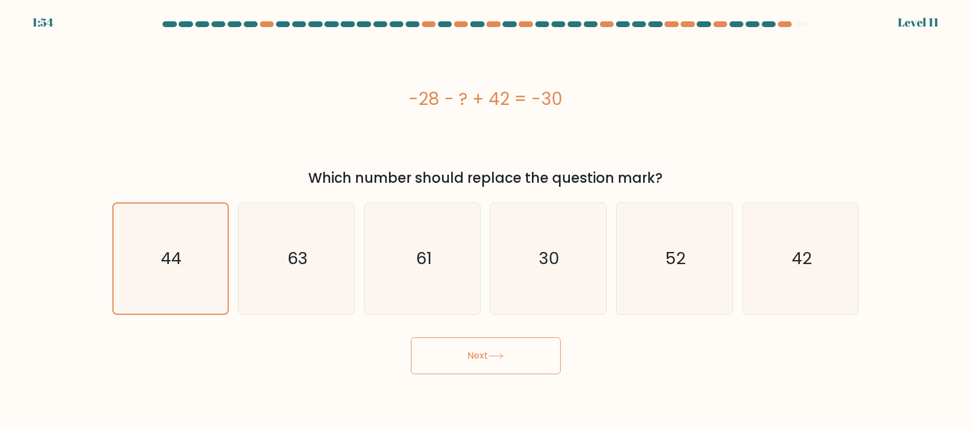
click at [455, 362] on button "Next" at bounding box center [486, 355] width 150 height 37
click at [455, 364] on button "Next" at bounding box center [486, 355] width 150 height 37
drag, startPoint x: 455, startPoint y: 364, endPoint x: 481, endPoint y: 353, distance: 28.7
click at [459, 363] on button "Next" at bounding box center [486, 355] width 150 height 37
drag, startPoint x: 727, startPoint y: 114, endPoint x: 710, endPoint y: 138, distance: 28.6
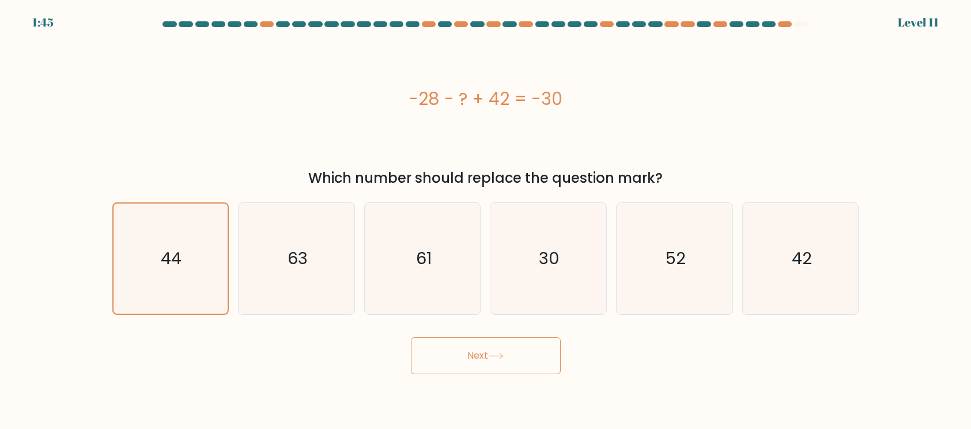
click at [529, 352] on button "Next" at bounding box center [486, 355] width 150 height 37
drag, startPoint x: 529, startPoint y: 350, endPoint x: 562, endPoint y: 268, distance: 88.9
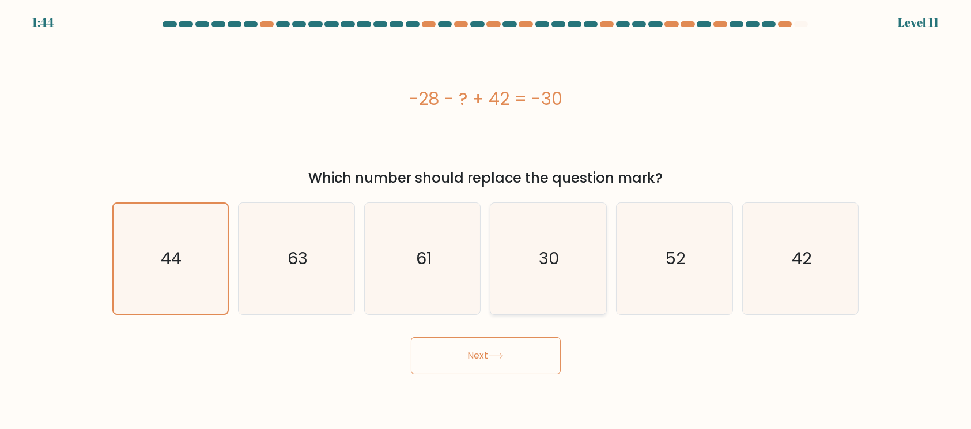
click at [531, 345] on button "Next" at bounding box center [486, 355] width 150 height 37
drag, startPoint x: 562, startPoint y: 268, endPoint x: 555, endPoint y: 284, distance: 17.6
click at [562, 270] on icon "30" at bounding box center [548, 258] width 111 height 111
click at [486, 220] on input "d. 30" at bounding box center [486, 217] width 1 height 6
radio input "true"
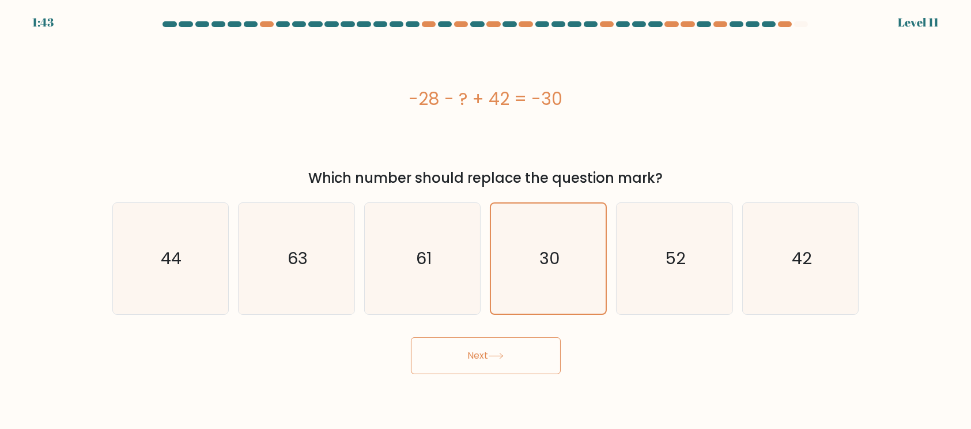
click at [527, 362] on button "Next" at bounding box center [486, 355] width 150 height 37
click at [523, 365] on button "Next" at bounding box center [486, 355] width 150 height 37
click at [523, 364] on button "Next" at bounding box center [486, 355] width 150 height 37
click at [214, 305] on icon "44" at bounding box center [170, 258] width 111 height 111
click at [486, 220] on input "a. 44" at bounding box center [486, 217] width 1 height 6
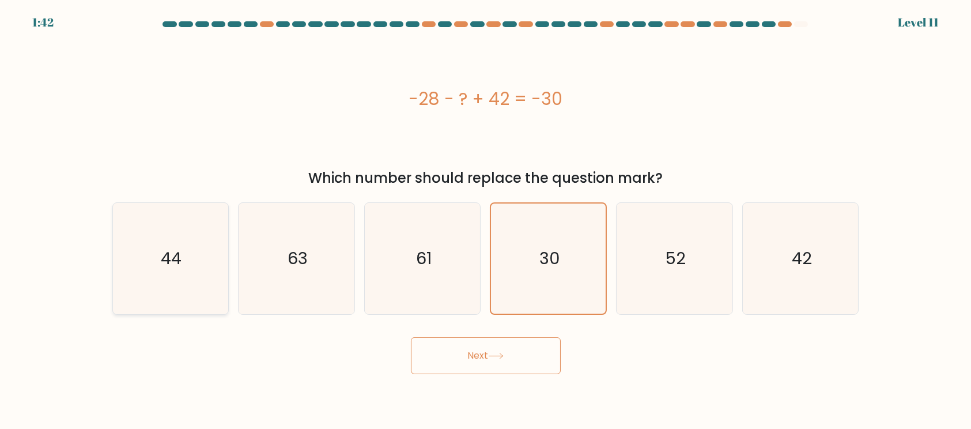
radio input "true"
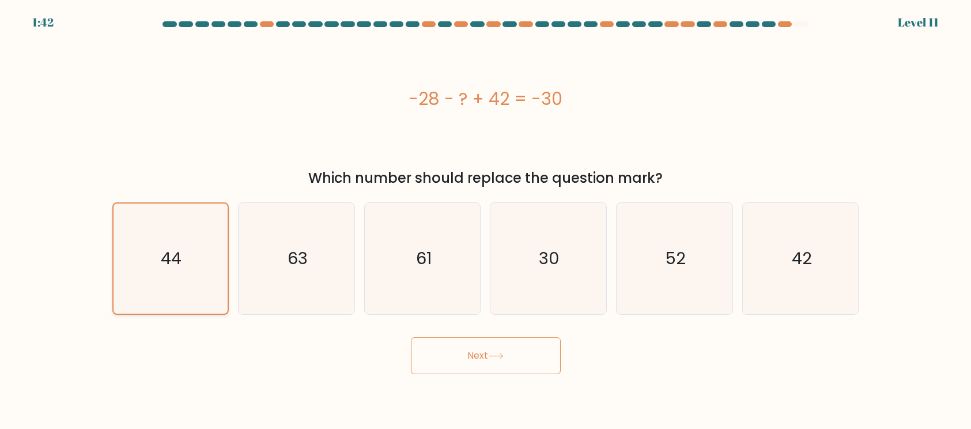
click at [210, 302] on icon "44" at bounding box center [170, 258] width 110 height 110
click at [486, 220] on input "a. 44" at bounding box center [486, 217] width 1 height 6
click at [210, 302] on icon "44" at bounding box center [170, 258] width 110 height 110
click at [486, 220] on input "a. 44" at bounding box center [486, 217] width 1 height 6
click at [210, 302] on icon "44" at bounding box center [170, 258] width 110 height 110
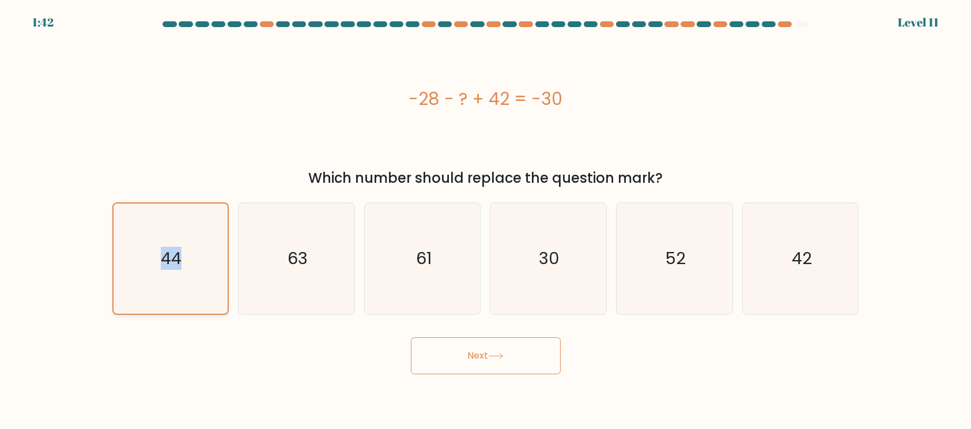
click at [486, 220] on input "a. 44" at bounding box center [486, 217] width 1 height 6
click at [800, 18] on div "1:41 Level 11" at bounding box center [485, 15] width 971 height 31
click at [798, 22] on body "1:41 Level 11" at bounding box center [485, 214] width 971 height 429
drag, startPoint x: 785, startPoint y: 32, endPoint x: 780, endPoint y: 34, distance: 6.2
click at [780, 34] on form "a." at bounding box center [485, 197] width 971 height 353
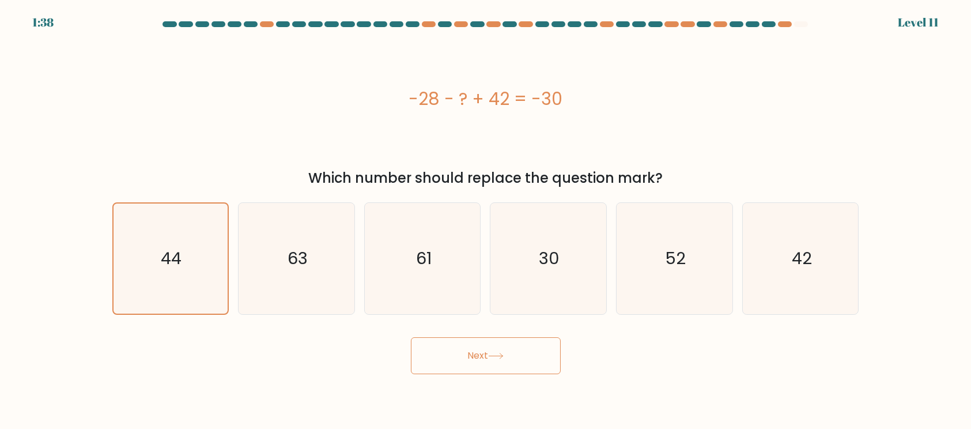
click at [485, 351] on button "Next" at bounding box center [486, 355] width 150 height 37
click at [484, 352] on button "Next" at bounding box center [486, 355] width 150 height 37
click at [486, 351] on button "Next" at bounding box center [486, 355] width 150 height 37
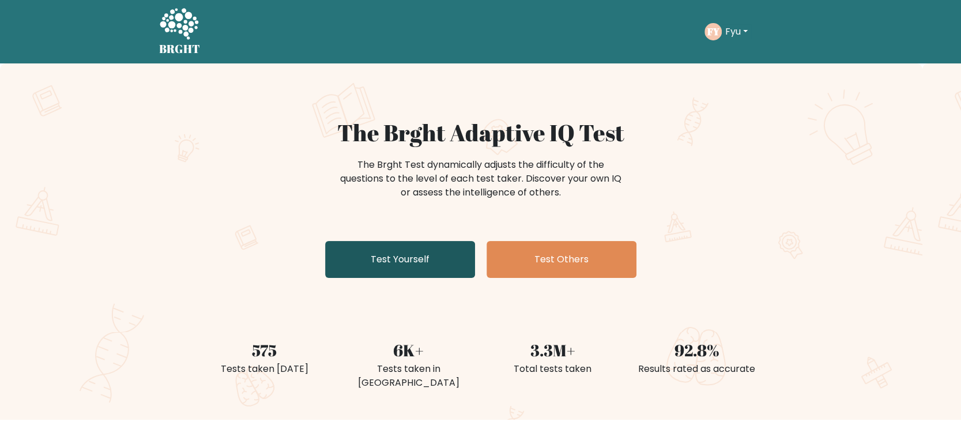
click at [421, 257] on link "Test Yourself" at bounding box center [400, 259] width 150 height 37
